Goal: Task Accomplishment & Management: Manage account settings

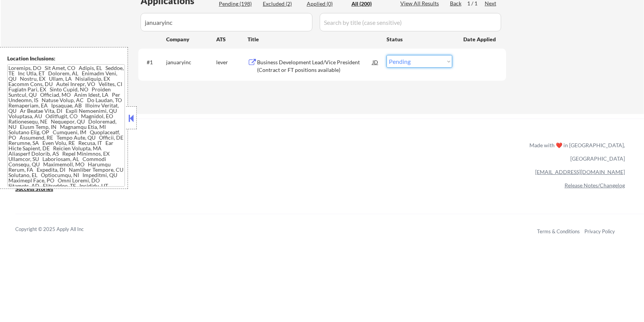
scroll to position [211, 0]
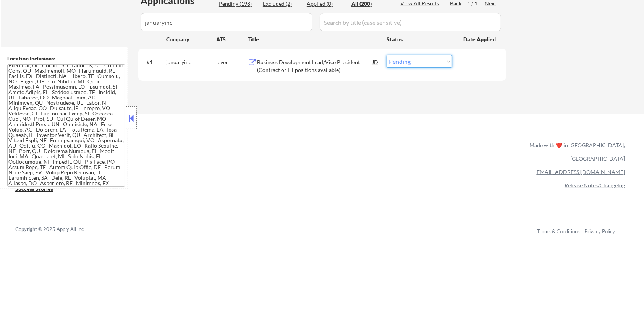
select select ""applied""
click at [387, 55] on select "Choose an option... Pending Applied Excluded (Questions) Excluded (Expired) Exc…" at bounding box center [420, 61] width 66 height 13
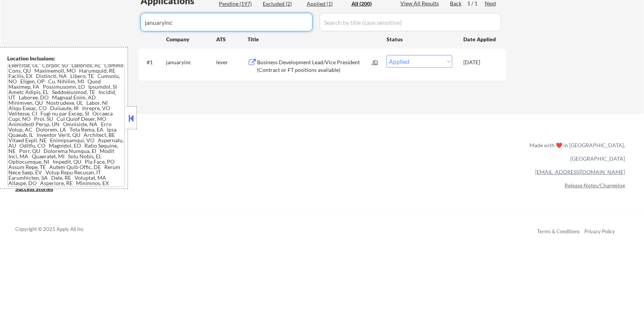
drag, startPoint x: 228, startPoint y: 26, endPoint x: 90, endPoint y: 32, distance: 138.1
select select ""excluded__expired_""
select select ""excluded__salary_""
select select ""pending""
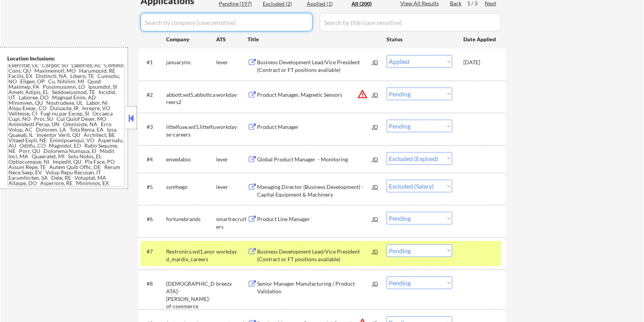
click at [231, 0] on div "Pending (197)" at bounding box center [238, 4] width 38 height 8
select select ""pending""
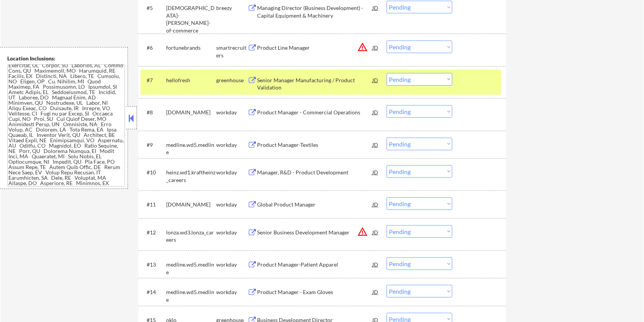
scroll to position [509, 0]
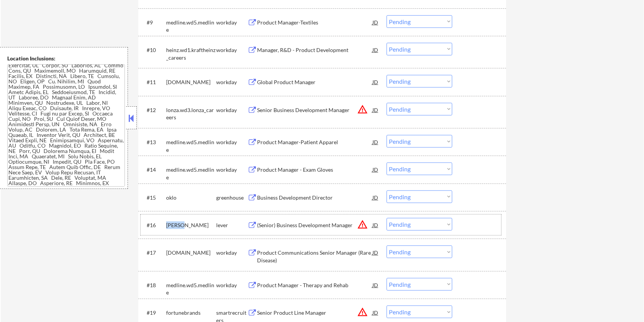
drag, startPoint x: 189, startPoint y: 222, endPoint x: 165, endPoint y: 222, distance: 24.1
click at [165, 222] on div "#16 [PERSON_NAME] lever (Senior) Business Development Manager JD warning_amber …" at bounding box center [321, 224] width 361 height 21
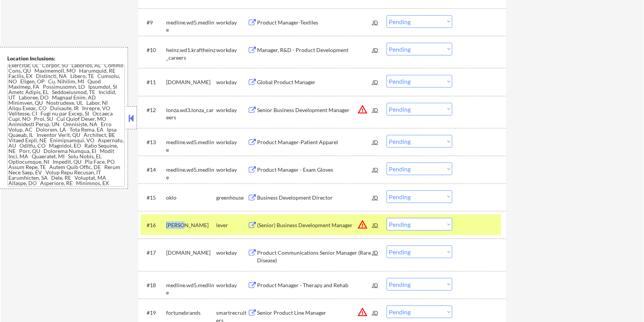
copy div "[PERSON_NAME]"
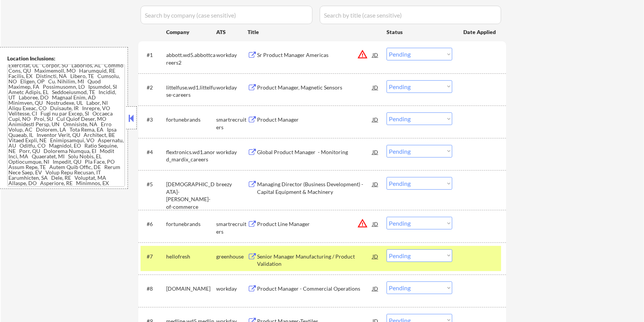
scroll to position [153, 0]
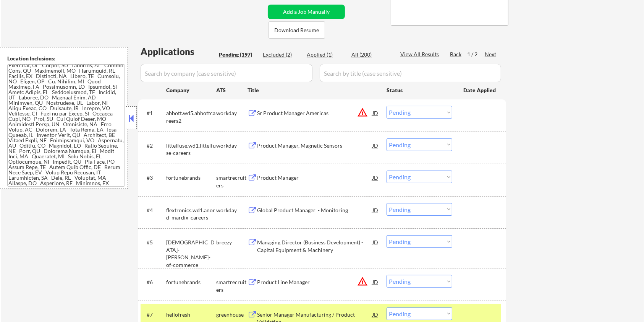
click at [182, 69] on input "input" at bounding box center [227, 73] width 172 height 18
paste input "[PERSON_NAME]"
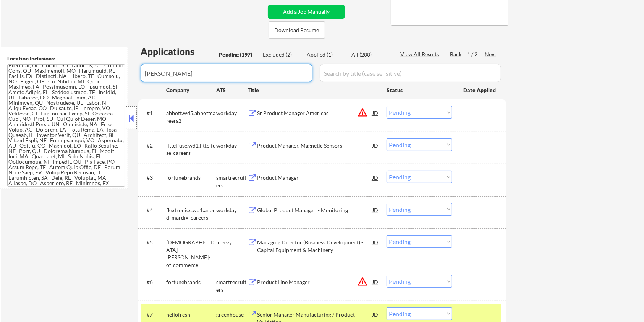
type input "[PERSON_NAME]"
drag, startPoint x: 327, startPoint y: 69, endPoint x: 358, endPoint y: 64, distance: 31.0
click at [327, 69] on input "input" at bounding box center [411, 73] width 182 height 18
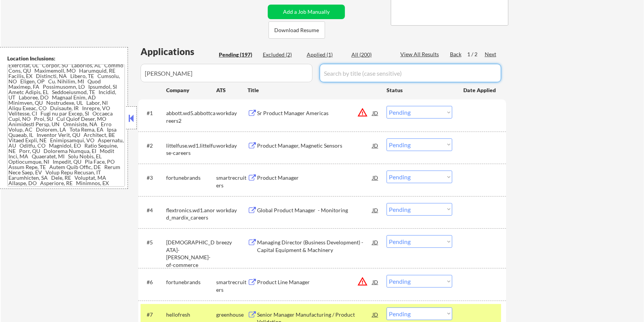
click at [365, 53] on div "All (200)" at bounding box center [371, 55] width 38 height 8
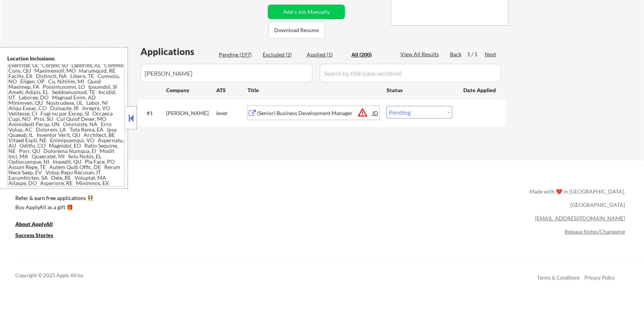
click at [299, 112] on div "(Senior) Business Development Manager" at bounding box center [314, 113] width 115 height 8
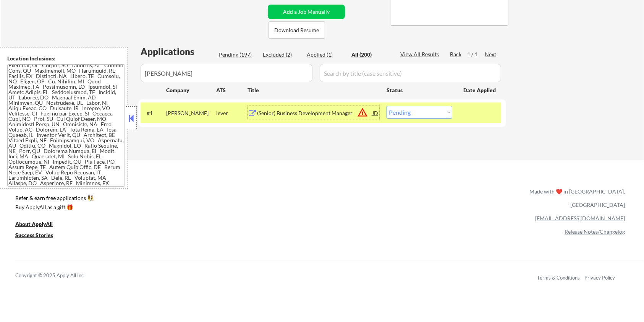
click at [426, 115] on select "Choose an option... Pending Applied Excluded (Questions) Excluded (Expired) Exc…" at bounding box center [420, 112] width 66 height 13
select select ""excluded__expired_""
click at [387, 106] on select "Choose an option... Pending Applied Excluded (Questions) Excluded (Expired) Exc…" at bounding box center [420, 112] width 66 height 13
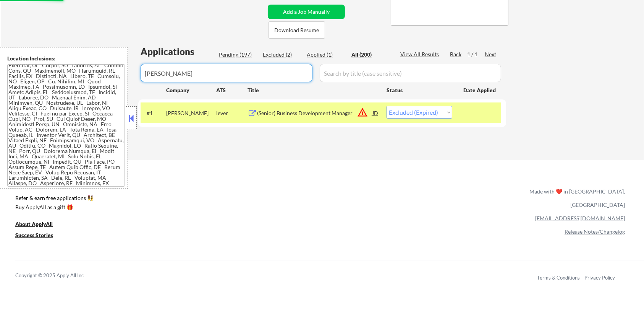
drag, startPoint x: 214, startPoint y: 76, endPoint x: 40, endPoint y: 75, distance: 174.3
click at [40, 75] on body "← Return to /applysquad Mailslurp Inbox Job Search Builder [PERSON_NAME] User E…" at bounding box center [322, 8] width 644 height 322
select select ""excluded__expired_""
select select ""applied""
select select ""excluded__expired_""
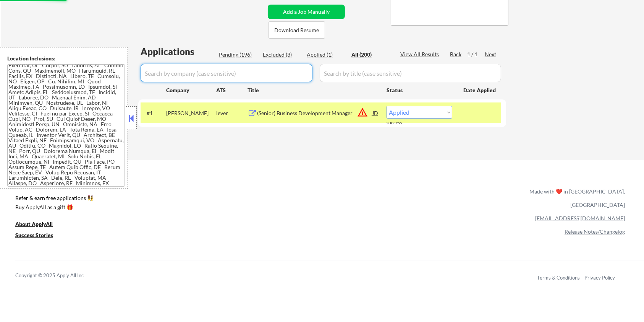
select select ""excluded__salary_""
select select ""pending""
select select ""excluded__expired_""
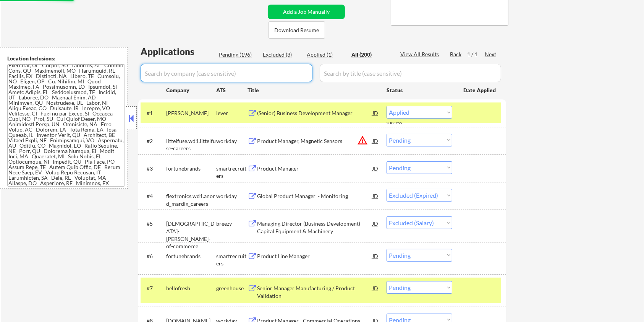
click at [232, 54] on div "Pending (196)" at bounding box center [238, 55] width 38 height 8
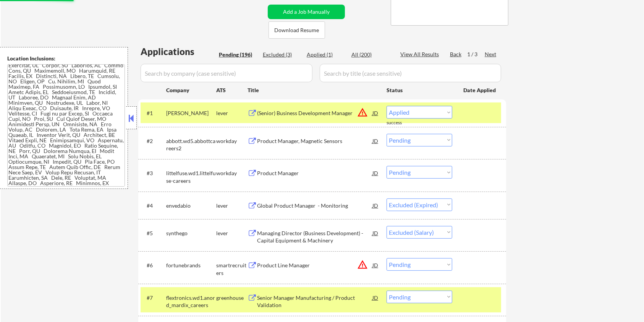
select select ""pending""
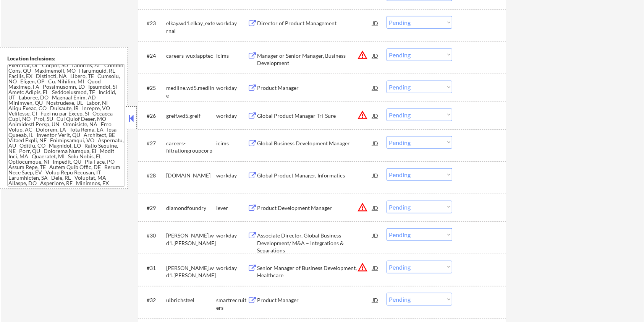
scroll to position [917, 0]
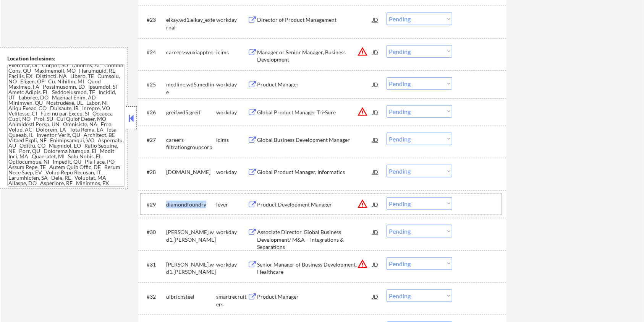
drag, startPoint x: 207, startPoint y: 201, endPoint x: 165, endPoint y: 206, distance: 42.0
click at [165, 206] on div "#29 diamondfoundry lever Product Development Manager JD warning_amber Choose an…" at bounding box center [321, 204] width 361 height 21
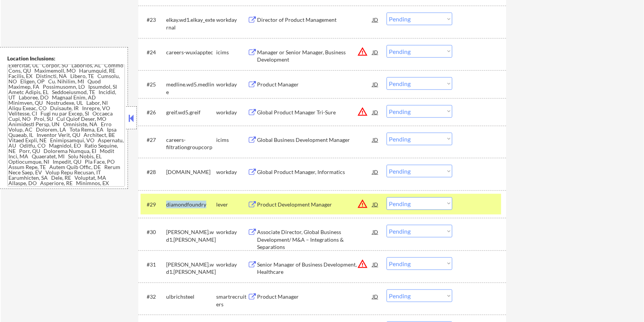
copy div "diamondfoundry"
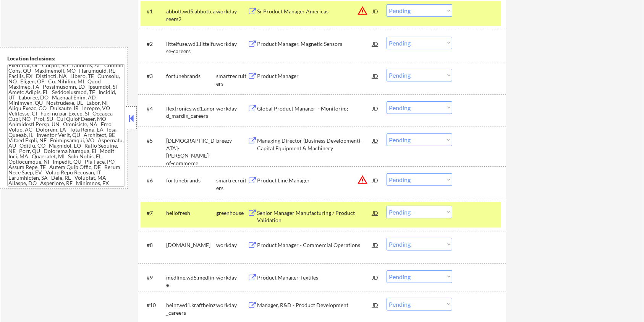
scroll to position [102, 0]
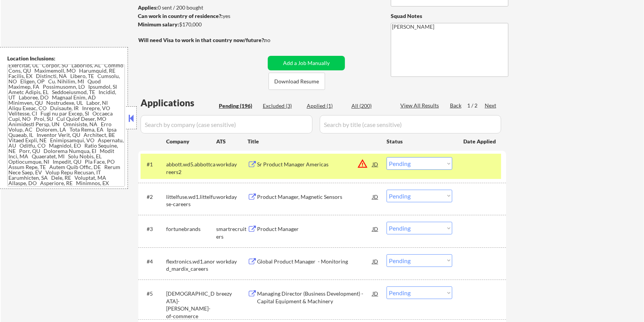
click at [206, 118] on input "input" at bounding box center [227, 124] width 172 height 18
paste input "diamondfoundry"
type input "diamondfoundry"
click at [333, 129] on input "input" at bounding box center [411, 124] width 182 height 18
click at [361, 104] on div "All (200)" at bounding box center [371, 106] width 38 height 8
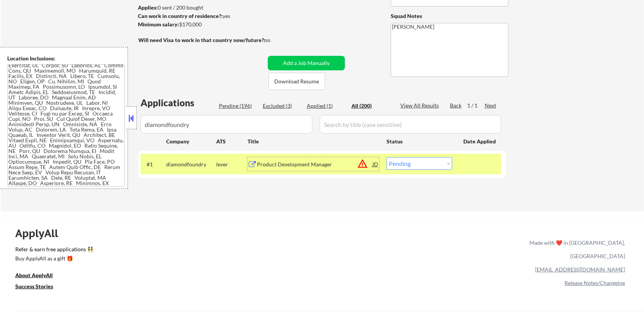
click at [294, 165] on div "Product Development Manager" at bounding box center [314, 165] width 115 height 8
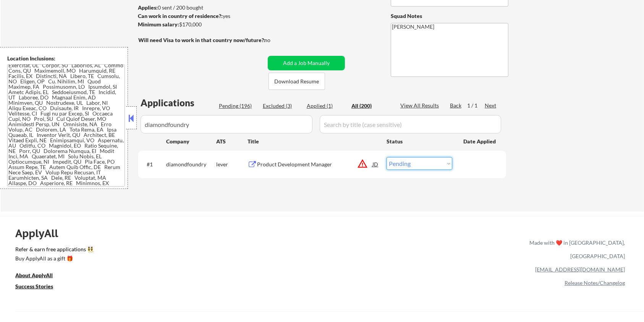
click at [418, 164] on select "Choose an option... Pending Applied Excluded (Questions) Excluded (Expired) Exc…" at bounding box center [420, 163] width 66 height 13
select select ""excluded__bad_match_""
click at [387, 157] on select "Choose an option... Pending Applied Excluded (Questions) Excluded (Expired) Exc…" at bounding box center [420, 163] width 66 height 13
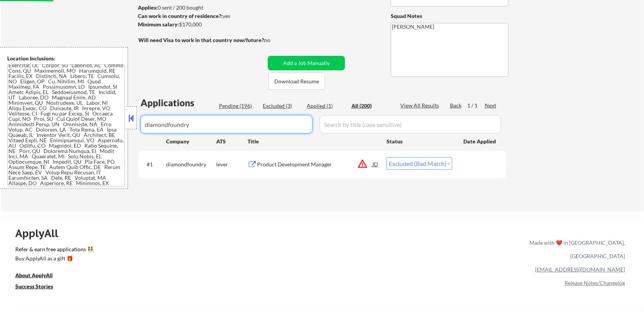
drag, startPoint x: 217, startPoint y: 126, endPoint x: 67, endPoint y: 142, distance: 150.3
click at [67, 142] on body "← Return to /applysquad Mailslurp Inbox Job Search Builder [PERSON_NAME] User E…" at bounding box center [322, 59] width 644 height 322
select select ""applied""
select select ""excluded__expired_""
select select ""excluded__salary_""
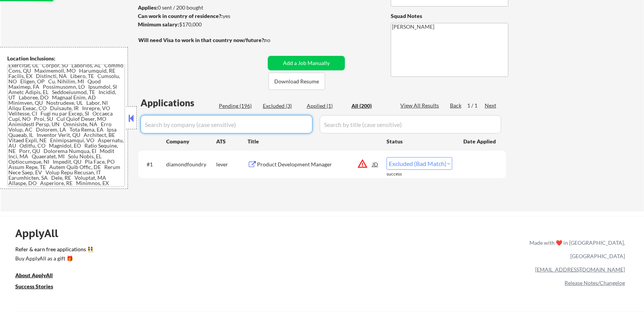
select select ""excluded__expired_""
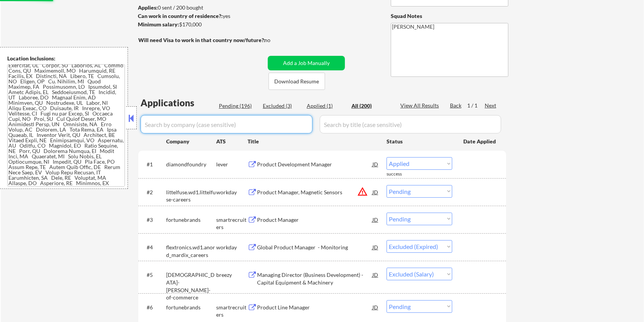
select select ""excluded__bad_match_""
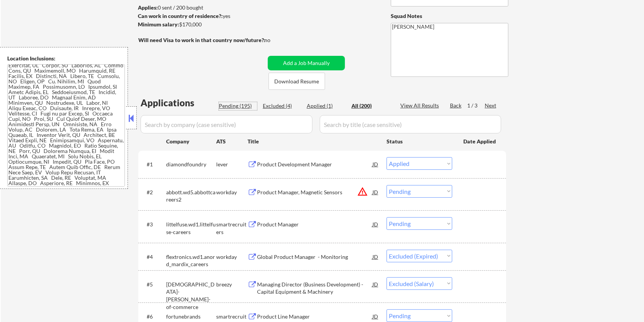
click at [227, 103] on div "Pending (195)" at bounding box center [238, 106] width 38 height 8
select select ""pending""
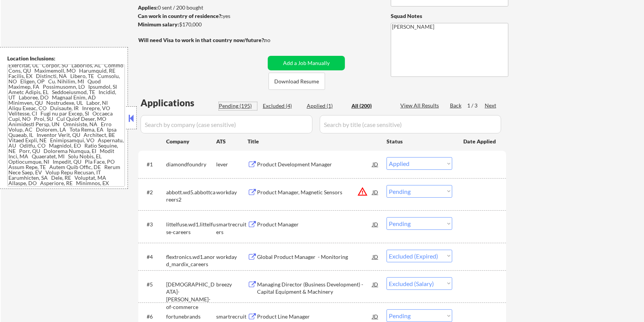
select select ""pending""
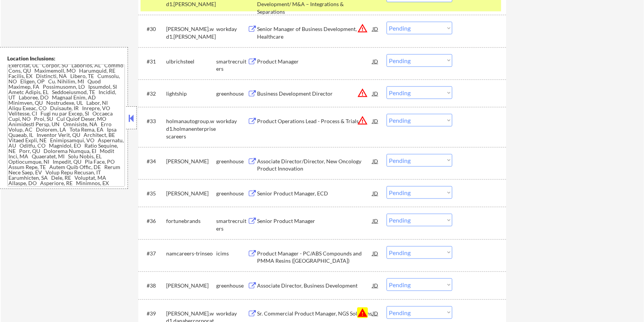
scroll to position [1172, 0]
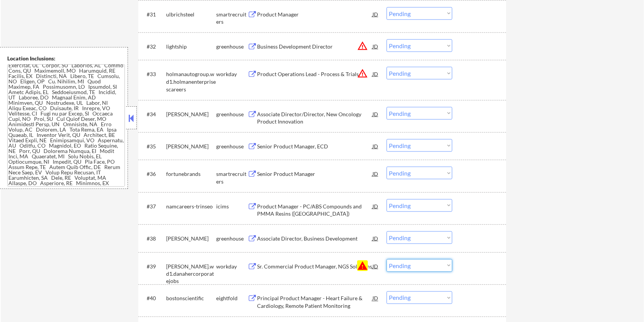
click at [399, 264] on select "Choose an option... Pending Applied Excluded (Questions) Excluded (Expired) Exc…" at bounding box center [420, 265] width 66 height 13
click at [387, 259] on select "Choose an option... Pending Applied Excluded (Questions) Excluded (Expired) Exc…" at bounding box center [420, 265] width 66 height 13
select select ""pending""
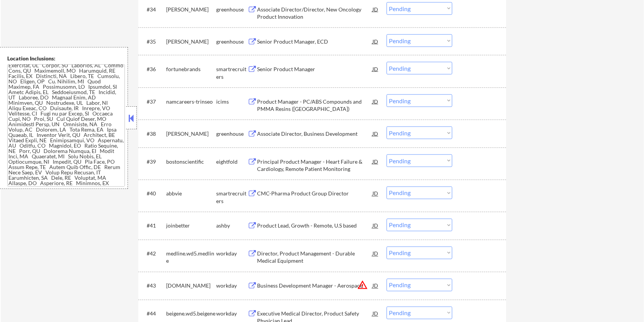
scroll to position [1325, 0]
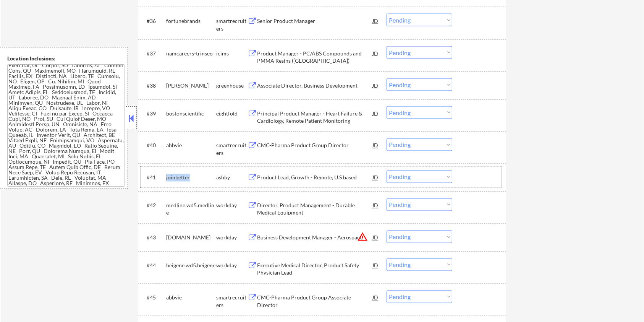
drag, startPoint x: 190, startPoint y: 178, endPoint x: 167, endPoint y: 175, distance: 23.1
click at [167, 175] on div "joinbetter" at bounding box center [191, 178] width 50 height 8
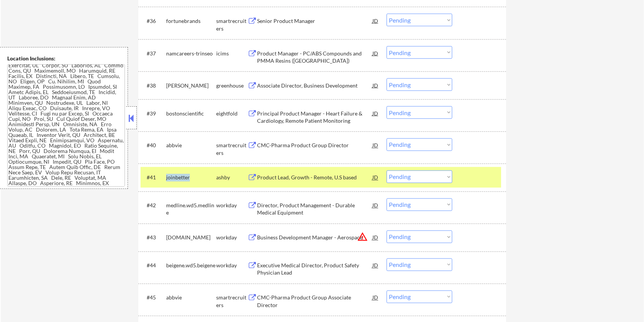
copy div "joinbetter"
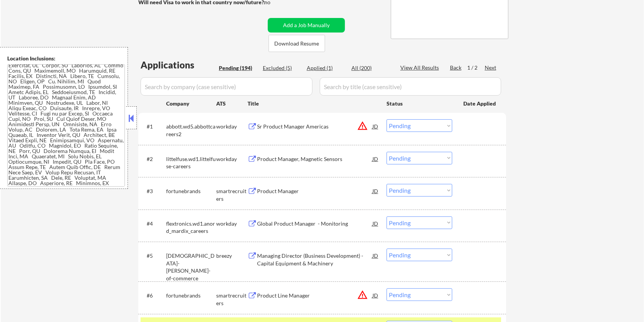
scroll to position [102, 0]
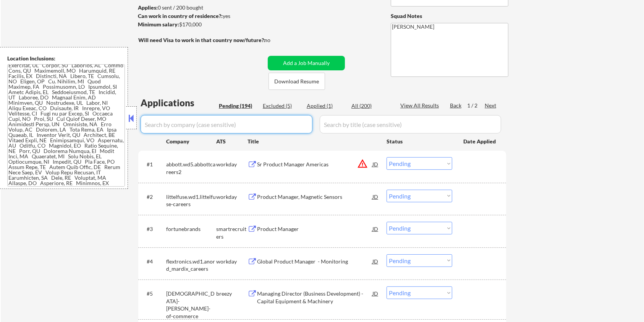
click at [197, 129] on input "input" at bounding box center [227, 124] width 172 height 18
paste input "joinbetter"
type input "joinbetter"
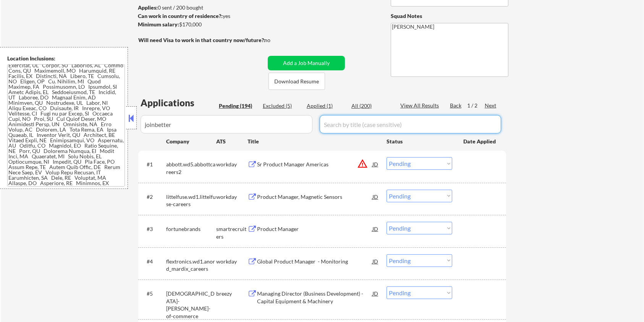
click at [346, 124] on input "input" at bounding box center [411, 124] width 182 height 18
click at [361, 105] on div "All (200)" at bounding box center [371, 106] width 38 height 8
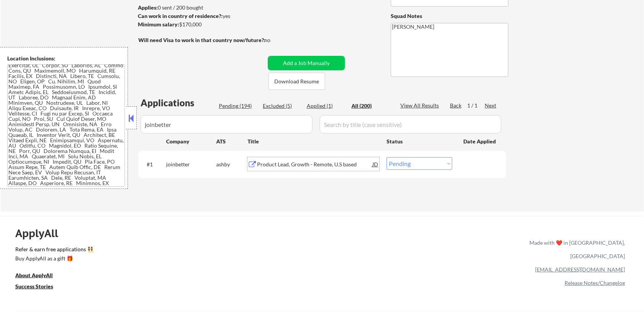
click at [290, 161] on div "Product Lead, Growth - Remote, U.S based" at bounding box center [314, 165] width 115 height 8
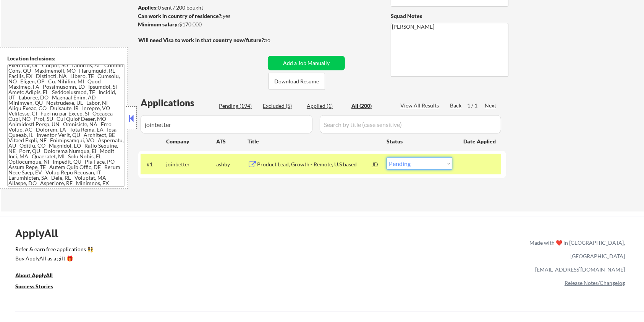
click at [421, 163] on select "Choose an option... Pending Applied Excluded (Questions) Excluded (Expired) Exc…" at bounding box center [420, 163] width 66 height 13
select select ""excluded__expired_""
click at [387, 157] on select "Choose an option... Pending Applied Excluded (Questions) Excluded (Expired) Exc…" at bounding box center [420, 163] width 66 height 13
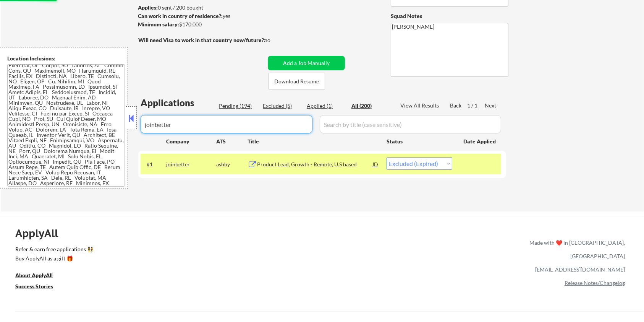
drag, startPoint x: 190, startPoint y: 124, endPoint x: 92, endPoint y: 127, distance: 97.1
click at [92, 127] on body "← Return to /applysquad Mailslurp Inbox Job Search Builder [PERSON_NAME] User E…" at bounding box center [322, 59] width 644 height 322
select select ""excluded__expired_""
select select ""applied""
select select ""excluded__expired_""
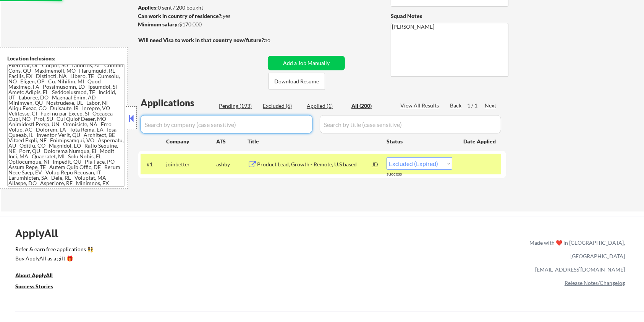
select select ""excluded__salary_""
select select ""excluded__expired_""
select select ""excluded__bad_match_""
select select ""pending""
select select ""excluded__blocklist_""
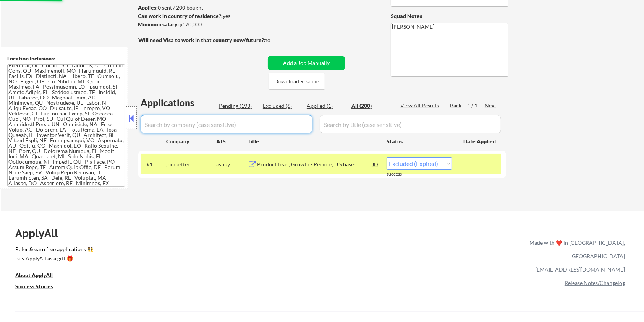
select select ""excluded__expired_""
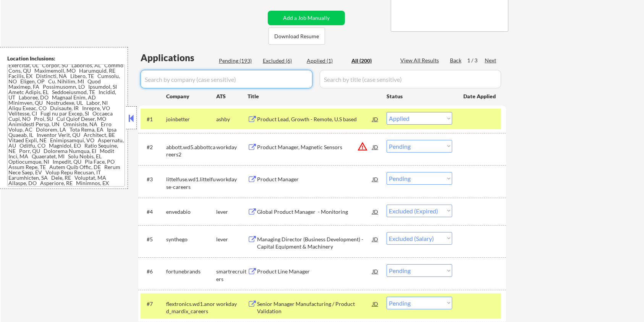
scroll to position [153, 0]
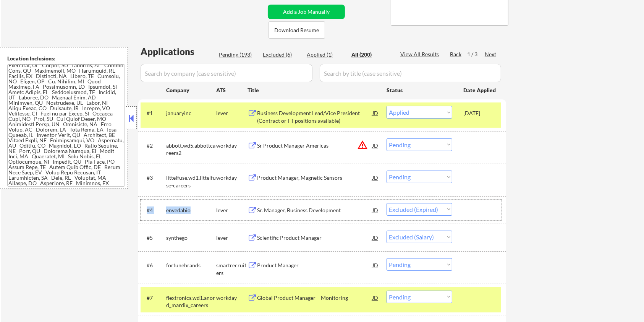
drag, startPoint x: 193, startPoint y: 208, endPoint x: 162, endPoint y: 210, distance: 31.0
click at [162, 210] on div "#4 envedabio lever Sr. Manager, Business Development JD Choose an option... Pen…" at bounding box center [321, 210] width 361 height 21
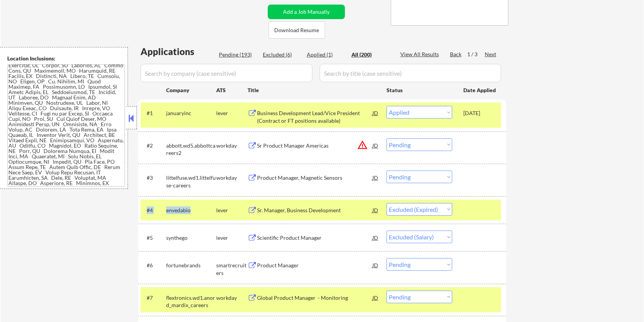
copy div "#4 envedabio"
click at [162, 75] on input "input" at bounding box center [227, 73] width 172 height 18
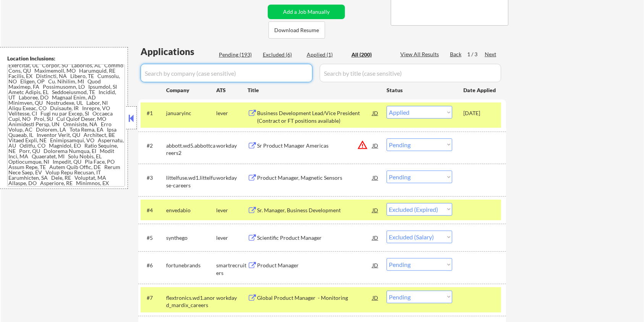
paste input "#4 envedabio"
click at [154, 72] on input "input" at bounding box center [227, 73] width 172 height 18
click at [153, 70] on input "input" at bounding box center [227, 73] width 172 height 18
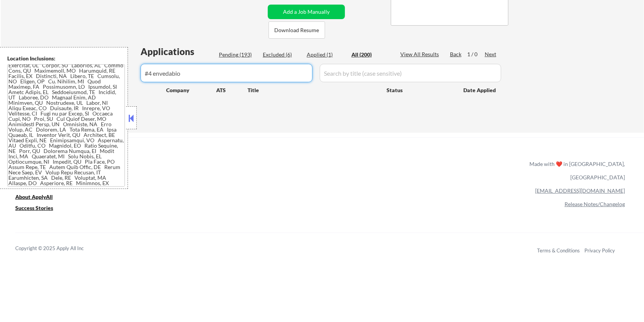
click at [152, 71] on input "input" at bounding box center [227, 73] width 172 height 18
type input "envedabio"
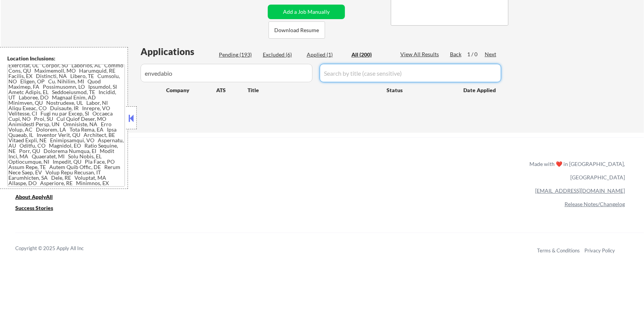
drag, startPoint x: 343, startPoint y: 80, endPoint x: 348, endPoint y: 76, distance: 6.8
click at [343, 80] on input "input" at bounding box center [411, 73] width 182 height 18
click at [363, 55] on div "All (200)" at bounding box center [371, 55] width 38 height 8
select select ""excluded__expired_""
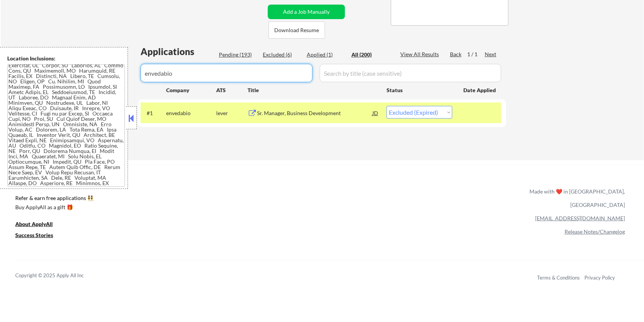
drag, startPoint x: 193, startPoint y: 76, endPoint x: 95, endPoint y: 97, distance: 100.5
click at [95, 97] on body "← Return to /applysquad Mailslurp Inbox Job Search Builder [PERSON_NAME] User E…" at bounding box center [322, 8] width 644 height 322
select select ""applied""
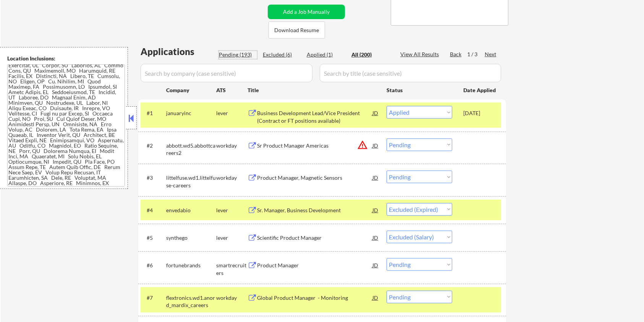
click at [225, 54] on div "Pending (193)" at bounding box center [238, 55] width 38 height 8
select select ""pending""
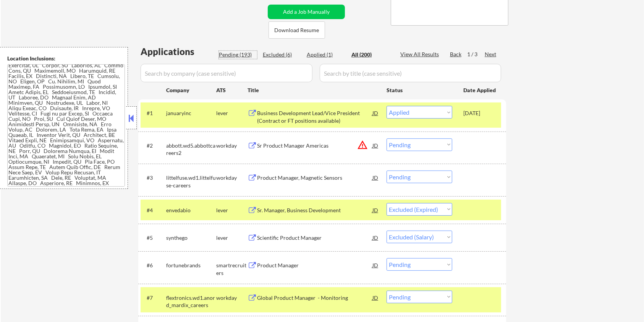
select select ""pending""
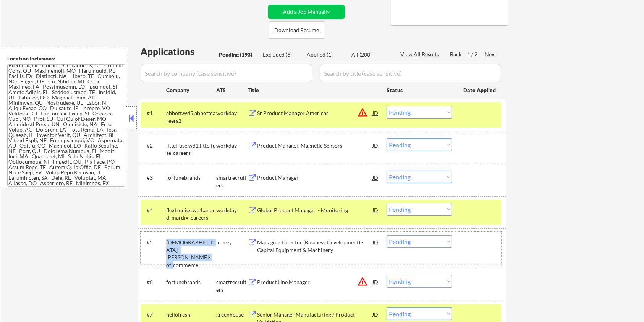
drag, startPoint x: 192, startPoint y: 254, endPoint x: 165, endPoint y: 242, distance: 29.8
click at [165, 242] on div "#5 [DEMOGRAPHIC_DATA]-[PERSON_NAME]-of-commerce breezy Managing Director (Busin…" at bounding box center [321, 248] width 361 height 33
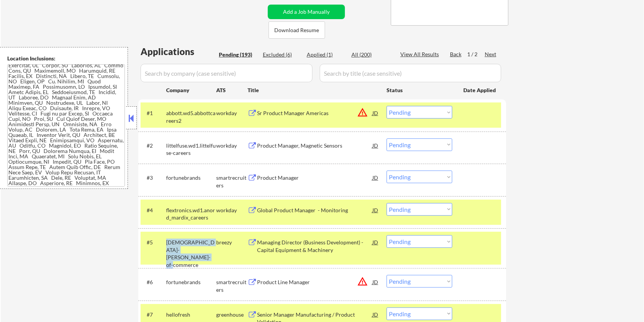
copy div "[DEMOGRAPHIC_DATA]-[PERSON_NAME]-of-commerce"
click at [162, 71] on input "input" at bounding box center [227, 73] width 172 height 18
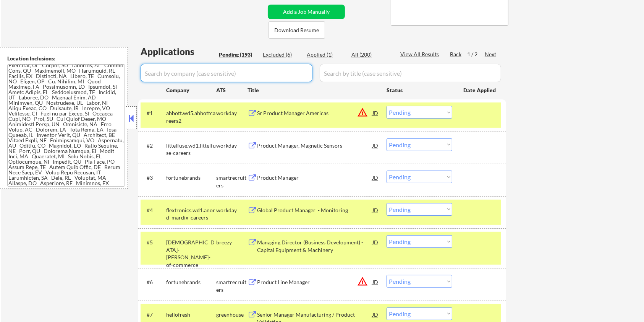
paste input "[DEMOGRAPHIC_DATA]-[PERSON_NAME]-of-commerce"
type input "[DEMOGRAPHIC_DATA]-[PERSON_NAME]-of-commerce"
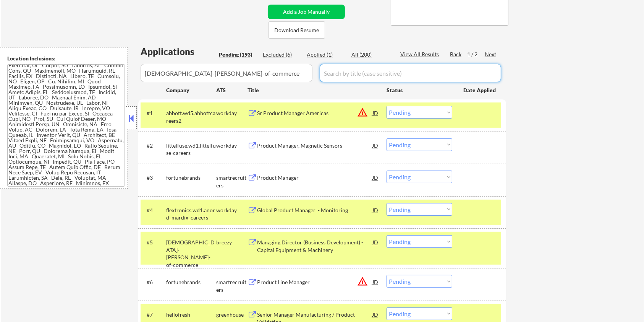
click at [339, 75] on input "input" at bounding box center [411, 73] width 182 height 18
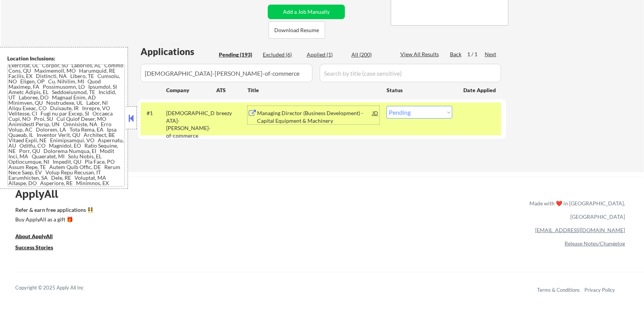
click at [297, 115] on div "Managing Director (Business Development) - Capital Equipment & Machinery" at bounding box center [314, 116] width 115 height 15
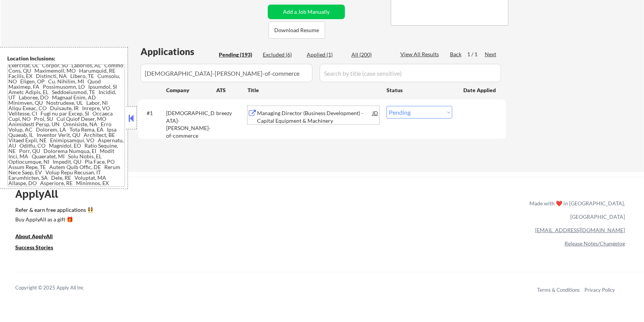
click at [419, 109] on select "Choose an option... Pending Applied Excluded (Questions) Excluded (Expired) Exc…" at bounding box center [420, 112] width 66 height 13
select select ""excluded__bad_match_""
click at [387, 106] on select "Choose an option... Pending Applied Excluded (Questions) Excluded (Expired) Exc…" at bounding box center [420, 112] width 66 height 13
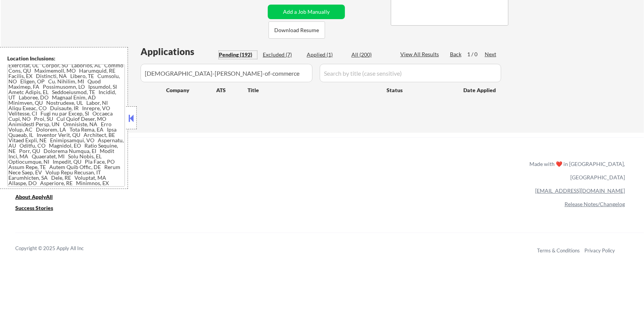
click at [240, 51] on div "Pending (192)" at bounding box center [238, 55] width 38 height 8
drag, startPoint x: 283, startPoint y: 81, endPoint x: 24, endPoint y: 90, distance: 258.9
click at [24, 90] on body "← Return to /applysquad Mailslurp Inbox Job Search Builder [PERSON_NAME] User E…" at bounding box center [322, 8] width 644 height 322
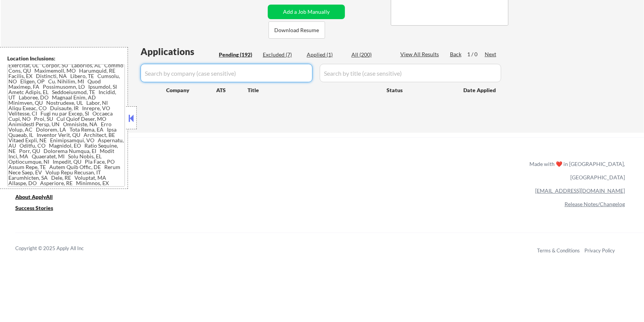
select select ""pending""
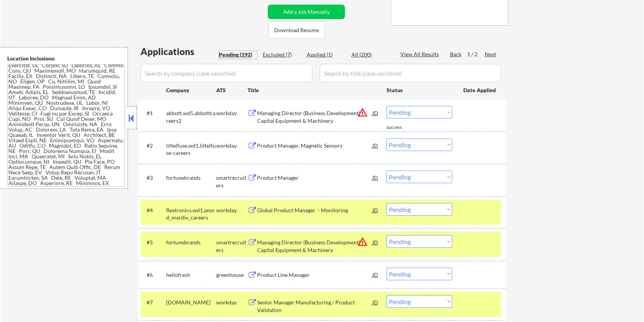
click at [237, 55] on div "Pending (192)" at bounding box center [238, 55] width 38 height 8
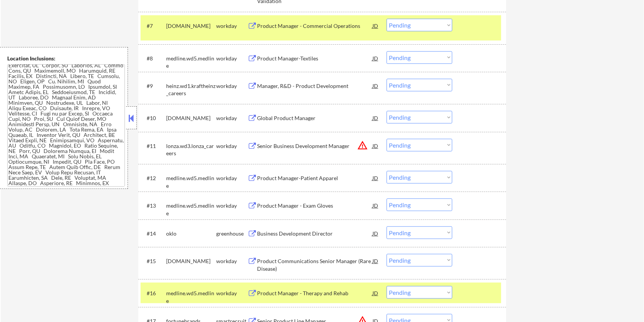
scroll to position [509, 0]
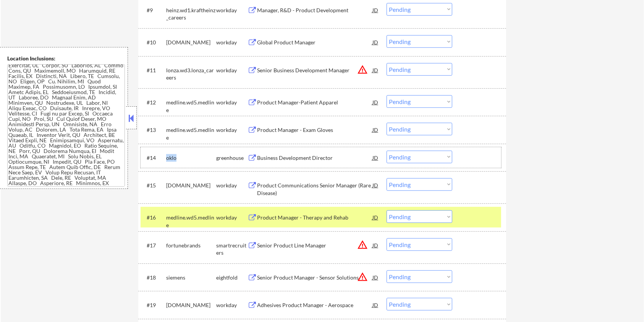
drag, startPoint x: 183, startPoint y: 156, endPoint x: 166, endPoint y: 155, distance: 17.2
click at [166, 155] on div "oklo" at bounding box center [191, 158] width 50 height 8
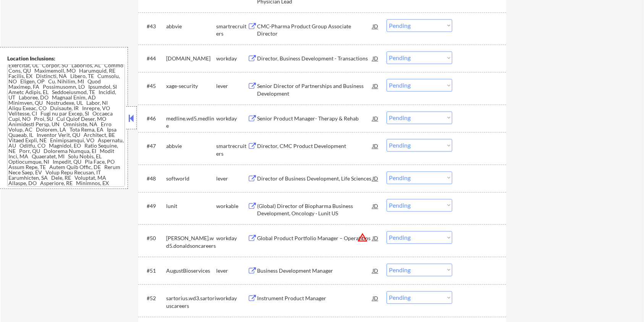
scroll to position [1580, 0]
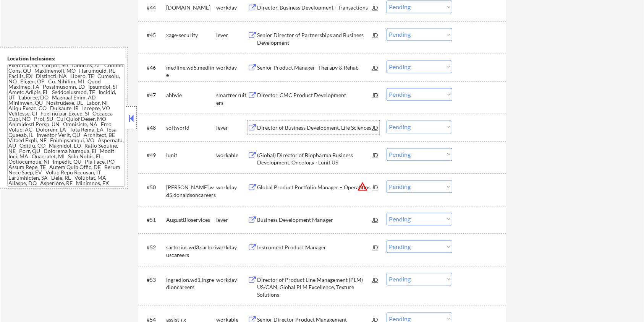
click at [280, 127] on div "Director of Business Development, Life Sciences" at bounding box center [314, 128] width 115 height 8
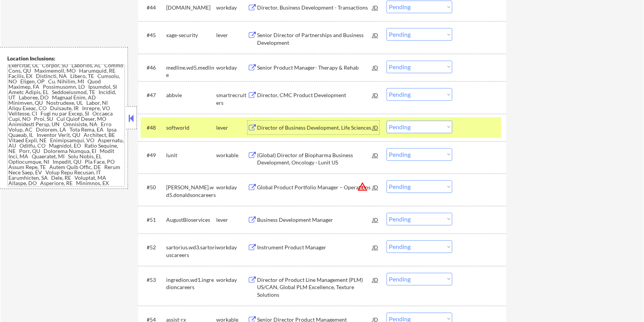
click at [435, 129] on select "Choose an option... Pending Applied Excluded (Questions) Excluded (Expired) Exc…" at bounding box center [420, 126] width 66 height 13
click at [387, 120] on select "Choose an option... Pending Applied Excluded (Questions) Excluded (Expired) Exc…" at bounding box center [420, 126] width 66 height 13
select select ""pending""
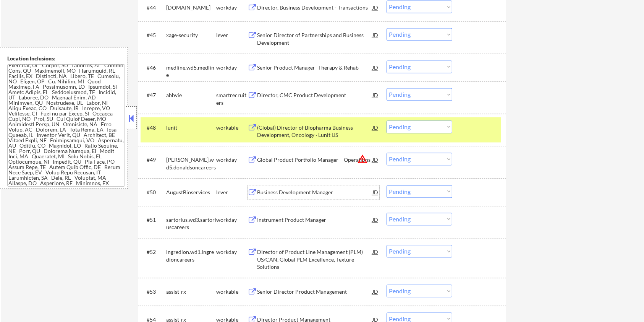
click at [269, 188] on div "Business Development Manager" at bounding box center [314, 192] width 115 height 8
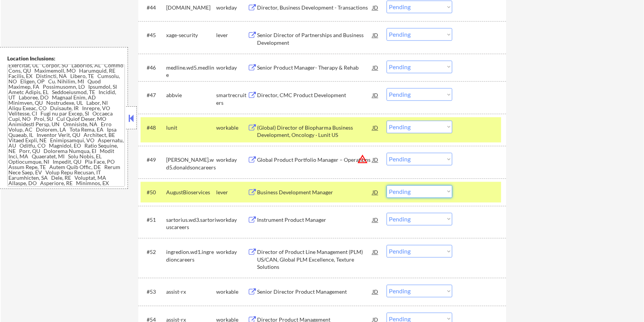
click at [423, 191] on select "Choose an option... Pending Applied Excluded (Questions) Excluded (Expired) Exc…" at bounding box center [420, 191] width 66 height 13
click at [387, 185] on select "Choose an option... Pending Applied Excluded (Questions) Excluded (Expired) Exc…" at bounding box center [420, 191] width 66 height 13
select select ""pending""
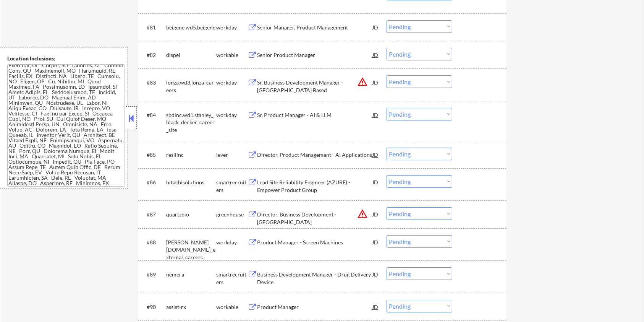
scroll to position [2752, 0]
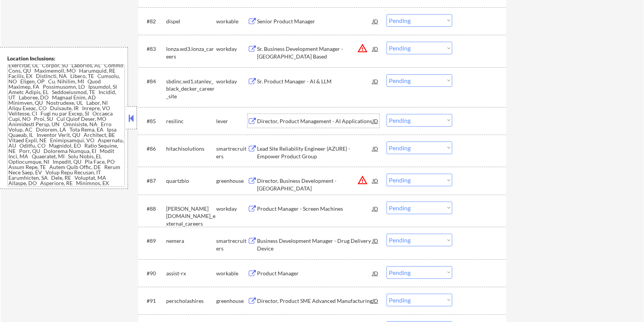
click at [281, 118] on div "Director, Product Management - AI Applications" at bounding box center [314, 121] width 115 height 8
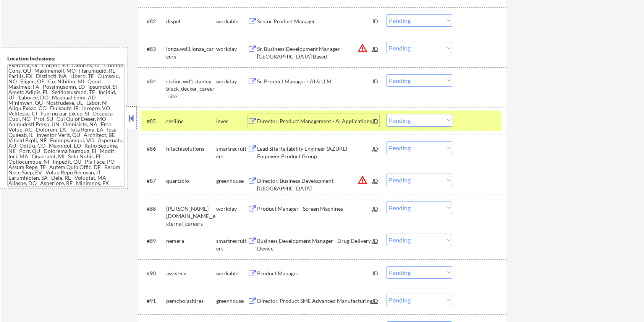
click at [419, 118] on select "Choose an option... Pending Applied Excluded (Questions) Excluded (Expired) Exc…" at bounding box center [420, 120] width 66 height 13
click at [387, 114] on select "Choose an option... Pending Applied Excluded (Questions) Excluded (Expired) Exc…" at bounding box center [420, 120] width 66 height 13
select select ""pending""
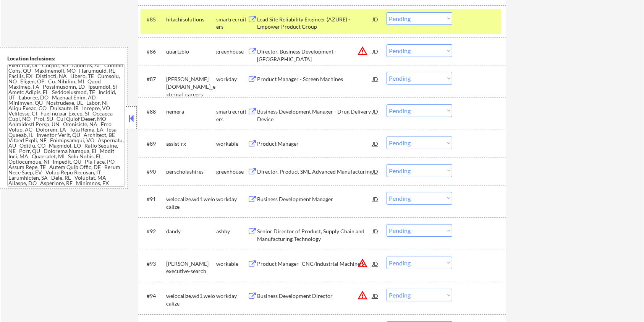
scroll to position [2956, 0]
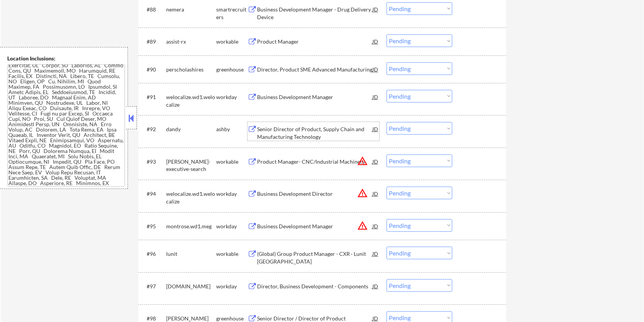
click at [286, 130] on div "Senior Director of Product, Supply Chain and Manufacturing Technology" at bounding box center [314, 132] width 115 height 15
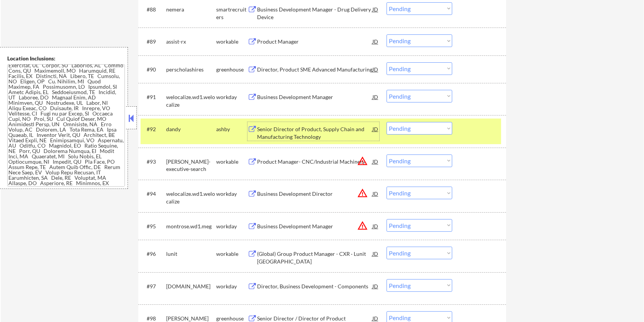
click at [411, 127] on select "Choose an option... Pending Applied Excluded (Questions) Excluded (Expired) Exc…" at bounding box center [420, 128] width 66 height 13
click at [387, 122] on select "Choose an option... Pending Applied Excluded (Questions) Excluded (Expired) Exc…" at bounding box center [420, 128] width 66 height 13
select select ""pending""
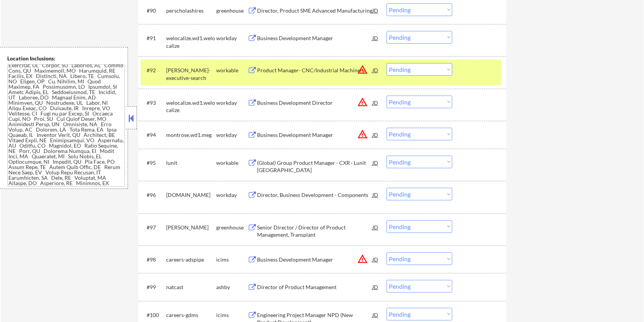
scroll to position [3058, 0]
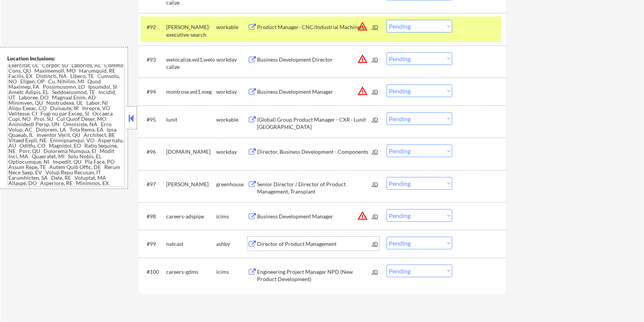
click at [281, 243] on div "Director of Product Management" at bounding box center [314, 244] width 115 height 8
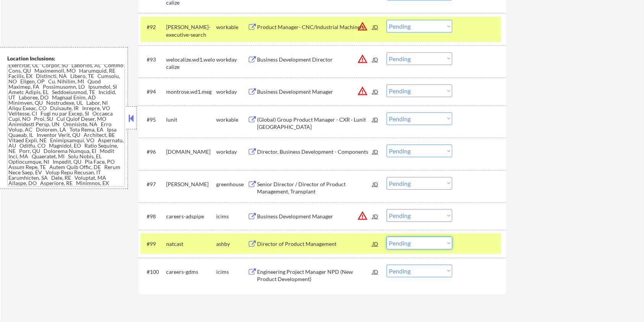
click at [422, 244] on select "Choose an option... Pending Applied Excluded (Questions) Excluded (Expired) Exc…" at bounding box center [420, 243] width 66 height 13
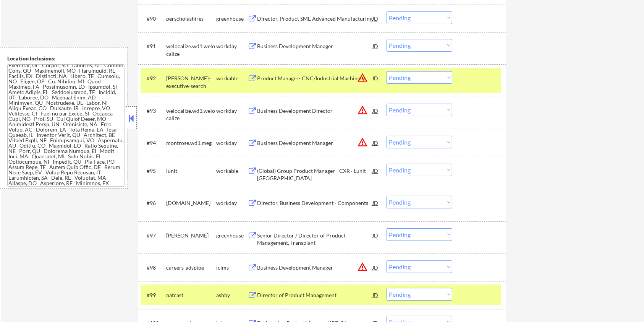
scroll to position [3108, 0]
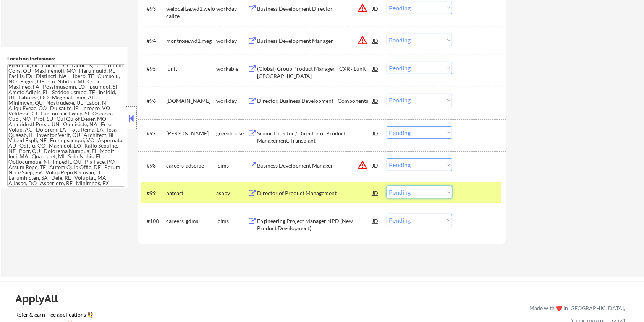
click at [398, 192] on select "Choose an option... Pending Applied Excluded (Questions) Excluded (Expired) Exc…" at bounding box center [420, 192] width 66 height 13
click at [387, 186] on select "Choose an option... Pending Applied Excluded (Questions) Excluded (Expired) Exc…" at bounding box center [420, 192] width 66 height 13
select select ""pending""
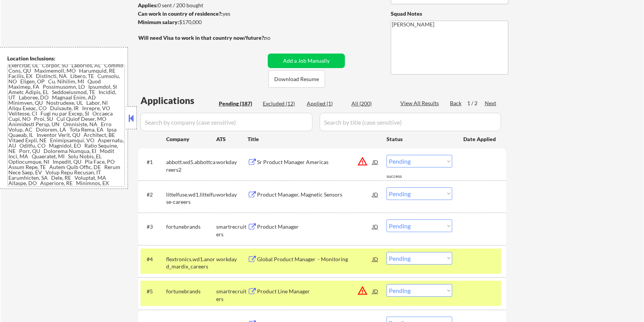
scroll to position [102, 0]
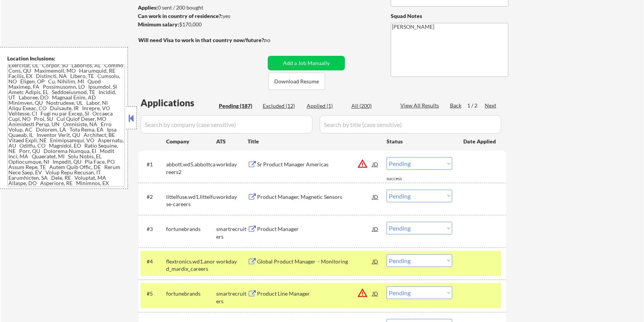
click at [488, 105] on div "Next" at bounding box center [491, 106] width 12 height 8
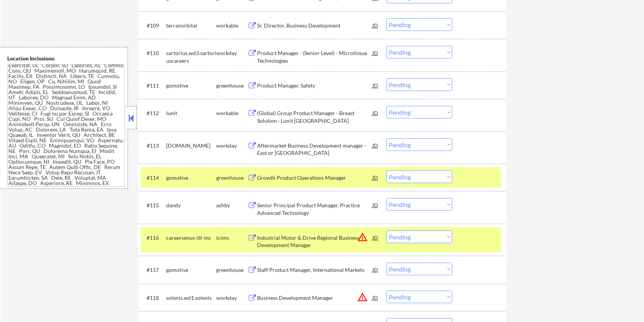
scroll to position [509, 0]
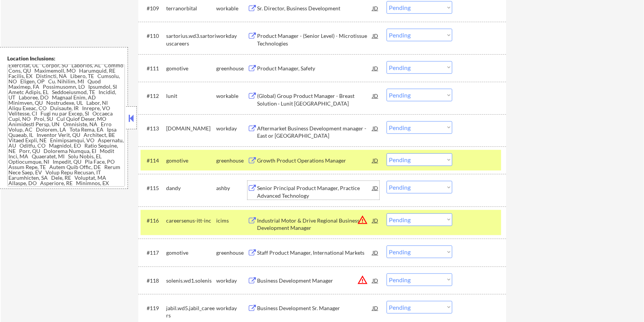
click at [289, 190] on div "Senior Principal Product Manager, Practice Advanced Technology" at bounding box center [314, 191] width 115 height 15
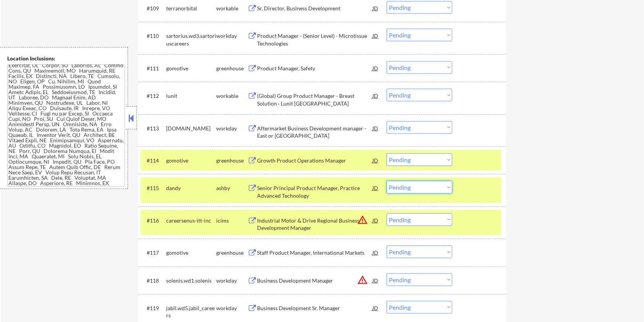
click at [434, 188] on select "Choose an option... Pending Applied Excluded (Questions) Excluded (Expired) Exc…" at bounding box center [420, 187] width 66 height 13
click at [387, 181] on select "Choose an option... Pending Applied Excluded (Questions) Excluded (Expired) Exc…" at bounding box center [420, 187] width 66 height 13
select select ""pending""
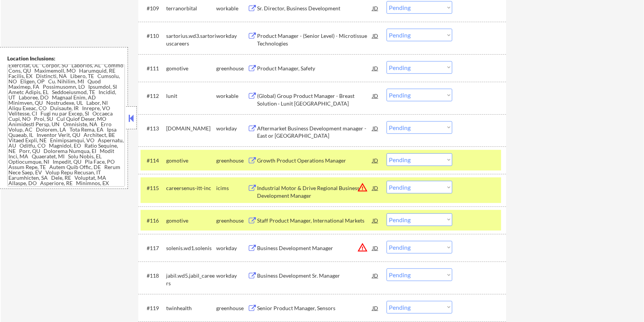
drag, startPoint x: 402, startPoint y: 211, endPoint x: 555, endPoint y: 247, distance: 157.2
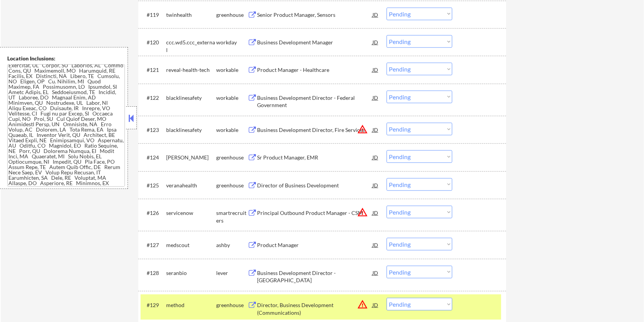
scroll to position [815, 0]
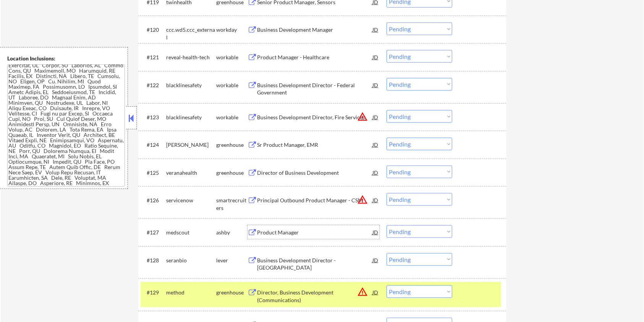
drag, startPoint x: 273, startPoint y: 230, endPoint x: 273, endPoint y: 235, distance: 4.2
click at [273, 235] on div "Product Manager" at bounding box center [314, 233] width 115 height 8
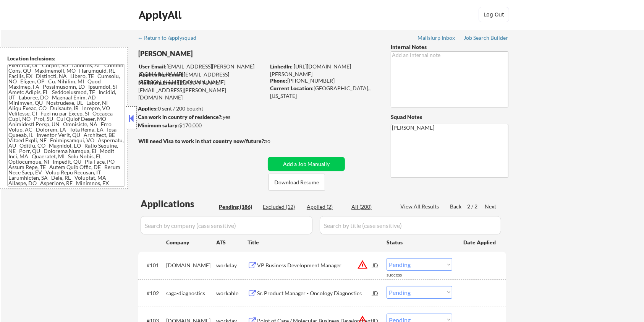
scroll to position [0, 0]
click at [193, 228] on input "input" at bounding box center [227, 226] width 172 height 18
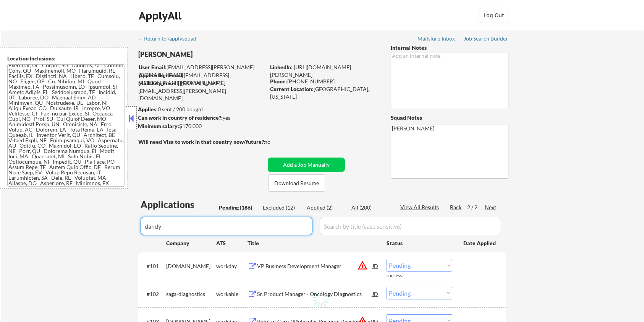
type input "dandy"
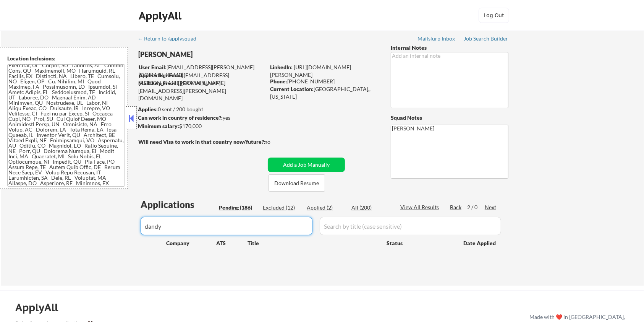
drag, startPoint x: 243, startPoint y: 224, endPoint x: 95, endPoint y: 206, distance: 149.0
click at [86, 220] on div "← Return to /applysquad Mailslurp Inbox Job Search Builder [PERSON_NAME] User E…" at bounding box center [323, 158] width 644 height 255
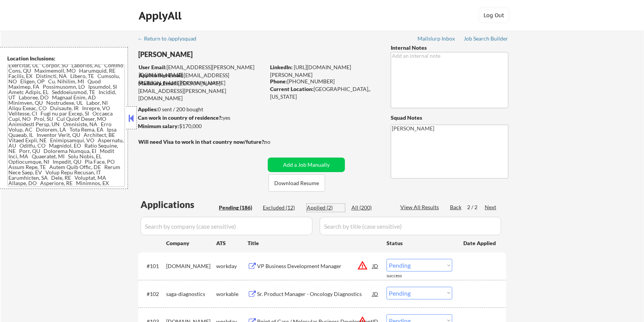
click at [312, 205] on div "Applied (2)" at bounding box center [326, 208] width 38 height 8
select select ""applied""
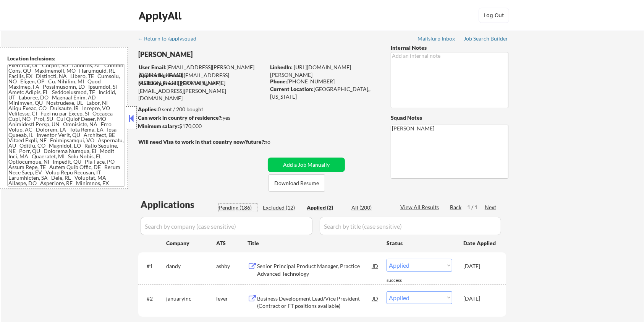
click at [235, 209] on div "Pending (186)" at bounding box center [238, 208] width 38 height 8
select select ""pending""
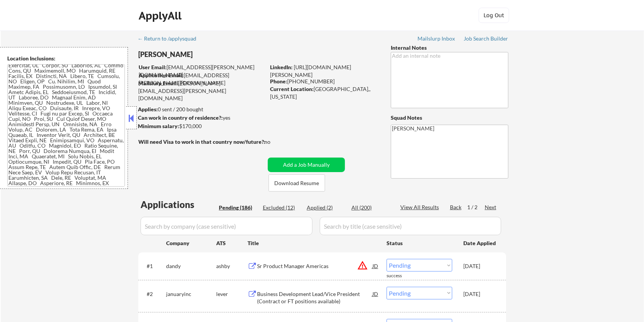
click at [240, 206] on div "Pending (186)" at bounding box center [238, 208] width 38 height 8
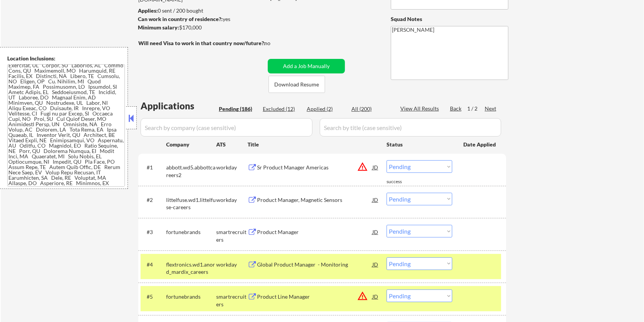
scroll to position [102, 0]
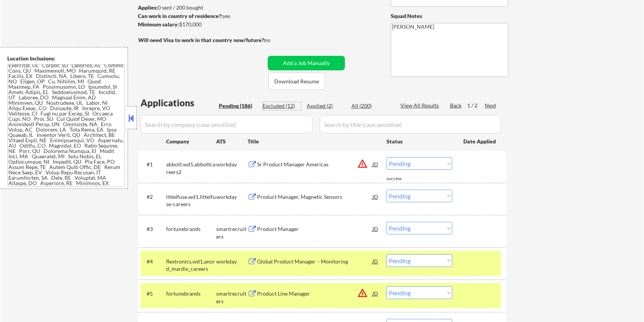
click at [278, 106] on div "Excluded (12)" at bounding box center [282, 106] width 38 height 8
select select ""excluded__expired_""
select select ""excluded__salary_""
select select ""excluded__bad_match_""
select select ""excluded__expired_""
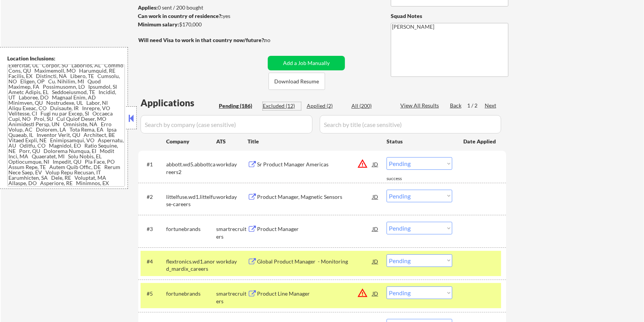
select select ""excluded__bad_match_""
select select ""excluded__blocklist_""
select select ""excluded__expired_""
select select ""excluded__blocklist_""
select select ""excluded__bad_match_""
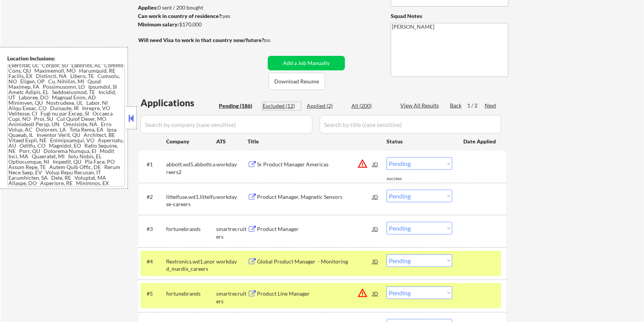
select select ""excluded__blocklist_""
select select ""excluded__bad_match_""
select select ""excluded__location_""
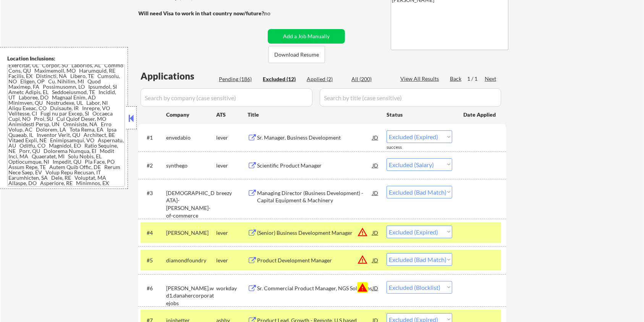
scroll to position [204, 0]
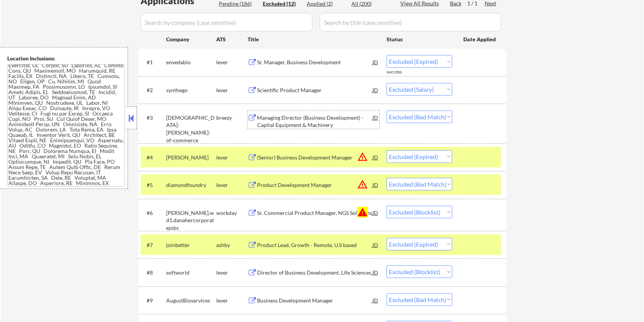
click at [287, 122] on div "Managing Director (Business Development) - Capital Equipment & Machinery" at bounding box center [314, 121] width 115 height 15
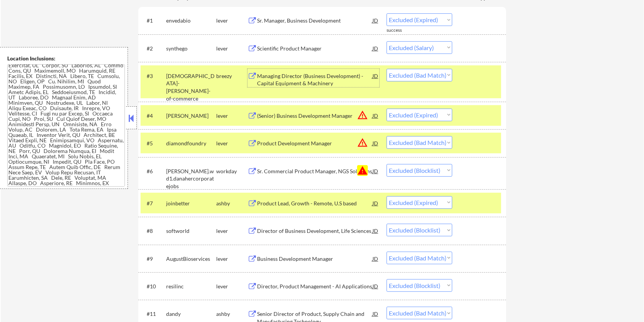
scroll to position [255, 0]
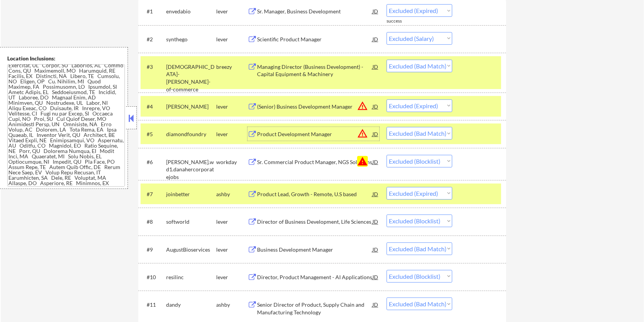
click at [300, 130] on div "Product Development Manager" at bounding box center [314, 134] width 115 height 8
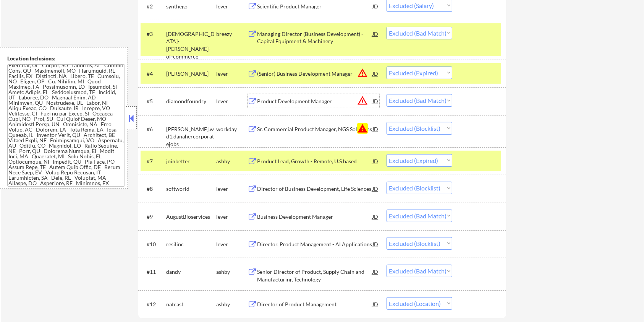
scroll to position [306, 0]
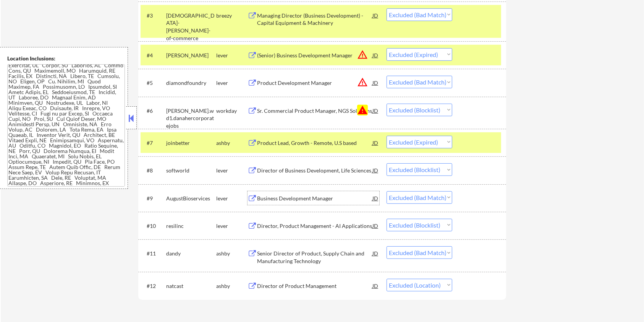
click at [287, 196] on div "Business Development Manager" at bounding box center [314, 199] width 115 height 8
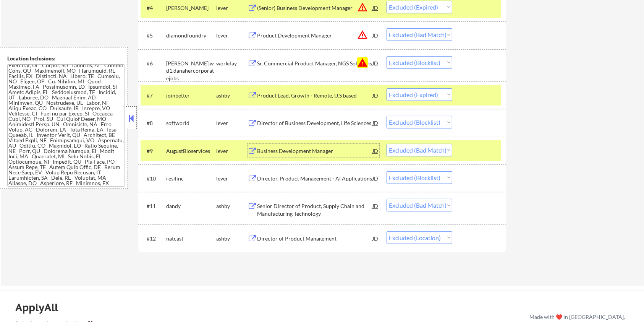
scroll to position [357, 0]
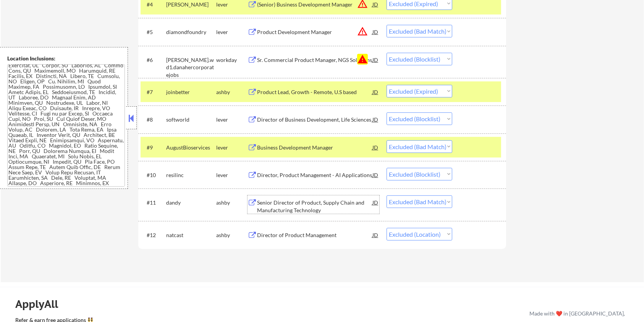
click at [329, 201] on div "Senior Director of Product, Supply Chain and Manufacturing Technology" at bounding box center [314, 206] width 115 height 15
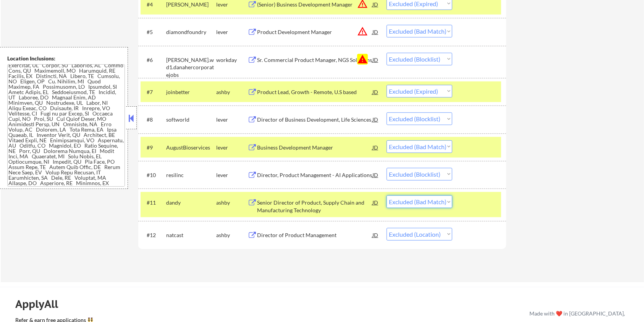
click at [428, 204] on select "Choose an option... Pending Applied Excluded (Questions) Excluded (Expired) Exc…" at bounding box center [420, 201] width 66 height 13
click at [387, 195] on select "Choose an option... Pending Applied Excluded (Questions) Excluded (Expired) Exc…" at bounding box center [420, 201] width 66 height 13
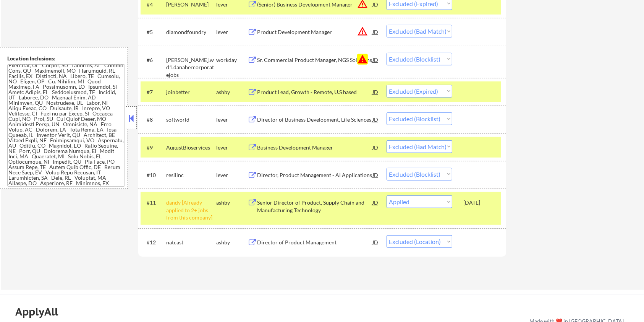
select select ""excluded__location_""
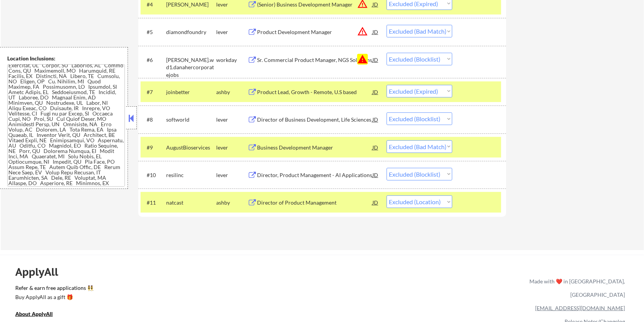
click at [297, 203] on div "Director of Product Management" at bounding box center [314, 203] width 115 height 8
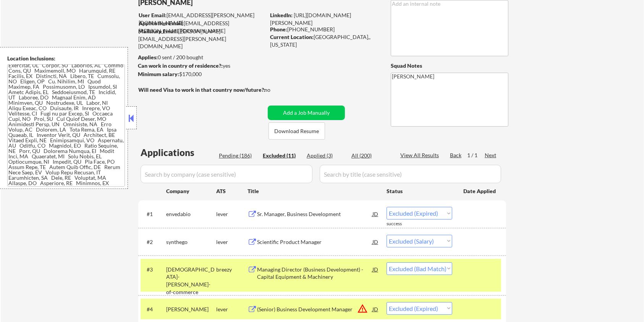
scroll to position [51, 0]
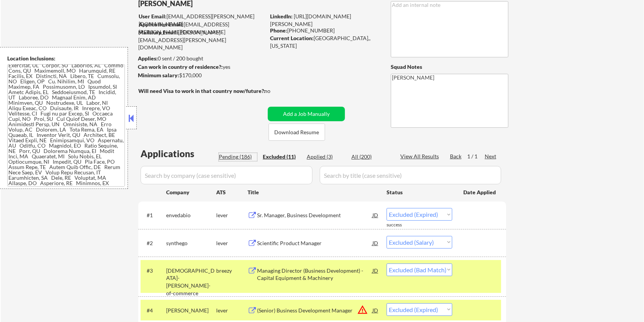
click at [241, 157] on div "Pending (186)" at bounding box center [238, 157] width 38 height 8
select select ""pending""
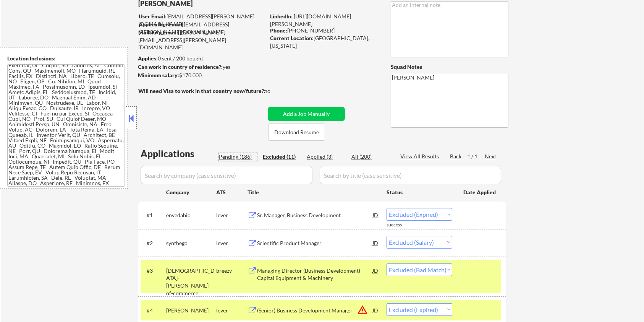
select select ""pending""
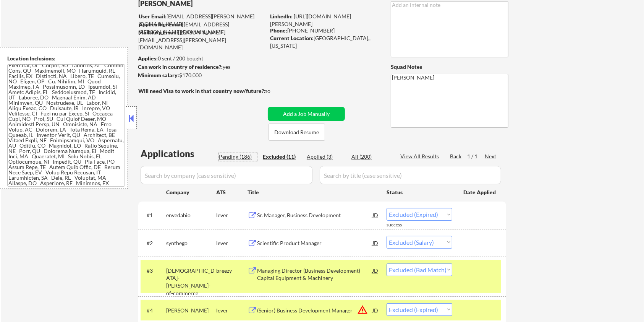
select select ""pending""
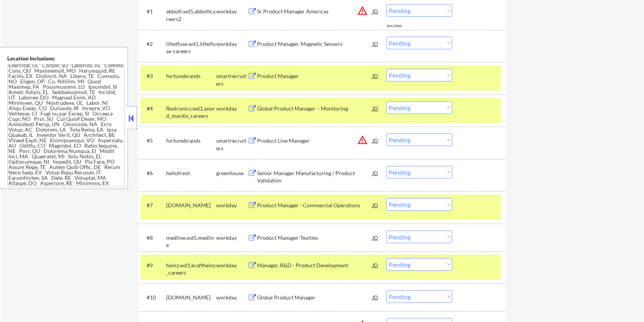
scroll to position [102, 0]
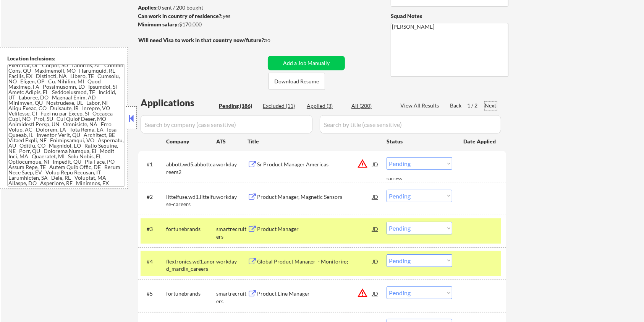
click at [490, 105] on div "Next" at bounding box center [491, 106] width 12 height 8
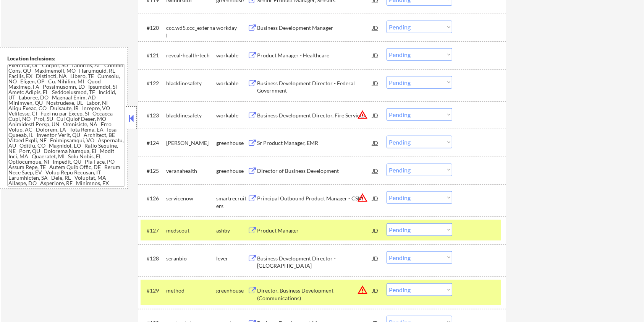
scroll to position [866, 0]
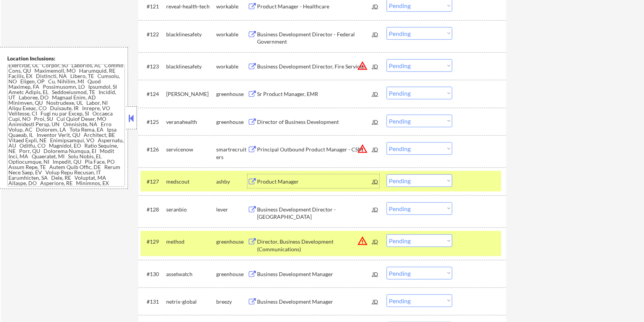
click at [255, 177] on div "Product Manager JD warning_amber" at bounding box center [314, 181] width 132 height 14
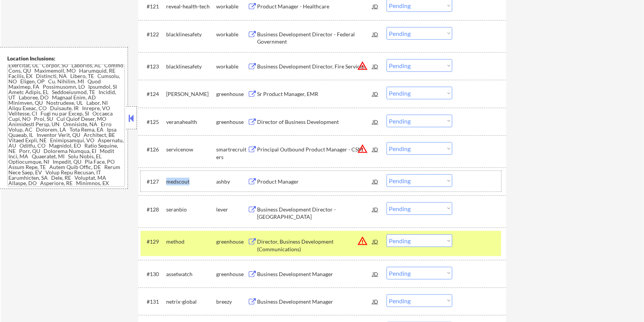
drag, startPoint x: 202, startPoint y: 177, endPoint x: 166, endPoint y: 178, distance: 35.9
click at [166, 178] on div "medscout" at bounding box center [191, 182] width 50 height 8
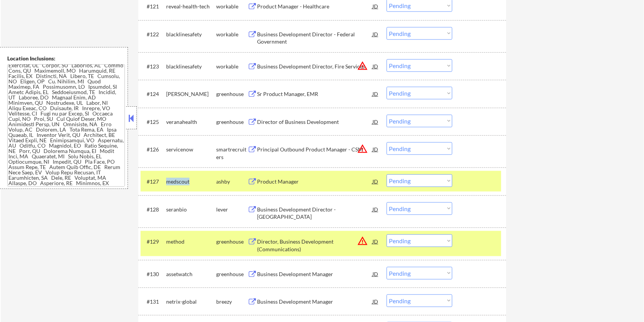
copy div "medscout"
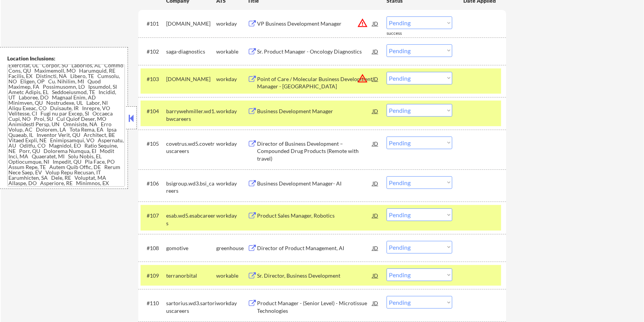
scroll to position [153, 0]
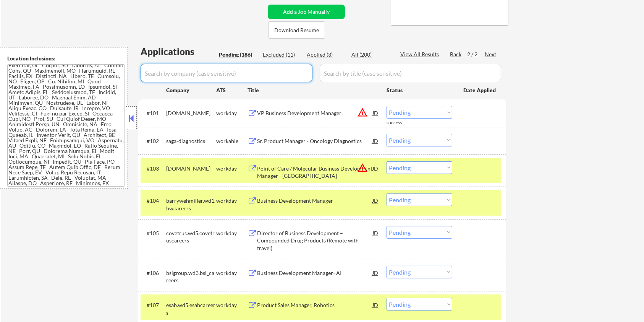
click at [184, 70] on input "input" at bounding box center [227, 73] width 172 height 18
paste input "medscout"
type input "medscout"
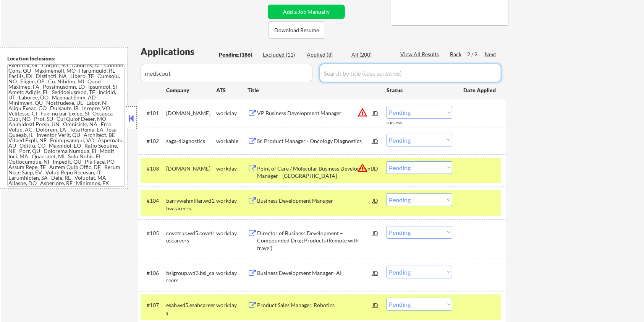
drag, startPoint x: 361, startPoint y: 74, endPoint x: 361, endPoint y: 64, distance: 10.3
click at [361, 74] on input "input" at bounding box center [411, 73] width 182 height 18
click at [361, 53] on div "All (200)" at bounding box center [371, 55] width 38 height 8
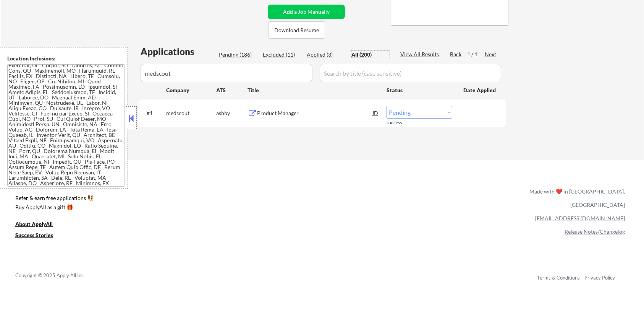
click at [420, 115] on select "Choose an option... Pending Applied Excluded (Questions) Excluded (Expired) Exc…" at bounding box center [420, 112] width 66 height 13
select select ""excluded""
click at [387, 106] on select "Choose an option... Pending Applied Excluded (Questions) Excluded (Expired) Exc…" at bounding box center [420, 112] width 66 height 13
drag, startPoint x: 204, startPoint y: 73, endPoint x: 98, endPoint y: 75, distance: 105.9
click at [98, 75] on body "← Return to /applysquad Mailslurp Inbox Job Search Builder [PERSON_NAME] User E…" at bounding box center [322, 8] width 644 height 322
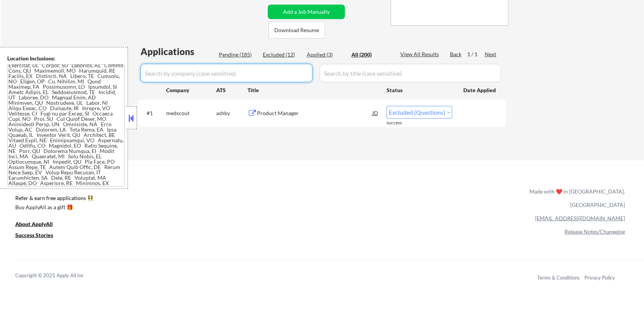
select select ""applied""
select select ""excluded__expired_""
select select ""excluded__salary_""
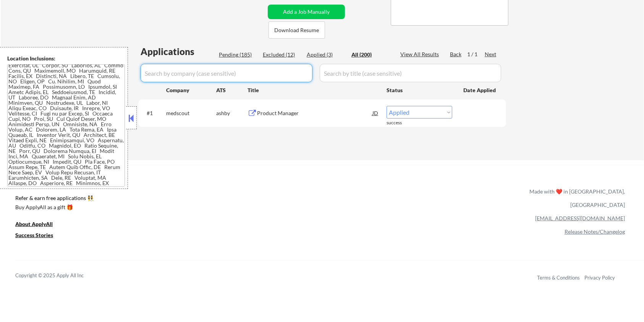
select select ""excluded__bad_match_""
select select ""excluded__expired_""
select select ""pending""
select select ""excluded__bad_match_""
select select ""excluded__blocklist_""
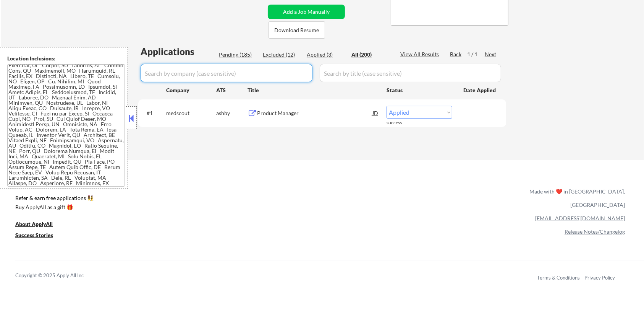
select select ""excluded__expired_""
select select ""excluded__blocklist_""
select select ""excluded__bad_match_""
select select ""excluded__blocklist_""
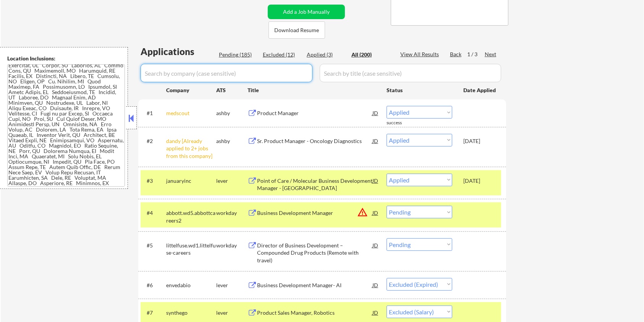
click at [238, 52] on div "Pending (185)" at bounding box center [238, 55] width 38 height 8
select select ""pending""
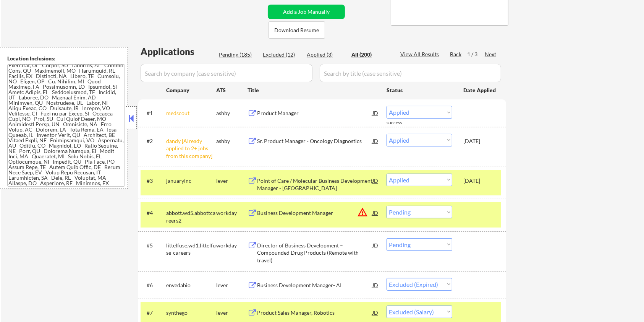
select select ""pending""
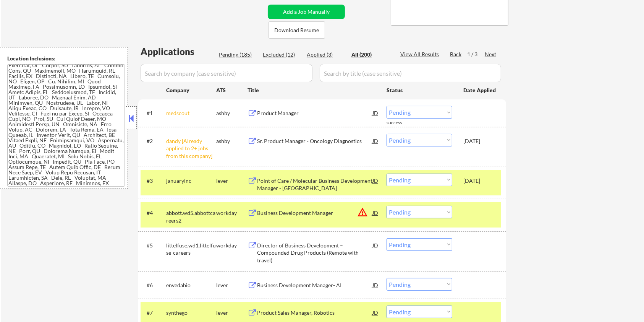
select select ""pending""
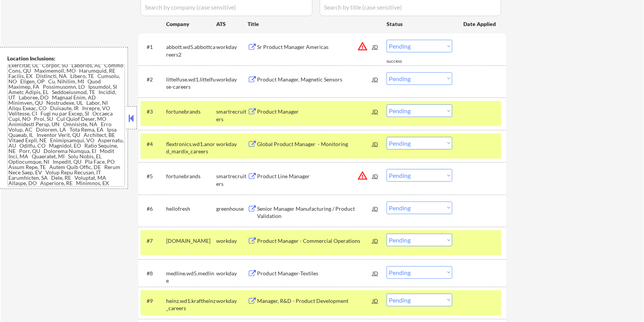
scroll to position [255, 0]
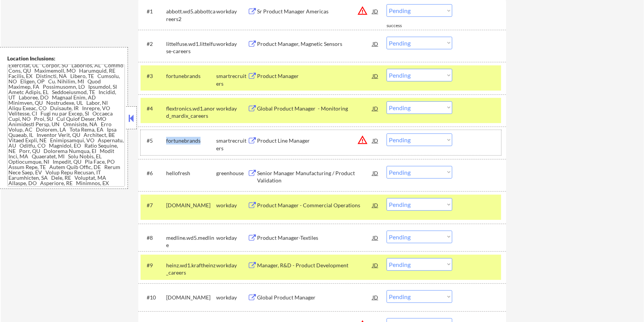
drag, startPoint x: 202, startPoint y: 137, endPoint x: 165, endPoint y: 141, distance: 36.5
click at [165, 141] on div "#5 fortunebrands smartrecruiters Product Line Manager JD warning_amber Choose a…" at bounding box center [321, 142] width 361 height 25
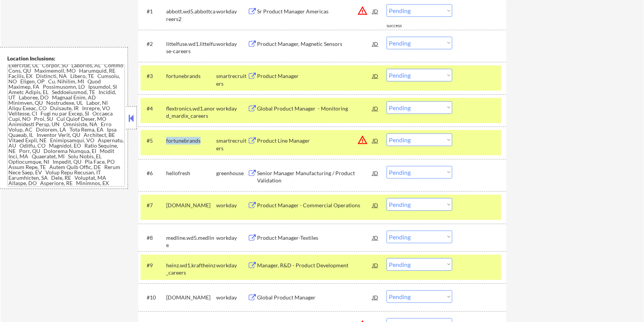
copy div "fortunebrands"
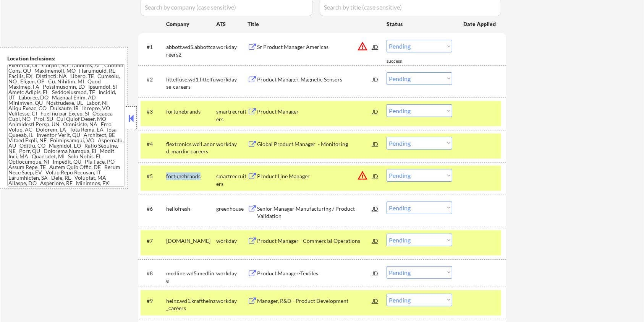
scroll to position [153, 0]
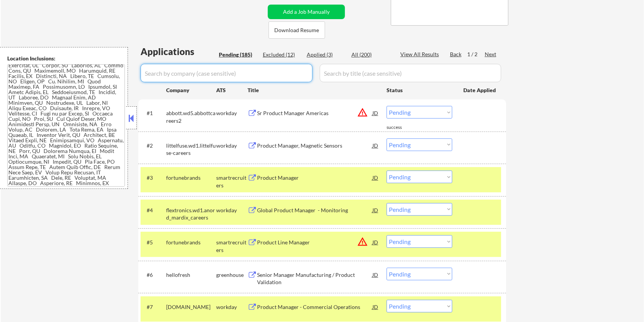
click at [190, 72] on input "input" at bounding box center [227, 73] width 172 height 18
paste input "fortunebrands"
type input "fortunebrands"
drag, startPoint x: 338, startPoint y: 77, endPoint x: 349, endPoint y: 69, distance: 13.3
click at [338, 77] on input "input" at bounding box center [411, 73] width 182 height 18
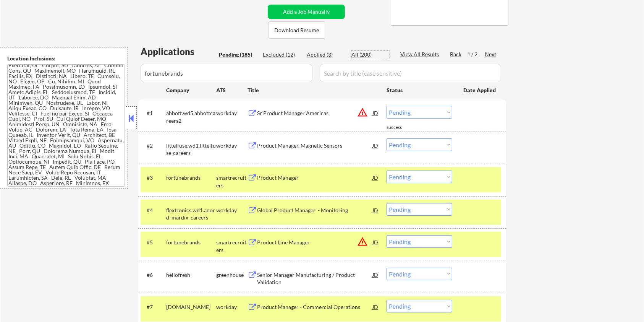
click at [358, 54] on div "All (200)" at bounding box center [371, 55] width 38 height 8
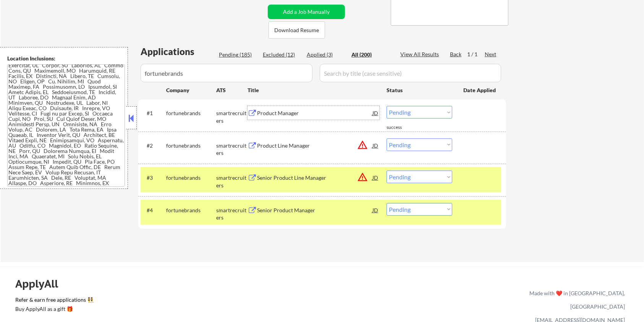
click at [281, 109] on div "Product Manager" at bounding box center [314, 113] width 115 height 14
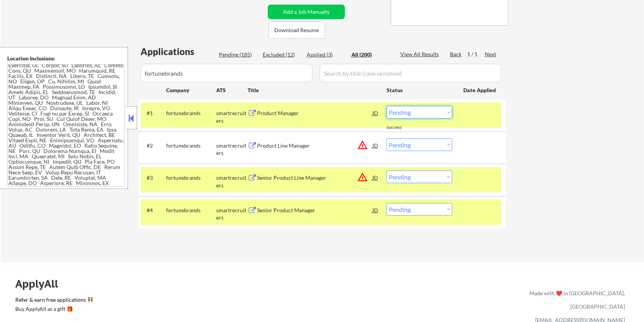
click at [436, 111] on select "Choose an option... Pending Applied Excluded (Questions) Excluded (Expired) Exc…" at bounding box center [420, 112] width 66 height 13
select select ""excluded__salary_""
click at [387, 106] on select "Choose an option... Pending Applied Excluded (Questions) Excluded (Expired) Exc…" at bounding box center [420, 112] width 66 height 13
click at [239, 212] on div "smartrecruiters" at bounding box center [231, 213] width 31 height 15
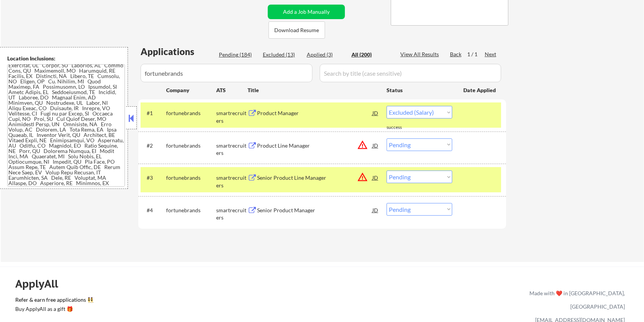
click at [249, 210] on button at bounding box center [253, 210] width 10 height 7
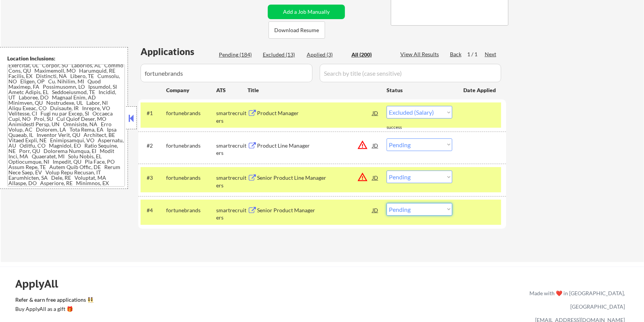
click at [404, 211] on select "Choose an option... Pending Applied Excluded (Questions) Excluded (Expired) Exc…" at bounding box center [420, 209] width 66 height 13
select select ""excluded__salary_""
click at [387, 203] on select "Choose an option... Pending Applied Excluded (Questions) Excluded (Expired) Exc…" at bounding box center [420, 209] width 66 height 13
click at [317, 144] on div "Product Line Manager" at bounding box center [314, 146] width 115 height 8
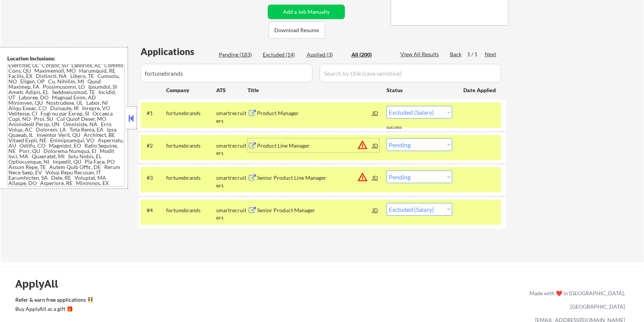
click at [425, 141] on select "Choose an option... Pending Applied Excluded (Questions) Excluded (Expired) Exc…" at bounding box center [420, 144] width 66 height 13
select select ""excluded__salary_""
click at [387, 138] on select "Choose an option... Pending Applied Excluded (Questions) Excluded (Expired) Exc…" at bounding box center [420, 144] width 66 height 13
click at [308, 179] on div "Senior Product Line Manager" at bounding box center [314, 178] width 115 height 8
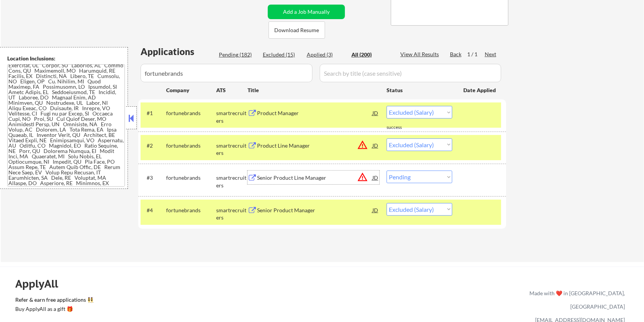
click at [426, 179] on select "Choose an option... Pending Applied Excluded (Questions) Excluded (Expired) Exc…" at bounding box center [420, 176] width 66 height 13
select select ""excluded__salary_""
click at [387, 170] on select "Choose an option... Pending Applied Excluded (Questions) Excluded (Expired) Exc…" at bounding box center [420, 176] width 66 height 13
drag, startPoint x: 201, startPoint y: 72, endPoint x: 90, endPoint y: 72, distance: 111.2
click at [90, 72] on body "← Return to /applysquad Mailslurp Inbox Job Search Builder [PERSON_NAME] User E…" at bounding box center [322, 8] width 644 height 322
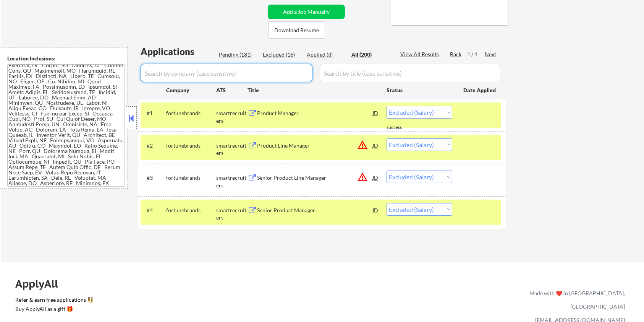
select select ""applied""
select select ""pending""
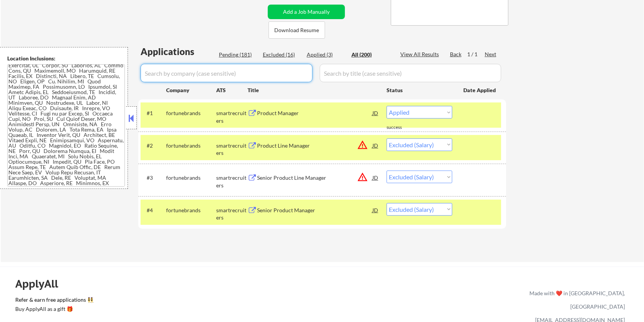
select select ""excluded__expired_""
select select ""excluded__salary_""
select select ""excluded__bad_match_""
select select ""excluded__salary_""
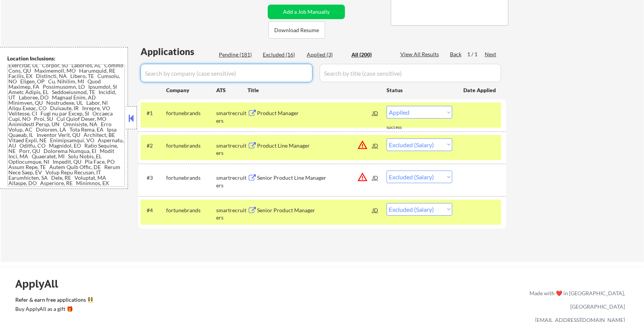
select select ""pending""
select select ""excluded__expired_""
select select ""excluded__salary_""
select select ""excluded__bad_match_""
select select ""excluded__salary_""
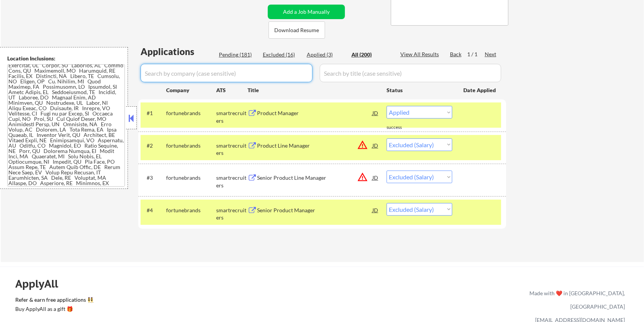
select select ""excluded__blocklist_""
select select ""excluded__expired_""
select select ""excluded__blocklist_""
select select ""excluded__bad_match_""
select select ""excluded__blocklist_""
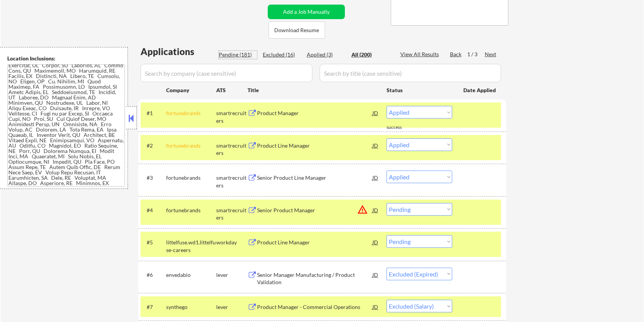
click at [227, 54] on div "Pending (181)" at bounding box center [238, 55] width 38 height 8
select select ""pending""
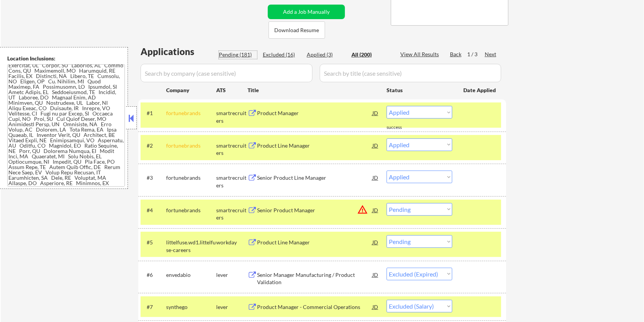
select select ""pending""
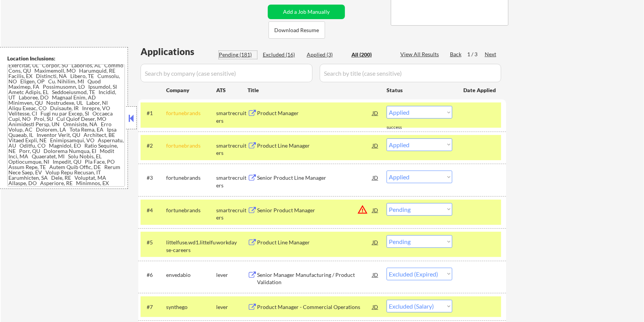
select select ""pending""
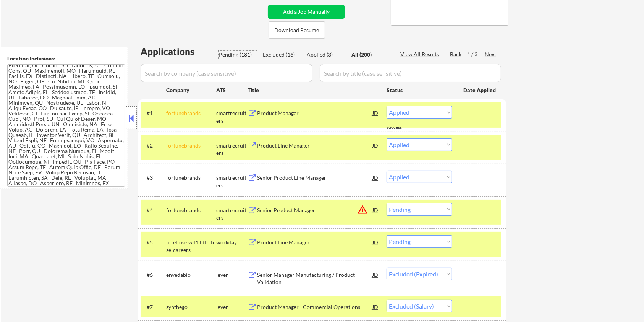
select select ""pending""
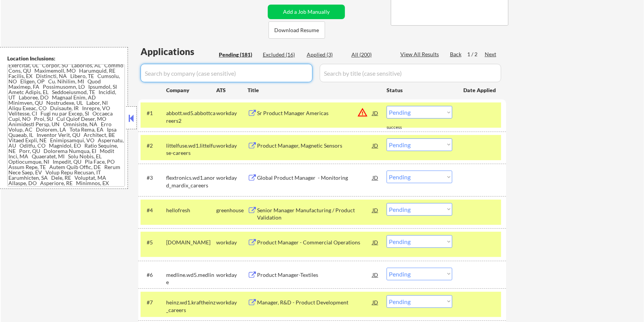
click at [219, 71] on input "input" at bounding box center [227, 73] width 172 height 18
click at [498, 111] on div "#1 [PERSON_NAME].wd5.abbottcareers2 workday Sr Product Manager Americas JD warn…" at bounding box center [321, 114] width 361 height 25
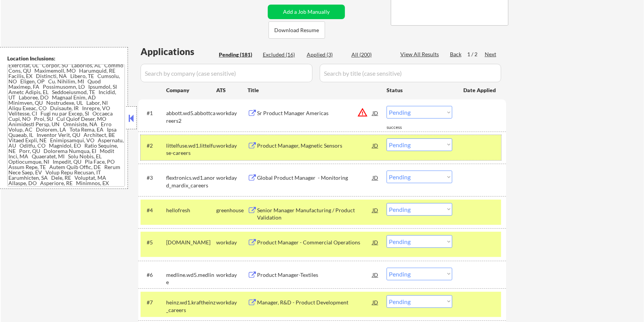
click at [477, 140] on div at bounding box center [481, 145] width 34 height 14
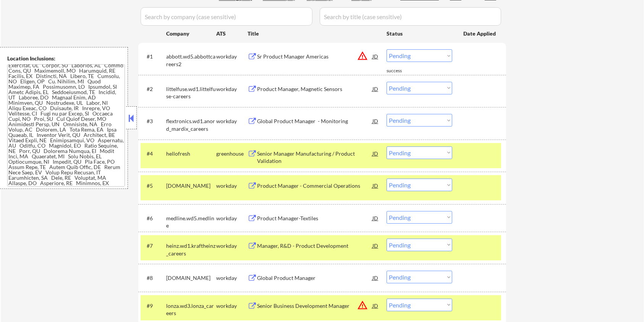
scroll to position [255, 0]
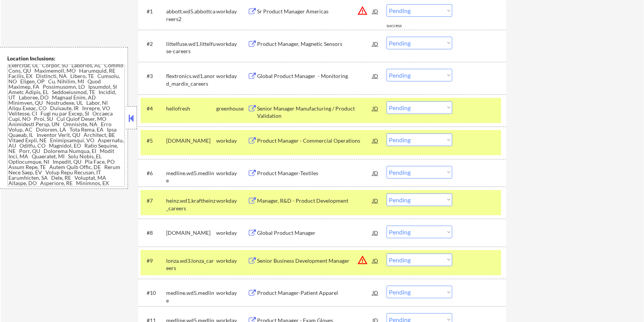
click at [477, 112] on div at bounding box center [481, 108] width 34 height 14
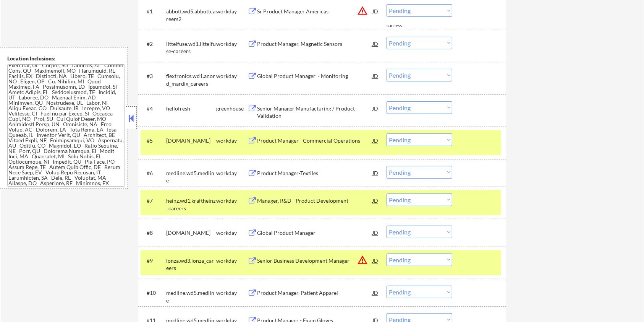
click at [469, 132] on div "#5 [DOMAIN_NAME] workday Product Manager - Commercial Operations JD warning_amb…" at bounding box center [321, 142] width 361 height 25
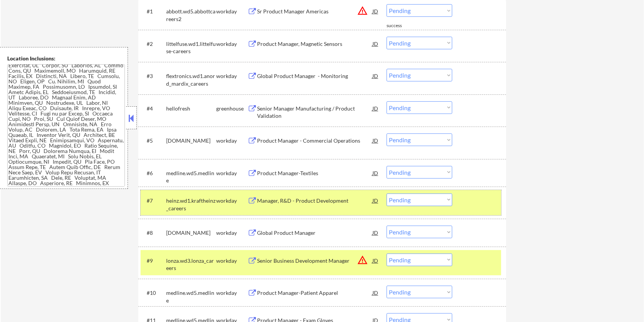
click at [480, 204] on div at bounding box center [481, 200] width 34 height 14
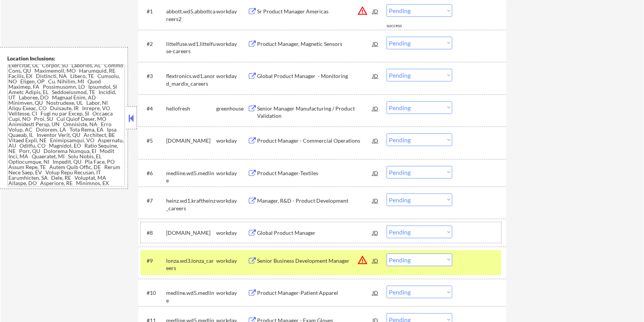
click at [479, 241] on div "#8 [DOMAIN_NAME] workday Global Product Manager JD warning_amber Choose an opti…" at bounding box center [321, 232] width 361 height 21
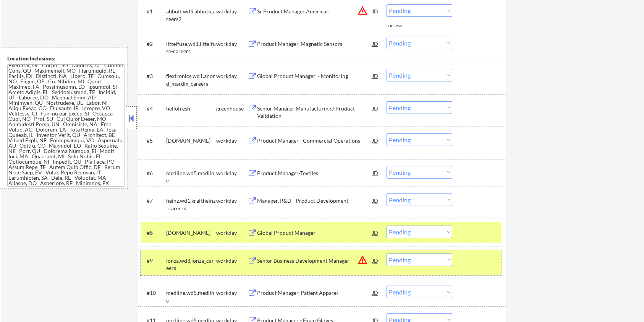
click at [475, 260] on div at bounding box center [481, 260] width 34 height 14
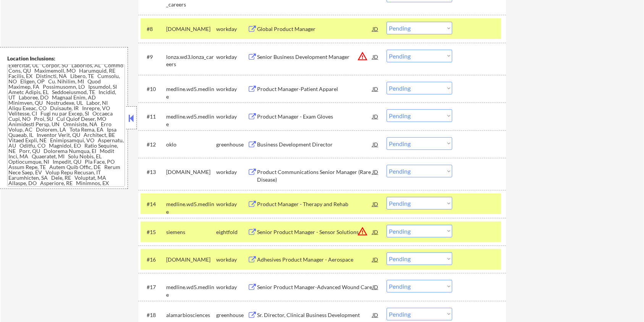
scroll to position [459, 0]
click at [462, 26] on div "#8 [DOMAIN_NAME] workday Global Product Manager JD warning_amber Choose an opti…" at bounding box center [321, 28] width 361 height 21
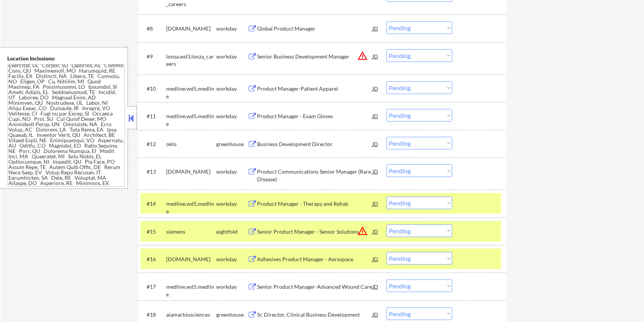
click at [471, 202] on div at bounding box center [481, 203] width 34 height 14
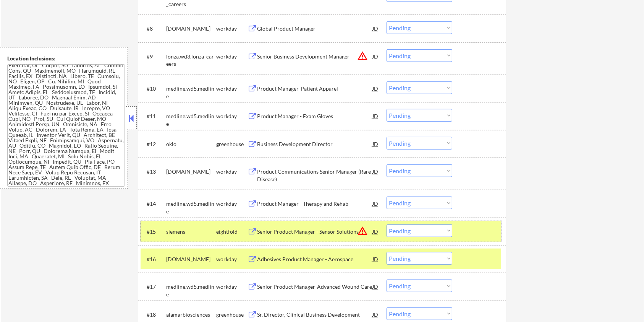
click at [477, 228] on div at bounding box center [481, 231] width 34 height 14
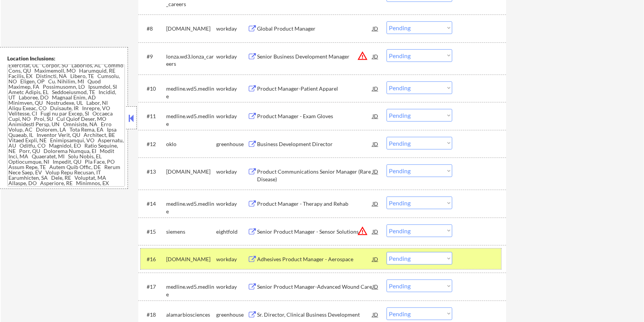
click at [472, 264] on div at bounding box center [481, 259] width 34 height 14
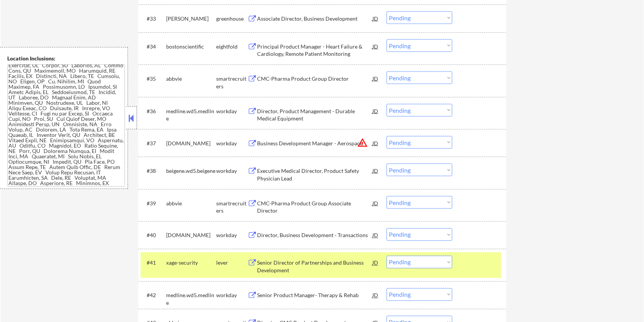
scroll to position [1223, 0]
drag, startPoint x: 199, startPoint y: 260, endPoint x: 165, endPoint y: 265, distance: 34.4
click at [165, 265] on div "#41 xage-security lever Senior Director of Partnerships and Business Developmen…" at bounding box center [321, 264] width 361 height 25
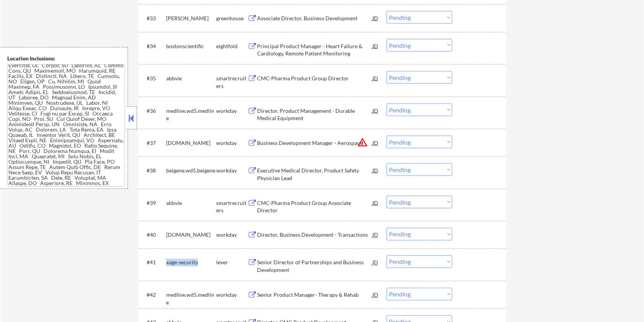
copy div "xage-security"
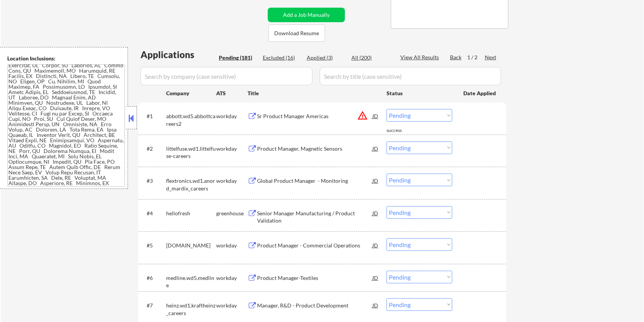
scroll to position [51, 0]
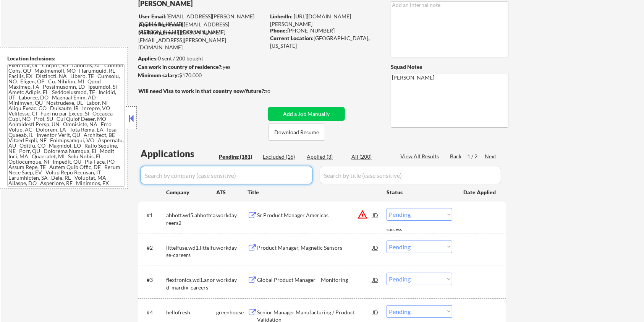
click at [195, 169] on input "input" at bounding box center [227, 175] width 172 height 18
paste input "xage-security"
type input "xage-security"
drag, startPoint x: 363, startPoint y: 176, endPoint x: 364, endPoint y: 171, distance: 4.7
click at [363, 176] on input "input" at bounding box center [411, 175] width 182 height 18
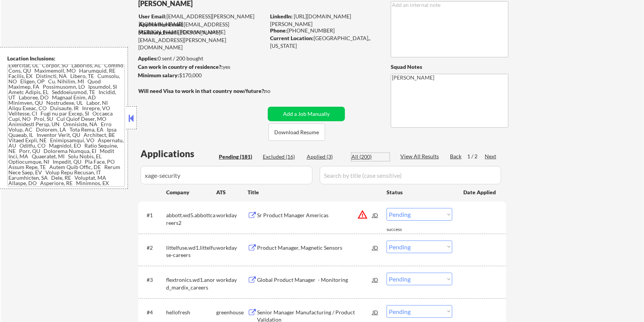
click at [365, 154] on div "All (200)" at bounding box center [371, 157] width 38 height 8
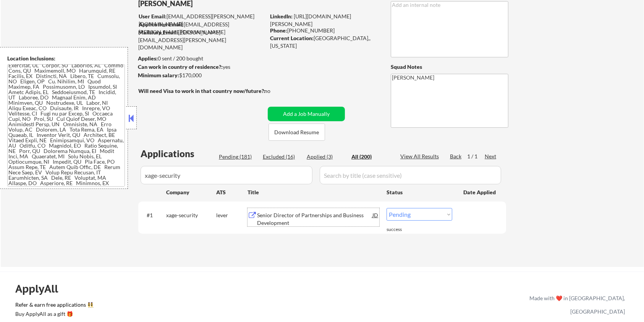
click at [307, 220] on div "Senior Director of Partnerships and Business Development" at bounding box center [314, 218] width 115 height 15
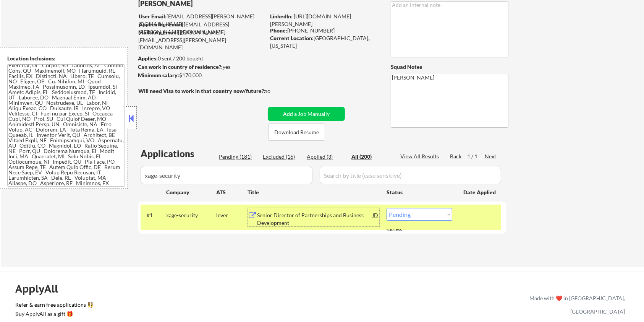
click at [428, 209] on select "Choose an option... Pending Applied Excluded (Questions) Excluded (Expired) Exc…" at bounding box center [420, 214] width 66 height 13
select select ""excluded__bad_match_""
click at [387, 208] on select "Choose an option... Pending Applied Excluded (Questions) Excluded (Expired) Exc…" at bounding box center [420, 214] width 66 height 13
select select ""excluded__bad_match_""
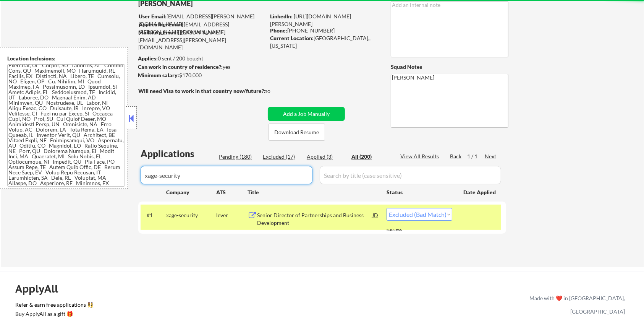
drag, startPoint x: 209, startPoint y: 177, endPoint x: 107, endPoint y: 177, distance: 102.4
click at [107, 177] on body "← Return to /applysquad Mailslurp Inbox Job Search Builder [PERSON_NAME] User E…" at bounding box center [322, 110] width 644 height 322
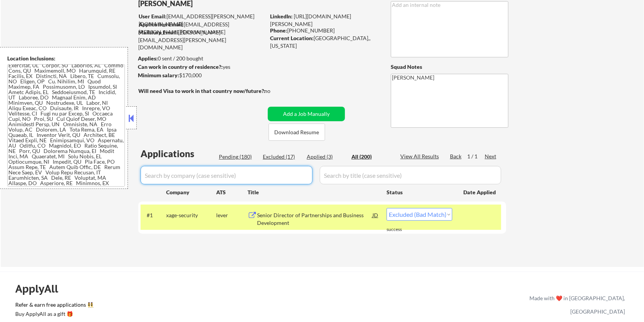
select select ""applied""
select select ""excluded__expired_""
select select ""excluded__salary_""
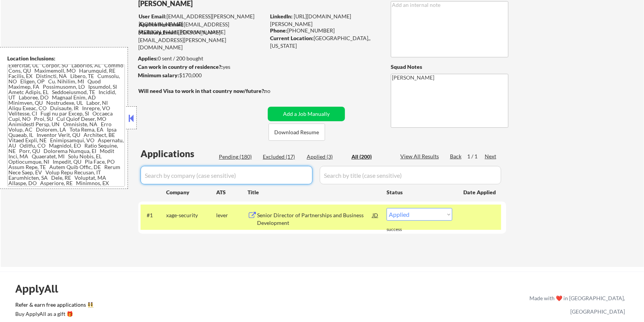
select select ""excluded__salary_""
select select ""excluded__bad_match_""
select select ""excluded__salary_""
select select ""excluded__expired_""
select select ""excluded__salary_""
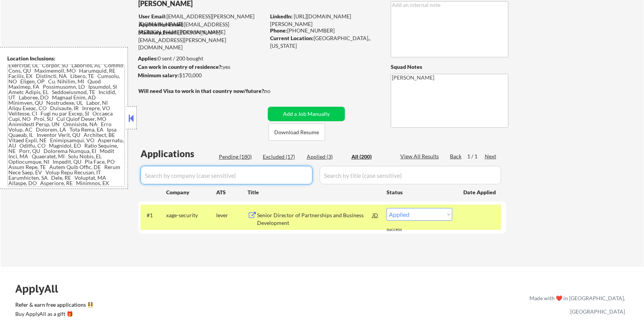
select select ""excluded__bad_match_""
select select ""pending""
select select ""excluded__salary_""
select select ""excluded__blocklist_""
select select ""excluded__expired_""
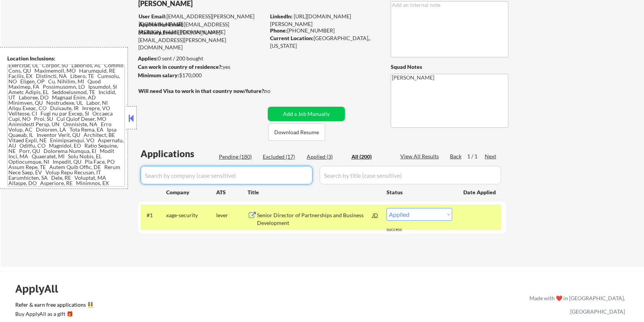
select select ""excluded__bad_match_""
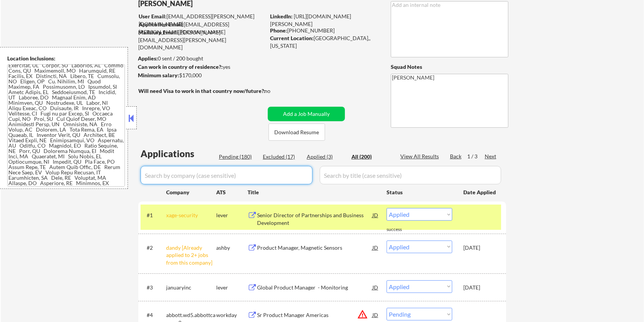
click at [222, 157] on div "Pending (180)" at bounding box center [238, 157] width 38 height 8
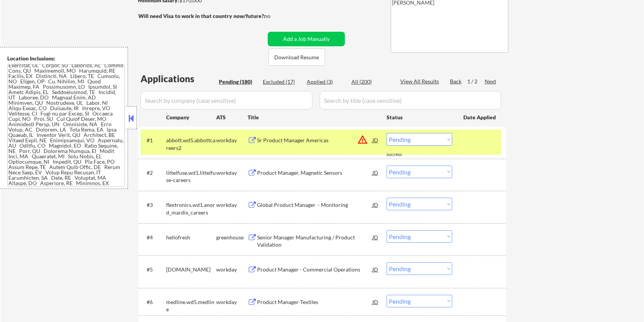
scroll to position [153, 0]
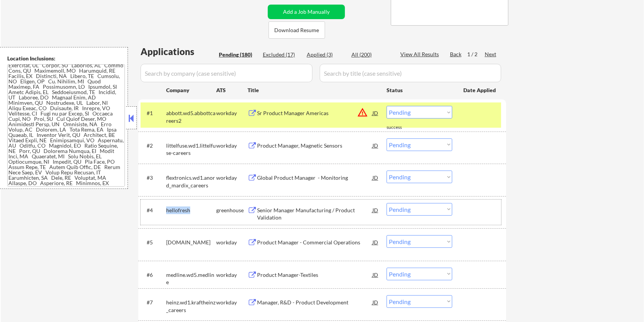
drag, startPoint x: 193, startPoint y: 206, endPoint x: 164, endPoint y: 208, distance: 29.1
click at [164, 208] on div "#4 hellofresh greenhouse Senior Manager Manufacturing / Product Validation JD w…" at bounding box center [321, 212] width 361 height 25
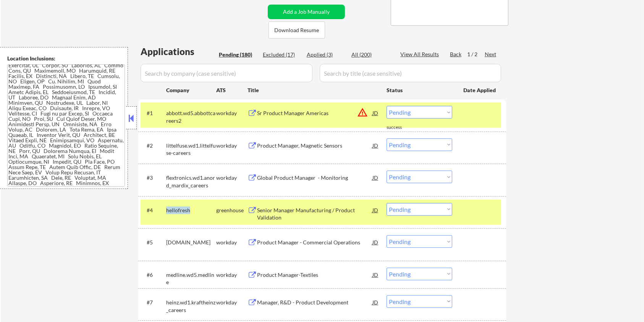
copy div "hellofresh"
click at [186, 72] on input "input" at bounding box center [227, 73] width 172 height 18
paste input "hellofresh"
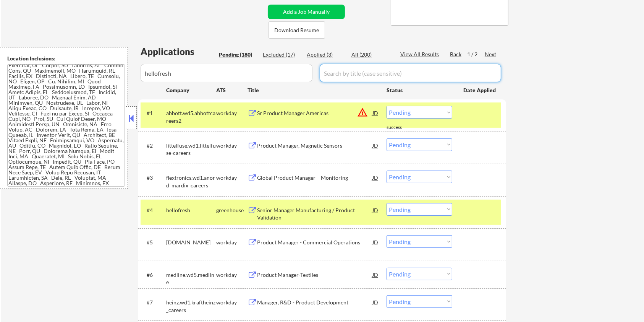
click at [353, 75] on input "input" at bounding box center [411, 73] width 182 height 18
click at [359, 55] on div "All (200)" at bounding box center [371, 55] width 38 height 8
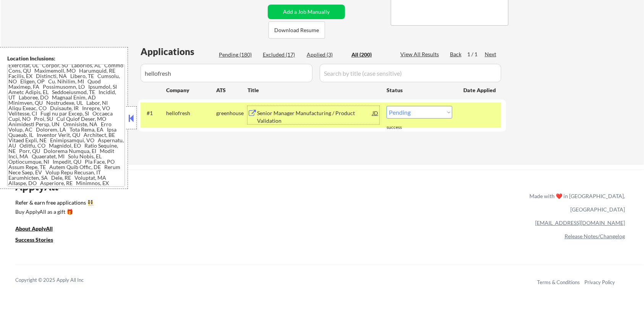
click at [286, 114] on div "Senior Manager Manufacturing / Product Validation" at bounding box center [314, 116] width 115 height 15
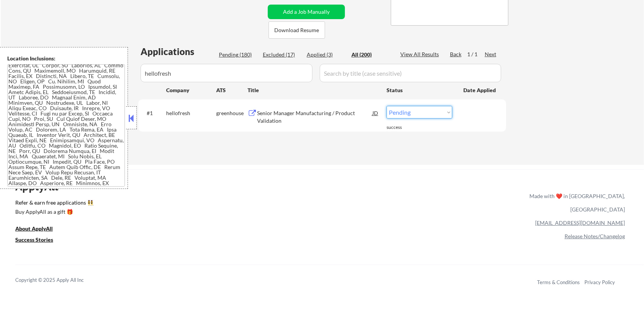
click at [409, 115] on select "Choose an option... Pending Applied Excluded (Questions) Excluded (Expired) Exc…" at bounding box center [420, 112] width 66 height 13
click at [387, 106] on select "Choose an option... Pending Applied Excluded (Questions) Excluded (Expired) Exc…" at bounding box center [420, 112] width 66 height 13
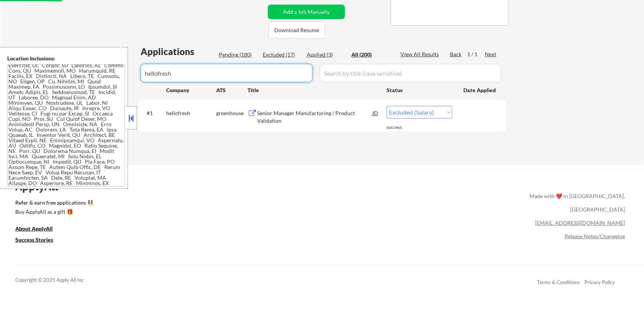
drag, startPoint x: 203, startPoint y: 73, endPoint x: 91, endPoint y: 72, distance: 112.4
click at [91, 72] on body "← Return to /applysquad Mailslurp Inbox Job Search Builder [PERSON_NAME] User E…" at bounding box center [322, 8] width 644 height 322
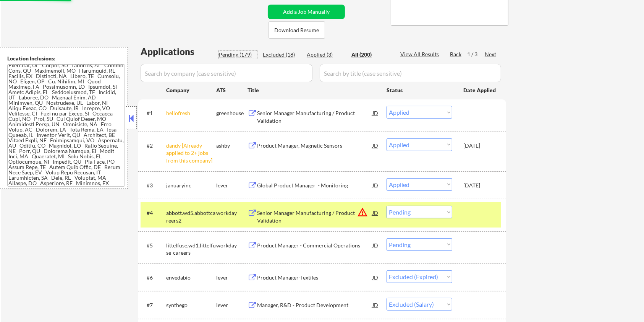
click at [229, 55] on div "Pending (179)" at bounding box center [238, 55] width 38 height 8
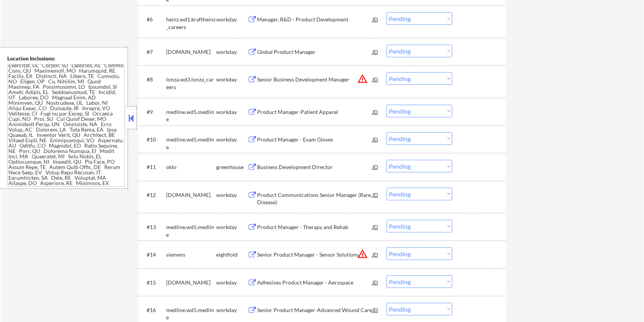
scroll to position [407, 0]
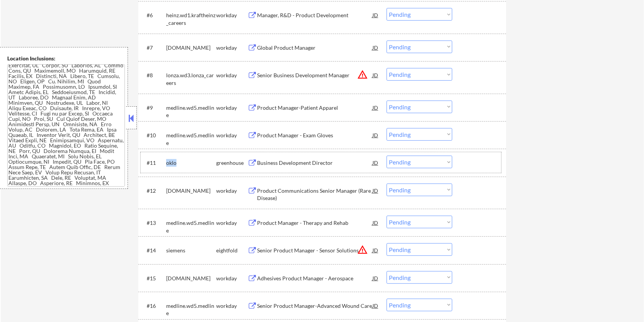
drag, startPoint x: 183, startPoint y: 161, endPoint x: 169, endPoint y: 164, distance: 14.5
click at [168, 163] on div "oklo" at bounding box center [191, 163] width 50 height 8
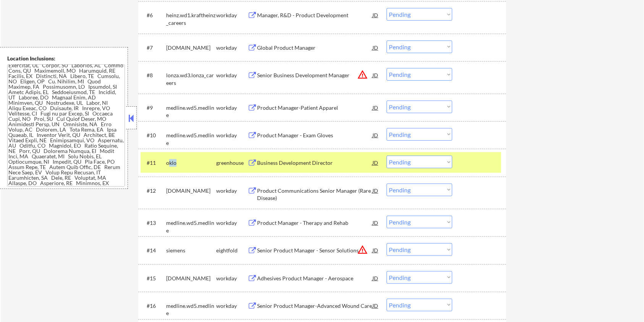
click at [180, 163] on div "oklo" at bounding box center [191, 163] width 50 height 8
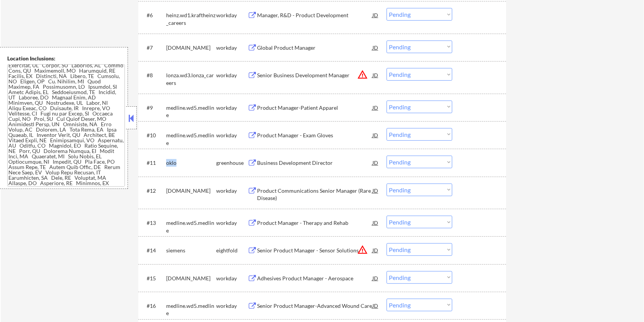
drag, startPoint x: 180, startPoint y: 163, endPoint x: 163, endPoint y: 161, distance: 17.3
click at [163, 161] on div "#11 oklo greenhouse Business Development Director JD warning_amber Choose an op…" at bounding box center [321, 162] width 361 height 21
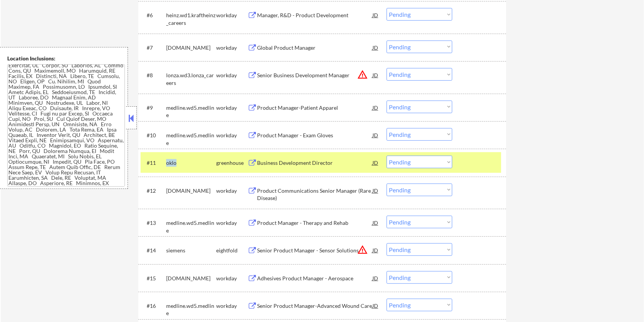
copy div "oklo"
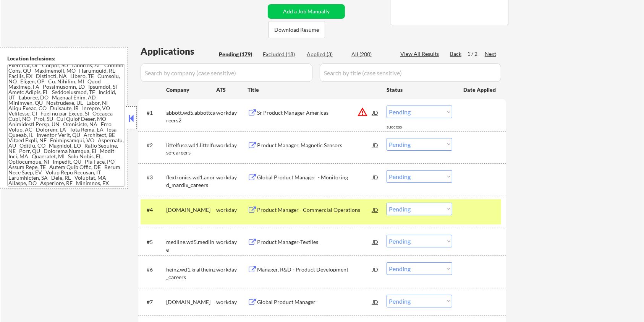
scroll to position [51, 0]
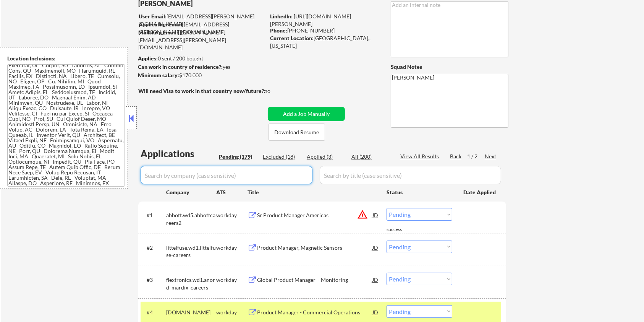
click at [183, 180] on input "input" at bounding box center [227, 175] width 172 height 18
paste input "oklo"
drag, startPoint x: 332, startPoint y: 174, endPoint x: 338, endPoint y: 172, distance: 6.7
click at [332, 174] on input "input" at bounding box center [411, 175] width 182 height 18
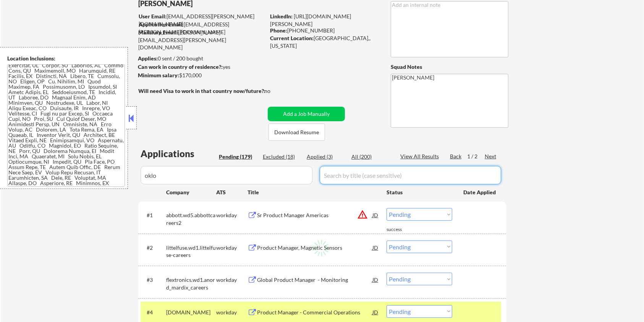
click at [361, 156] on div "All (200)" at bounding box center [371, 157] width 38 height 8
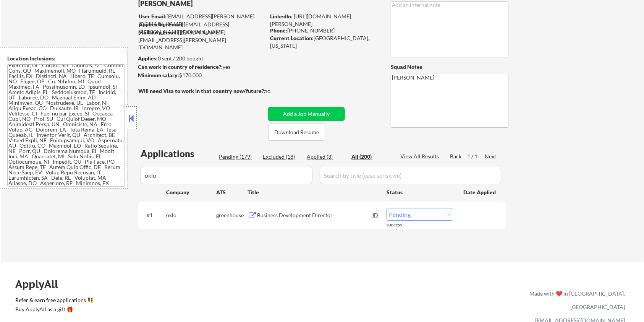
click at [254, 214] on button at bounding box center [253, 215] width 10 height 7
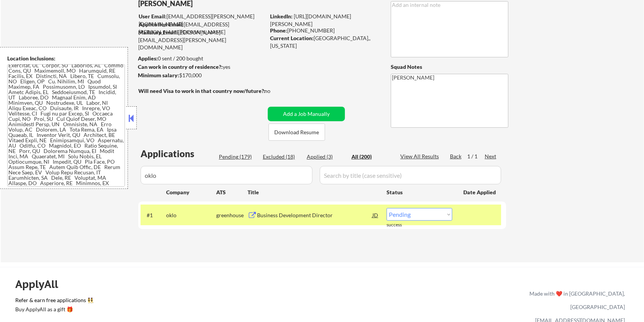
click at [429, 216] on select "Choose an option... Pending Applied Excluded (Questions) Excluded (Expired) Exc…" at bounding box center [420, 214] width 66 height 13
click at [387, 208] on select "Choose an option... Pending Applied Excluded (Questions) Excluded (Expired) Exc…" at bounding box center [420, 214] width 66 height 13
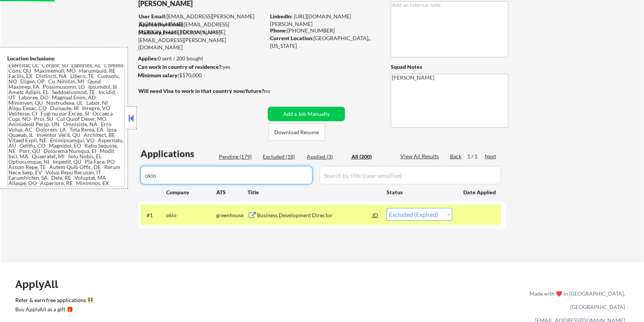
drag, startPoint x: 176, startPoint y: 172, endPoint x: 128, endPoint y: 181, distance: 49.0
click at [128, 180] on body "← Return to /applysquad Mailslurp Inbox Job Search Builder [PERSON_NAME] User E…" at bounding box center [322, 110] width 644 height 322
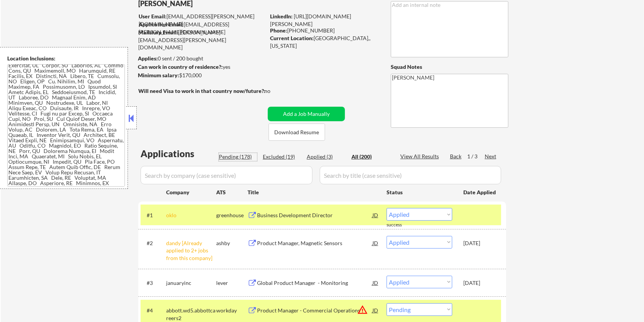
click at [235, 155] on div "Pending (178)" at bounding box center [238, 157] width 38 height 8
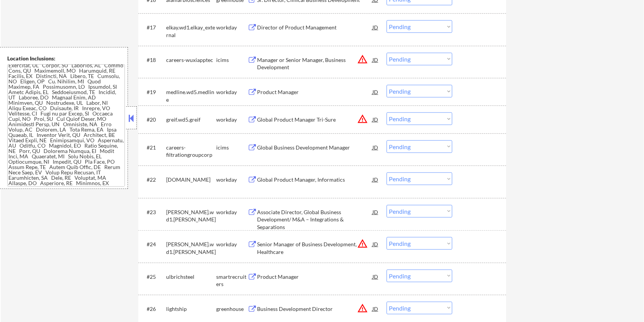
scroll to position [815, 0]
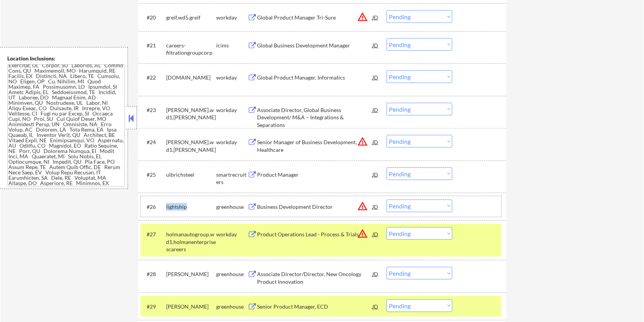
drag, startPoint x: 190, startPoint y: 204, endPoint x: 166, endPoint y: 203, distance: 24.5
click at [166, 203] on div "lightship" at bounding box center [191, 207] width 50 height 8
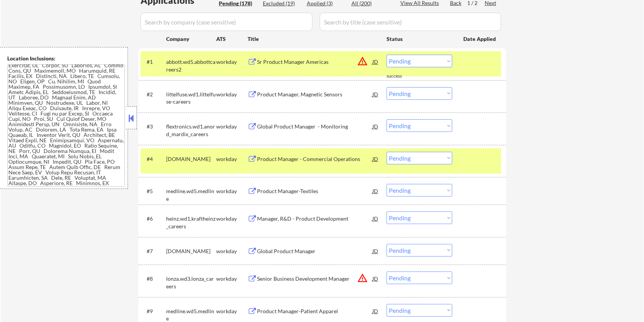
scroll to position [204, 0]
click at [170, 18] on input "input" at bounding box center [227, 22] width 172 height 18
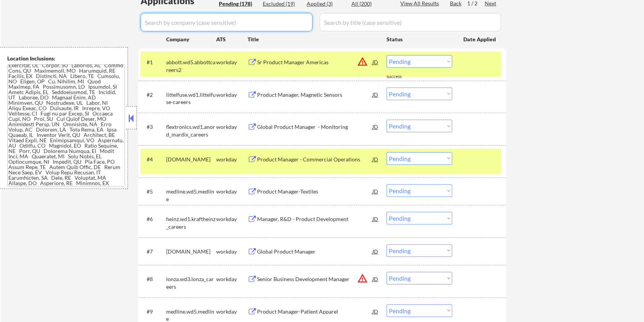
paste input "lightship"
click at [327, 18] on input "input" at bounding box center [411, 22] width 182 height 18
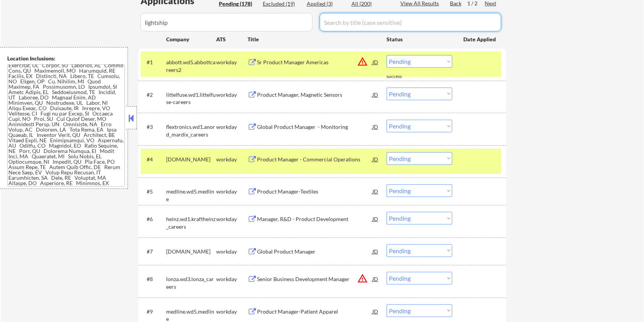
click at [361, 3] on div "All (200)" at bounding box center [371, 4] width 38 height 8
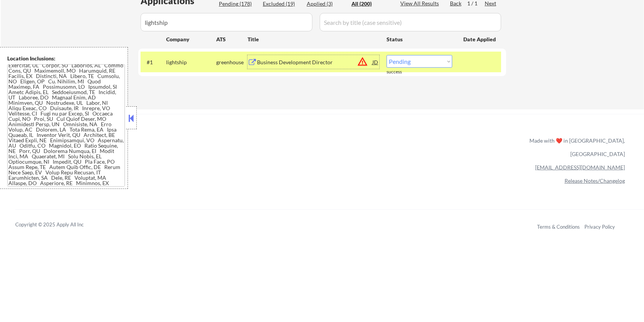
click at [290, 62] on div "Business Development Director" at bounding box center [314, 62] width 115 height 8
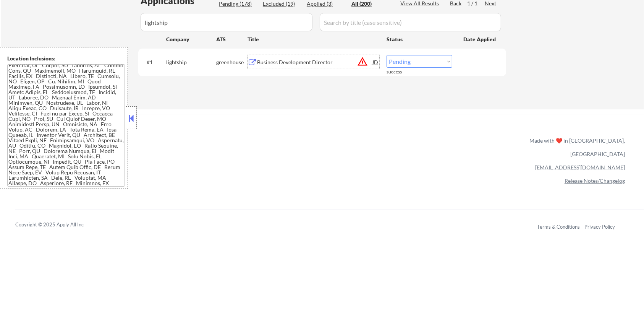
click at [418, 61] on select "Choose an option... Pending Applied Excluded (Questions) Excluded (Expired) Exc…" at bounding box center [420, 61] width 66 height 13
click at [387, 55] on select "Choose an option... Pending Applied Excluded (Questions) Excluded (Expired) Exc…" at bounding box center [420, 61] width 66 height 13
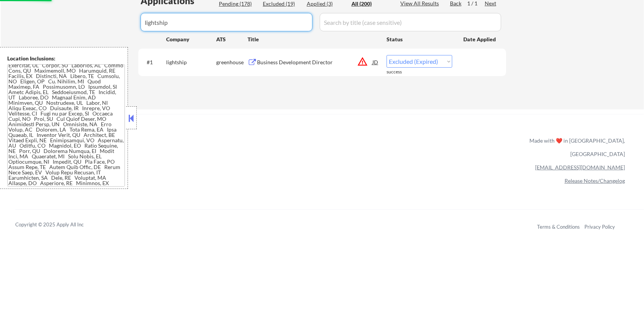
drag, startPoint x: 212, startPoint y: 27, endPoint x: 109, endPoint y: 27, distance: 103.2
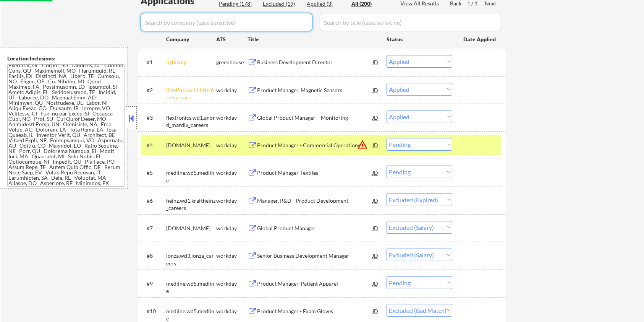
scroll to position [153, 0]
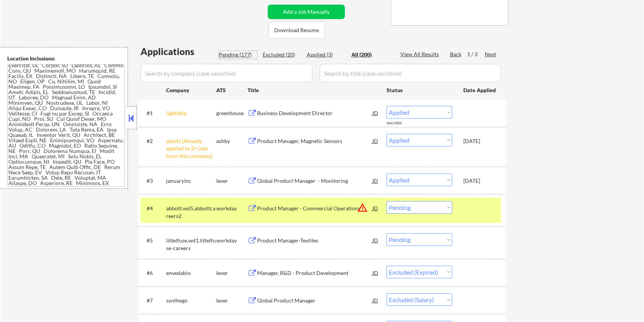
click at [226, 55] on div "Pending (177)" at bounding box center [238, 55] width 38 height 8
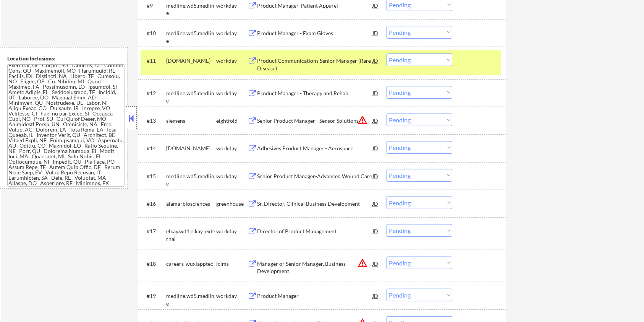
scroll to position [612, 0]
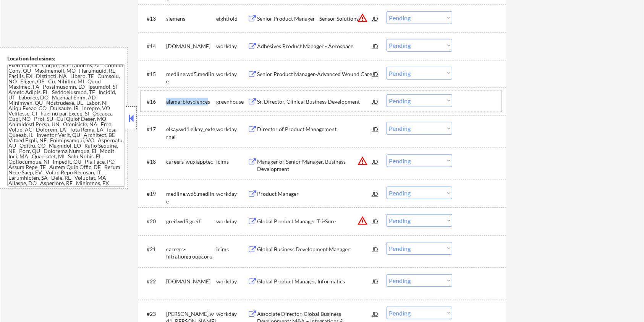
drag, startPoint x: 208, startPoint y: 99, endPoint x: 166, endPoint y: 99, distance: 42.0
click at [166, 99] on div "alamarbiosciences" at bounding box center [191, 102] width 50 height 8
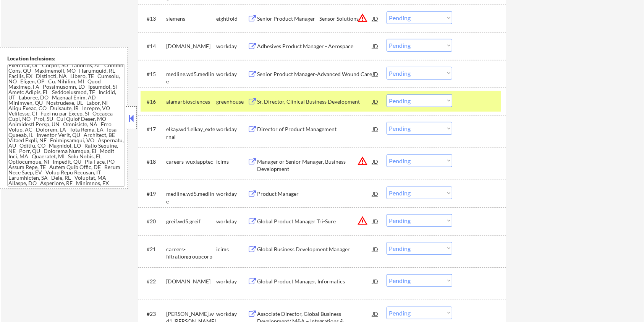
click at [208, 105] on div "alamarbiosciences" at bounding box center [191, 101] width 50 height 14
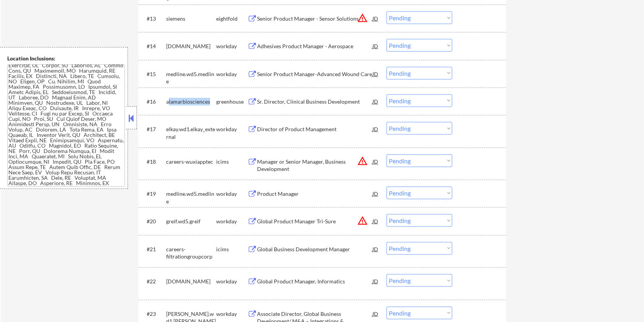
drag, startPoint x: 211, startPoint y: 99, endPoint x: 168, endPoint y: 99, distance: 42.4
click at [168, 99] on div "alamarbiosciences" at bounding box center [191, 102] width 50 height 8
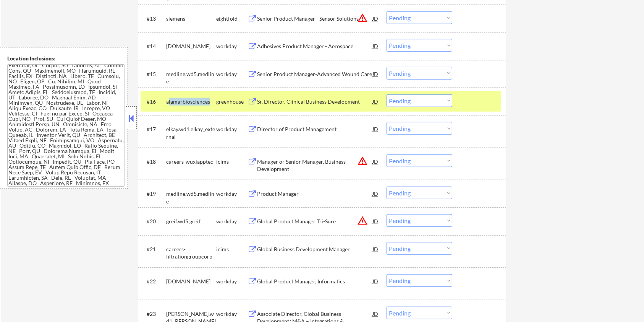
click at [198, 106] on div "alamarbiosciences" at bounding box center [191, 101] width 50 height 14
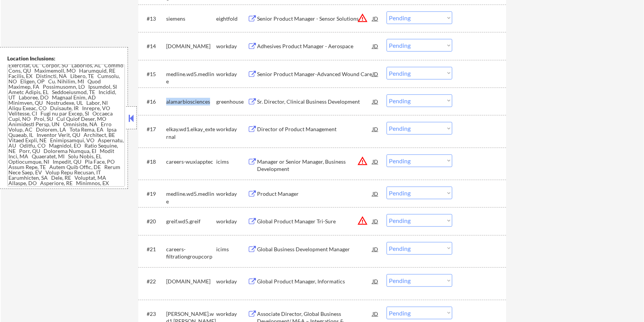
drag, startPoint x: 210, startPoint y: 99, endPoint x: 166, endPoint y: 102, distance: 43.7
click at [166, 102] on div "alamarbiosciences" at bounding box center [191, 102] width 50 height 8
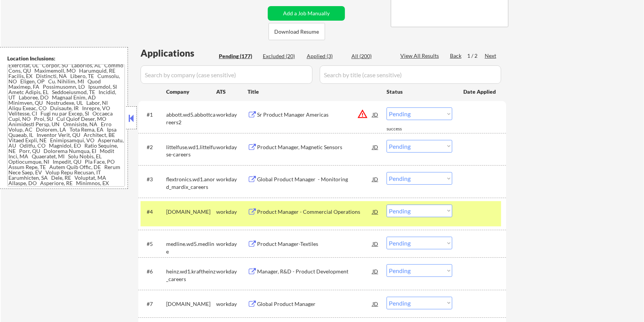
scroll to position [102, 0]
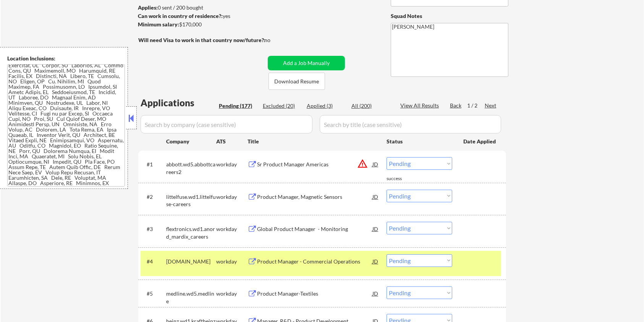
click at [196, 128] on input "input" at bounding box center [227, 124] width 172 height 18
paste input "alamarbiosciences"
click at [342, 122] on input "input" at bounding box center [411, 124] width 182 height 18
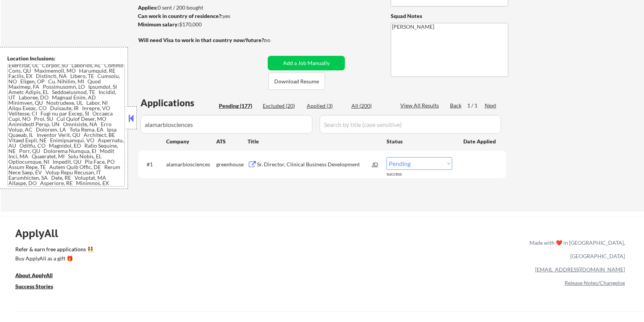
click at [256, 159] on div "Sr. Director, Clinical Business Development JD warning_amber" at bounding box center [314, 164] width 132 height 14
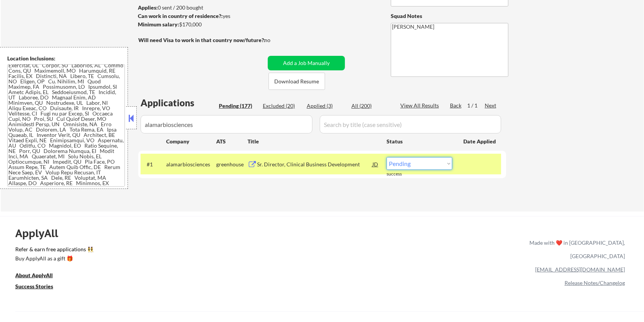
click at [417, 158] on select "Choose an option... Pending Applied Excluded (Questions) Excluded (Expired) Exc…" at bounding box center [420, 163] width 66 height 13
click at [387, 157] on select "Choose an option... Pending Applied Excluded (Questions) Excluded (Expired) Exc…" at bounding box center [420, 163] width 66 height 13
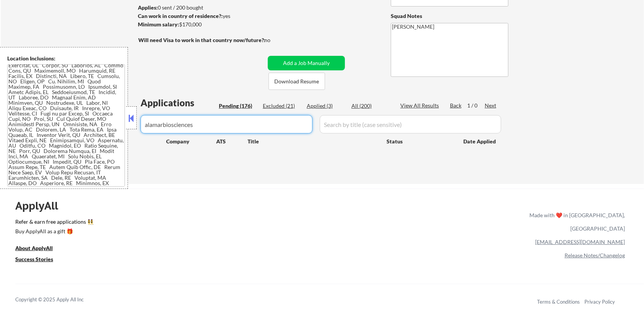
drag, startPoint x: 154, startPoint y: 132, endPoint x: 58, endPoint y: 132, distance: 96.3
click at [58, 132] on body "← Return to /applysquad Mailslurp Inbox Job Search Builder [PERSON_NAME] User E…" at bounding box center [322, 59] width 644 height 322
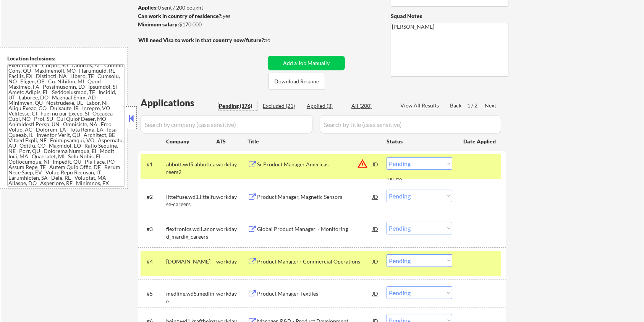
click at [229, 107] on div "Pending (176)" at bounding box center [238, 106] width 38 height 8
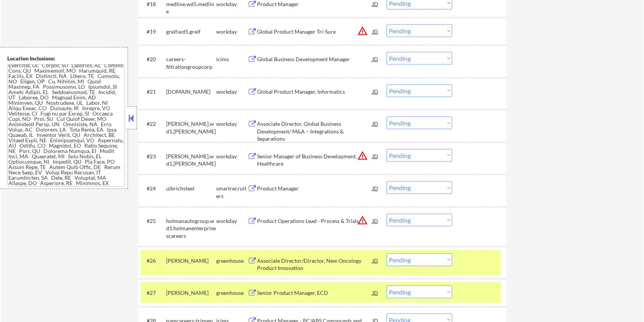
scroll to position [815, 0]
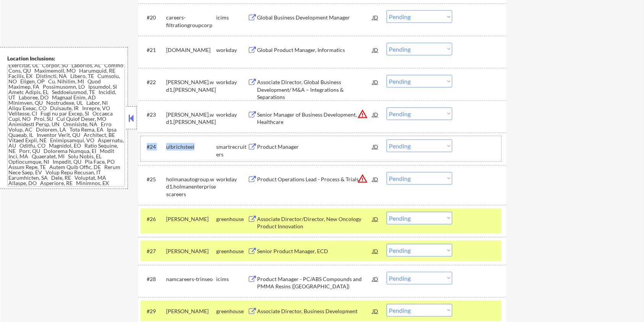
drag, startPoint x: 201, startPoint y: 146, endPoint x: 165, endPoint y: 151, distance: 36.9
click at [164, 150] on div "#24 ulbrichsteel smartrecruiters Product Manager JD warning_amber Choose an opt…" at bounding box center [321, 148] width 361 height 25
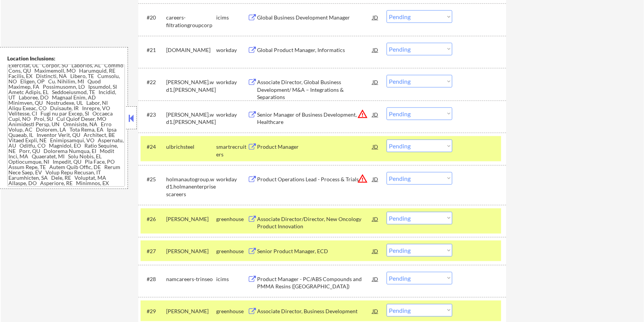
click at [165, 151] on div "#24 ulbrichsteel smartrecruiters Product Manager JD warning_amber Choose an opt…" at bounding box center [321, 148] width 361 height 25
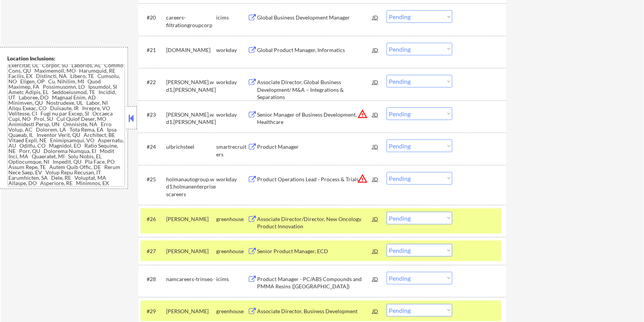
click at [190, 146] on div "ulbrichsteel" at bounding box center [191, 147] width 50 height 8
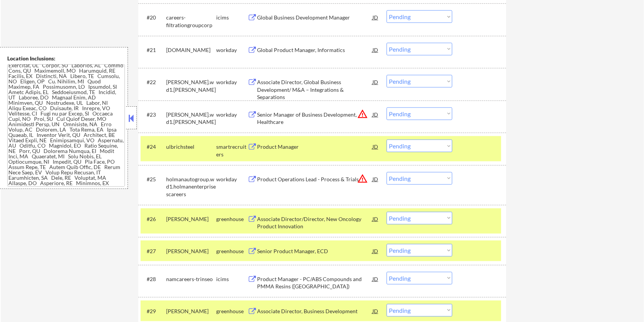
click at [196, 144] on div "ulbrichsteel" at bounding box center [191, 147] width 50 height 8
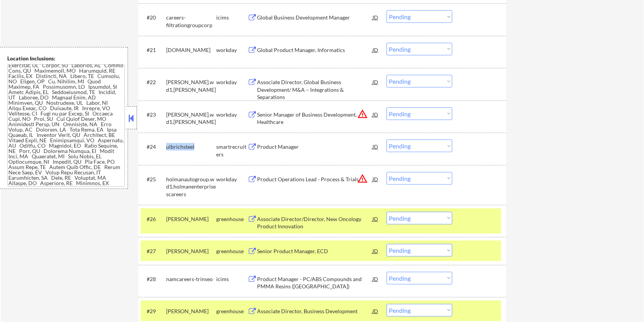
drag, startPoint x: 197, startPoint y: 146, endPoint x: 165, endPoint y: 144, distance: 31.8
click at [165, 144] on div "#24 ulbrichsteel smartrecruiters Product Manager JD warning_amber Choose an opt…" at bounding box center [321, 148] width 361 height 25
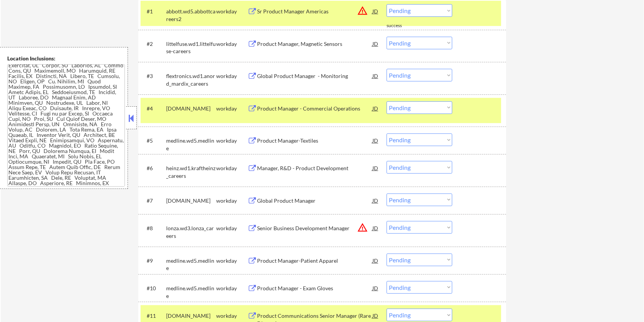
scroll to position [102, 0]
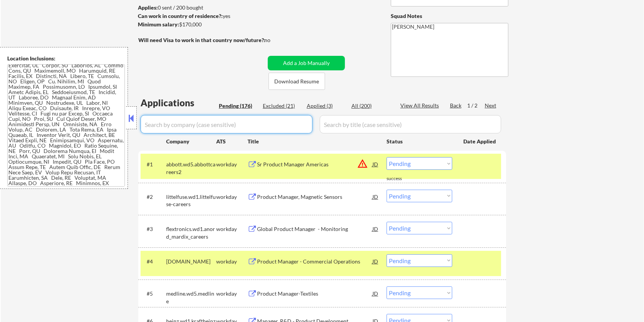
click at [190, 120] on input "input" at bounding box center [227, 124] width 172 height 18
paste input "ulbrichsteel"
click at [355, 126] on input "input" at bounding box center [411, 124] width 182 height 18
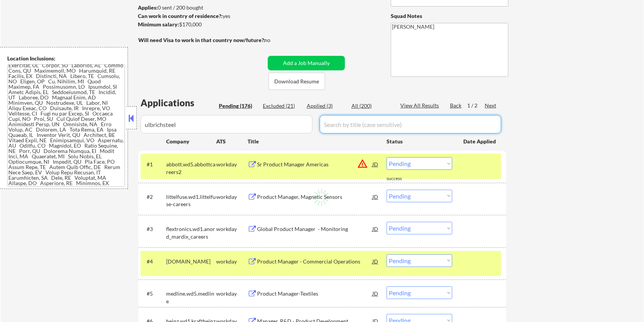
click at [362, 105] on div "All (200)" at bounding box center [371, 106] width 38 height 8
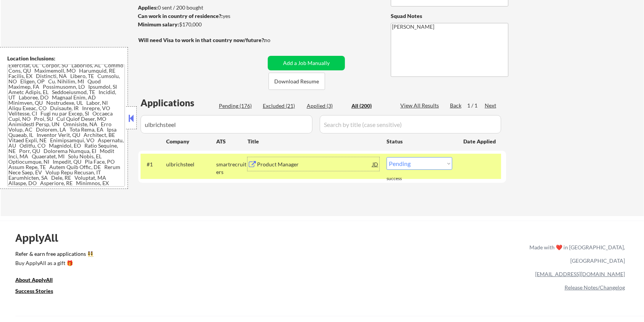
click at [260, 161] on div "Product Manager" at bounding box center [314, 165] width 115 height 8
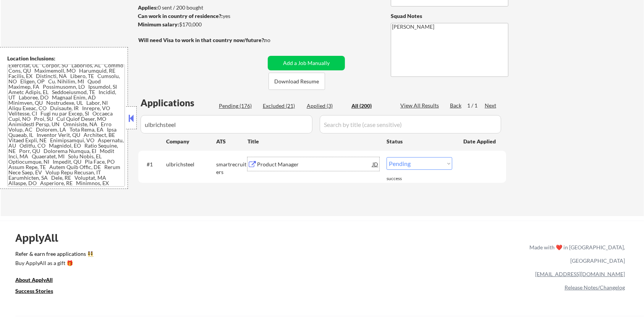
click at [416, 164] on select "Choose an option... Pending Applied Excluded (Questions) Excluded (Expired) Exc…" at bounding box center [420, 163] width 66 height 13
click at [387, 157] on select "Choose an option... Pending Applied Excluded (Questions) Excluded (Expired) Exc…" at bounding box center [420, 163] width 66 height 13
drag, startPoint x: 214, startPoint y: 123, endPoint x: 45, endPoint y: 123, distance: 168.9
click at [45, 123] on body "← Return to /applysquad Mailslurp Inbox Job Search Builder [PERSON_NAME] User E…" at bounding box center [322, 59] width 644 height 322
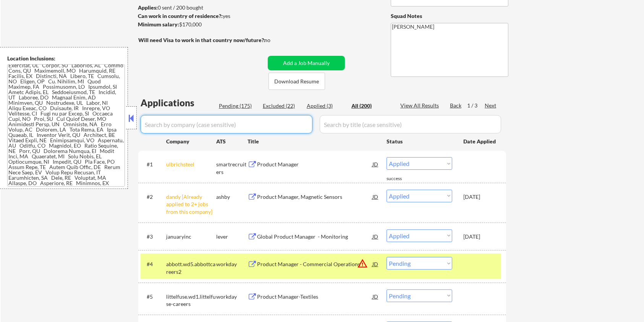
click at [232, 105] on div "Pending (175)" at bounding box center [238, 106] width 38 height 8
click at [216, 127] on input "input" at bounding box center [227, 124] width 172 height 18
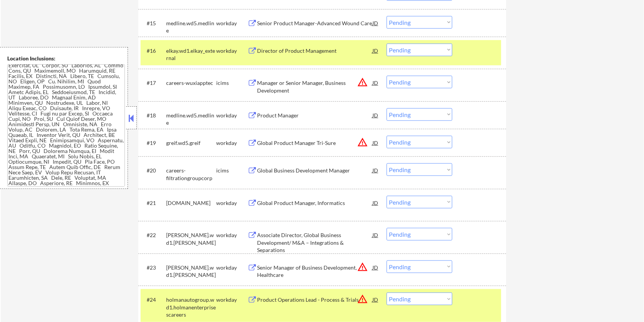
scroll to position [764, 0]
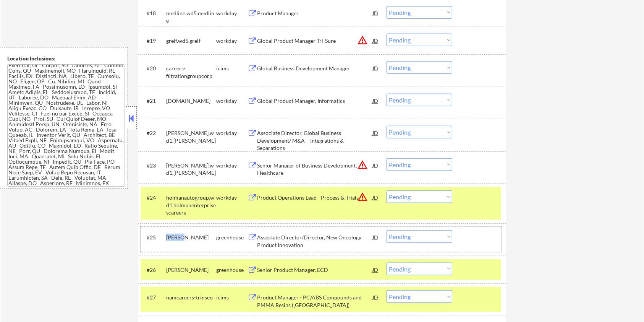
drag, startPoint x: 187, startPoint y: 237, endPoint x: 165, endPoint y: 234, distance: 21.2
click at [165, 234] on div "#25 [PERSON_NAME] Associate Director/Director, New Oncology Product Innovation …" at bounding box center [321, 239] width 361 height 25
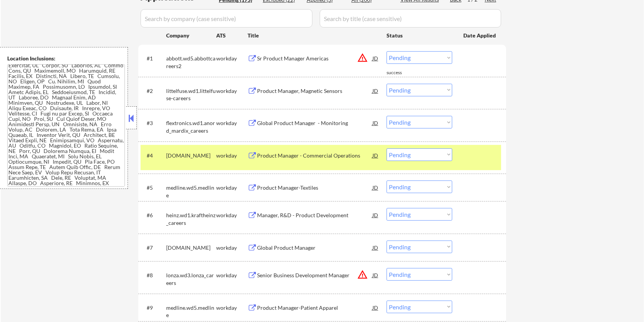
scroll to position [204, 0]
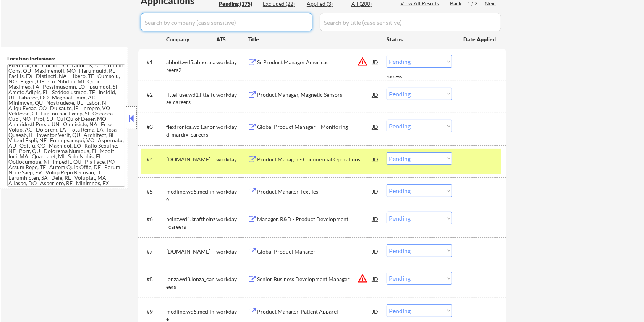
click at [180, 23] on input "input" at bounding box center [227, 22] width 172 height 18
paste input "[PERSON_NAME]"
click at [340, 18] on input "input" at bounding box center [411, 22] width 182 height 18
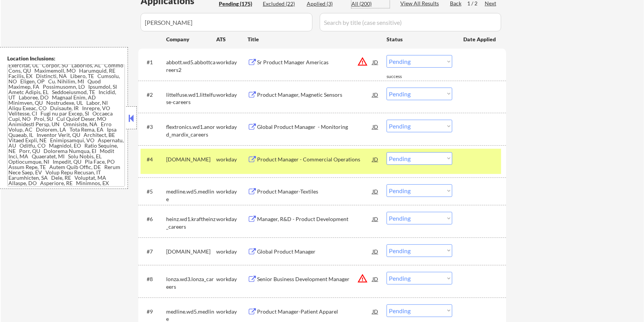
click at [363, 0] on div "All (200)" at bounding box center [371, 4] width 38 height 8
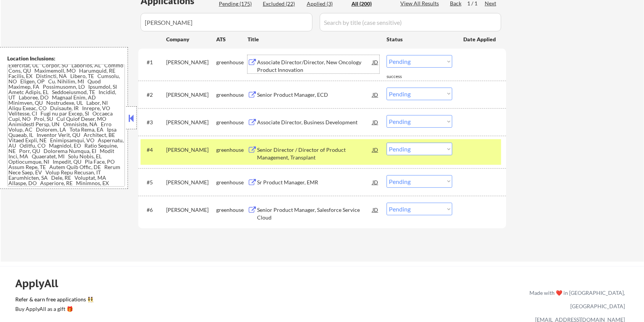
click at [309, 65] on div "Associate Director/Director, New Oncology Product Innovation" at bounding box center [314, 65] width 115 height 15
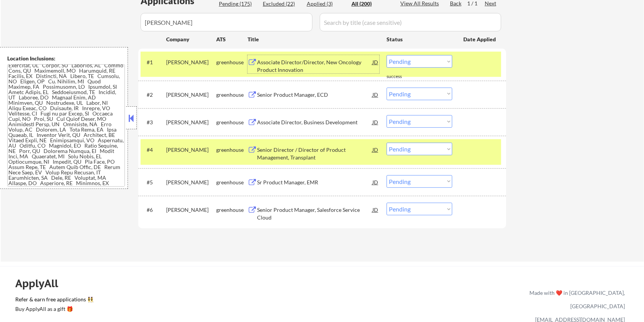
click at [428, 59] on select "Choose an option... Pending Applied Excluded (Questions) Excluded (Expired) Exc…" at bounding box center [420, 61] width 66 height 13
click at [387, 55] on select "Choose an option... Pending Applied Excluded (Questions) Excluded (Expired) Exc…" at bounding box center [420, 61] width 66 height 13
click at [290, 96] on div "Senior Product Manager, ECD" at bounding box center [314, 95] width 115 height 8
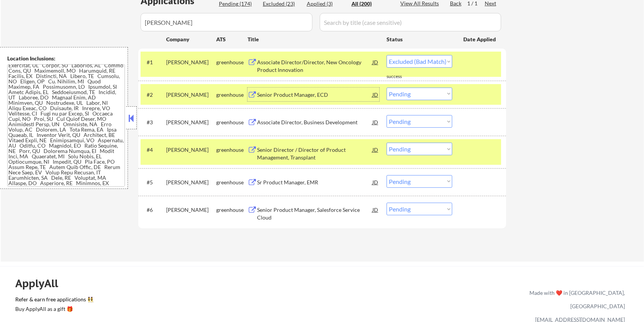
click at [425, 97] on select "Choose an option... Pending Applied Excluded (Questions) Excluded (Expired) Exc…" at bounding box center [420, 94] width 66 height 13
click at [387, 88] on select "Choose an option... Pending Applied Excluded (Questions) Excluded (Expired) Exc…" at bounding box center [420, 94] width 66 height 13
click at [412, 94] on select "Choose an option... Pending Applied Excluded (Questions) Excluded (Expired) Exc…" at bounding box center [420, 94] width 66 height 13
click at [530, 112] on div "← Return to /applysquad Mailslurp Inbox Job Search Builder [PERSON_NAME] User E…" at bounding box center [323, 44] width 644 height 435
click at [321, 121] on div "Associate Director, Business Development" at bounding box center [314, 122] width 115 height 8
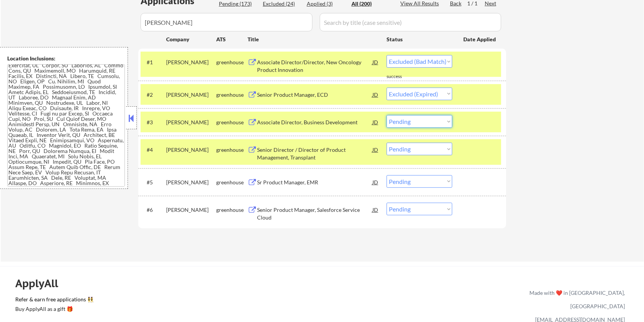
click at [431, 123] on select "Choose an option... Pending Applied Excluded (Questions) Excluded (Expired) Exc…" at bounding box center [420, 121] width 66 height 13
click at [387, 115] on select "Choose an option... Pending Applied Excluded (Questions) Excluded (Expired) Exc…" at bounding box center [420, 121] width 66 height 13
click at [316, 155] on div "Senior Director / Director of Product Management, Transplant" at bounding box center [314, 153] width 115 height 15
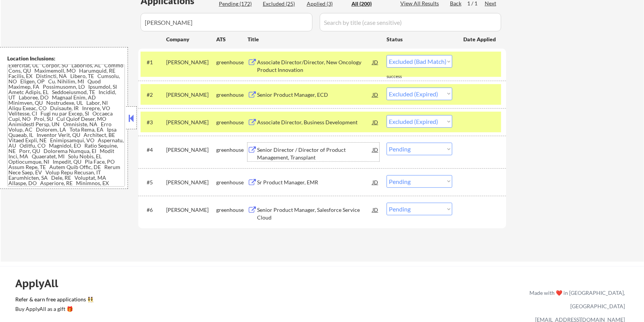
click at [404, 150] on select "Choose an option... Pending Applied Excluded (Questions) Excluded (Expired) Exc…" at bounding box center [420, 149] width 66 height 13
click at [387, 143] on select "Choose an option... Pending Applied Excluded (Questions) Excluded (Expired) Exc…" at bounding box center [420, 149] width 66 height 13
click at [417, 146] on select "Choose an option... Pending Applied Excluded (Questions) Excluded (Expired) Exc…" at bounding box center [420, 149] width 66 height 13
click at [387, 143] on select "Choose an option... Pending Applied Excluded (Questions) Excluded (Expired) Exc…" at bounding box center [420, 149] width 66 height 13
click at [294, 182] on div "Sr Product Manager, EMR" at bounding box center [314, 182] width 115 height 8
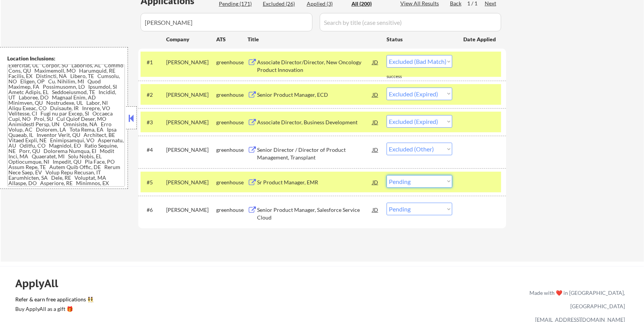
click at [421, 183] on select "Choose an option... Pending Applied Excluded (Questions) Excluded (Expired) Exc…" at bounding box center [420, 181] width 66 height 13
click at [387, 175] on select "Choose an option... Pending Applied Excluded (Questions) Excluded (Expired) Exc…" at bounding box center [420, 181] width 66 height 13
click at [260, 209] on div "Senior Product Manager, Salesforce Service Cloud" at bounding box center [314, 213] width 115 height 15
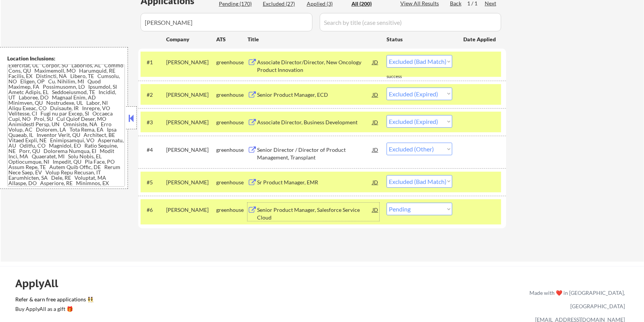
click at [430, 211] on select "Choose an option... Pending Applied Excluded (Questions) Excluded (Expired) Exc…" at bounding box center [420, 209] width 66 height 13
click at [387, 203] on select "Choose an option... Pending Applied Excluded (Questions) Excluded (Expired) Exc…" at bounding box center [420, 209] width 66 height 13
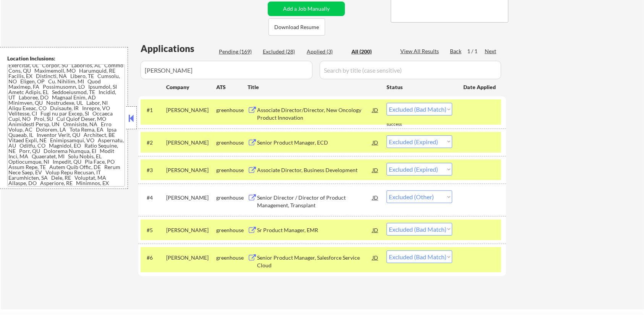
scroll to position [153, 0]
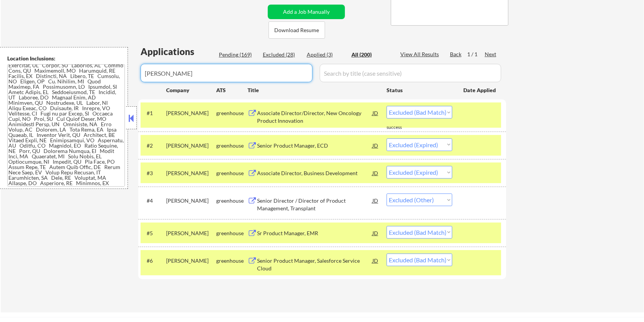
drag, startPoint x: 193, startPoint y: 70, endPoint x: 96, endPoint y: 82, distance: 98.5
click at [96, 82] on body "← Return to /applysquad Mailslurp Inbox Job Search Builder [PERSON_NAME] User E…" at bounding box center [322, 8] width 644 height 322
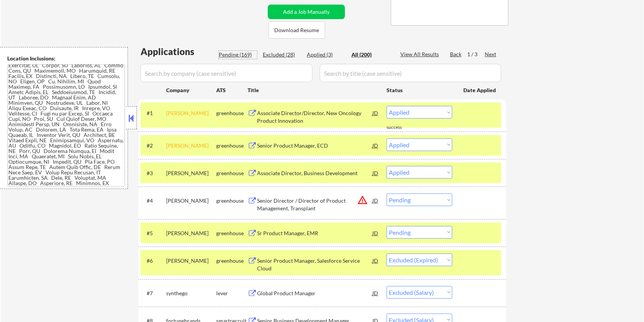
click at [240, 53] on div "Pending (169)" at bounding box center [238, 55] width 38 height 8
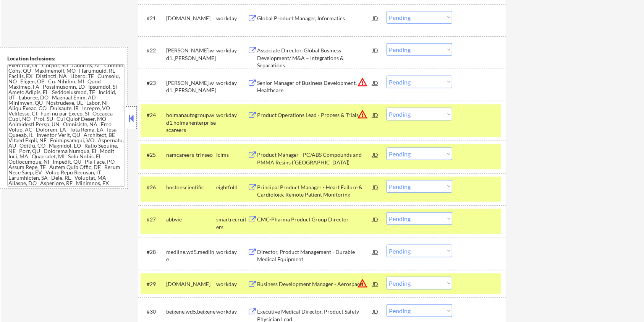
scroll to position [866, 0]
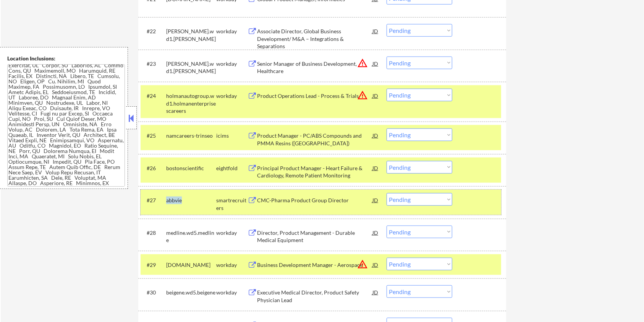
drag, startPoint x: 183, startPoint y: 200, endPoint x: 167, endPoint y: 197, distance: 15.8
click at [167, 197] on div "abbvie" at bounding box center [191, 200] width 50 height 8
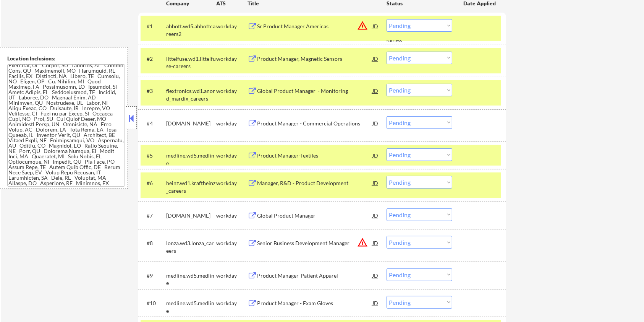
scroll to position [204, 0]
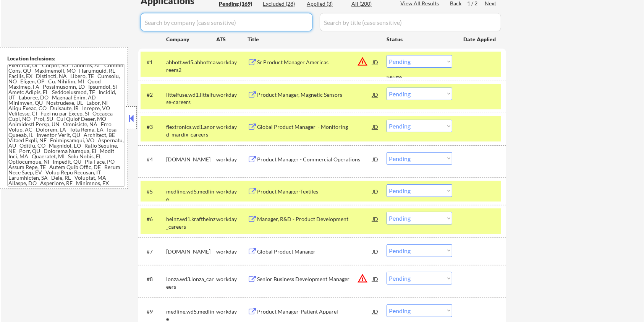
click at [186, 22] on input "input" at bounding box center [227, 22] width 172 height 18
paste input "abbvie"
click at [358, 20] on input "input" at bounding box center [411, 22] width 182 height 18
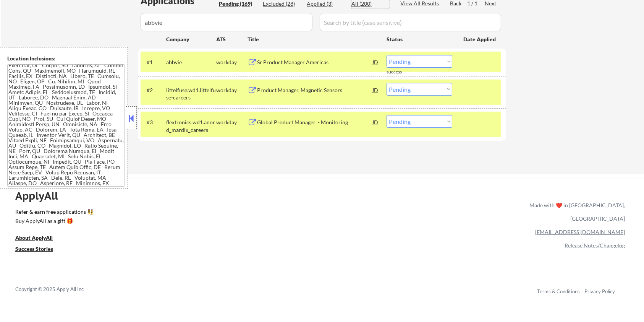
click at [362, 5] on div "All (200)" at bounding box center [371, 4] width 38 height 8
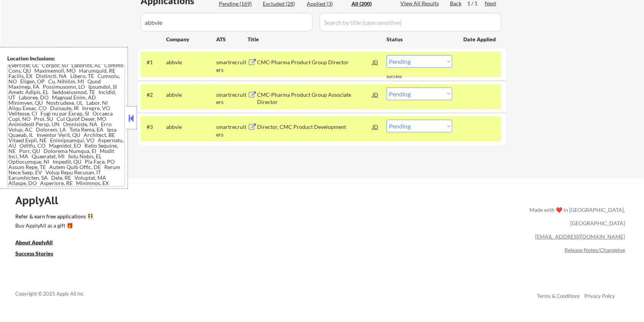
click at [312, 58] on div "CMC-Pharma Product Group Director" at bounding box center [314, 62] width 115 height 14
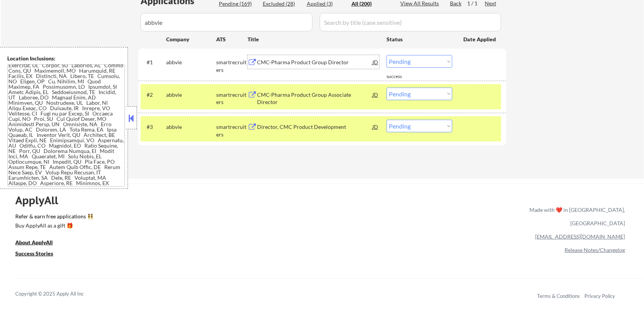
click at [420, 63] on select "Choose an option... Pending Applied Excluded (Questions) Excluded (Expired) Exc…" at bounding box center [420, 61] width 66 height 13
click at [387, 55] on select "Choose an option... Pending Applied Excluded (Questions) Excluded (Expired) Exc…" at bounding box center [420, 61] width 66 height 13
click at [323, 96] on div "CMC-Pharma Product Group Associate Director" at bounding box center [314, 98] width 115 height 15
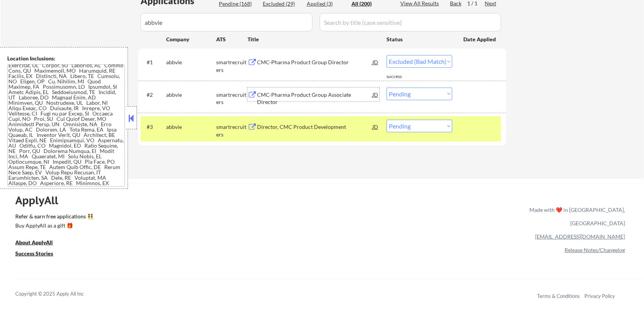
click at [448, 92] on select "Choose an option... Pending Applied Excluded (Questions) Excluded (Expired) Exc…" at bounding box center [420, 94] width 66 height 13
click at [387, 88] on select "Choose an option... Pending Applied Excluded (Questions) Excluded (Expired) Exc…" at bounding box center [420, 94] width 66 height 13
click at [299, 128] on div "Director, CMC Product Development" at bounding box center [314, 127] width 115 height 8
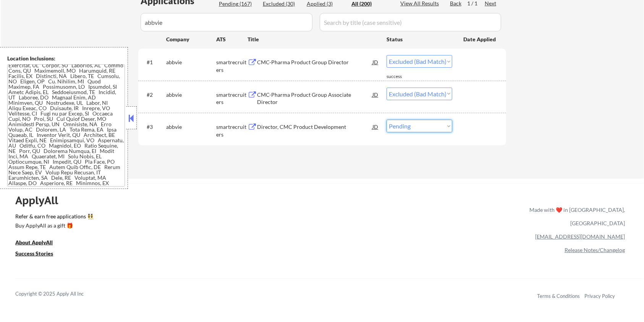
click at [416, 125] on select "Choose an option... Pending Applied Excluded (Questions) Excluded (Expired) Exc…" at bounding box center [420, 126] width 66 height 13
click at [387, 120] on select "Choose an option... Pending Applied Excluded (Questions) Excluded (Expired) Exc…" at bounding box center [420, 126] width 66 height 13
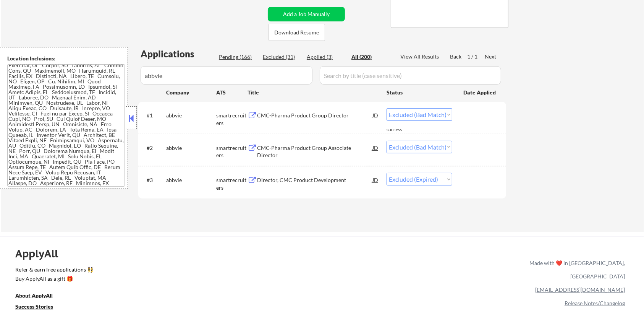
scroll to position [102, 0]
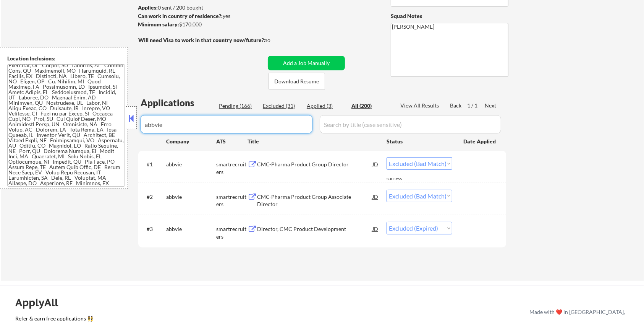
drag, startPoint x: 166, startPoint y: 126, endPoint x: 134, endPoint y: 126, distance: 32.5
click at [134, 126] on body "← Return to /applysquad Mailslurp Inbox Job Search Builder [PERSON_NAME] User E…" at bounding box center [322, 59] width 644 height 322
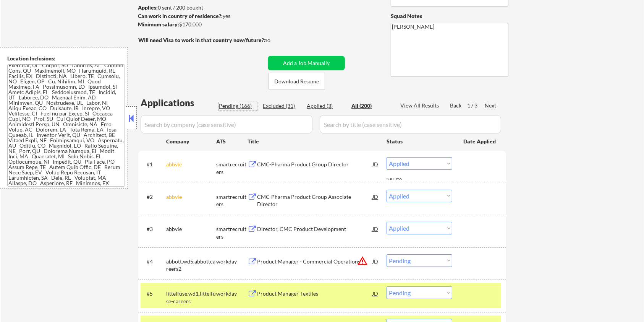
click at [238, 105] on div "Pending (166)" at bounding box center [238, 106] width 38 height 8
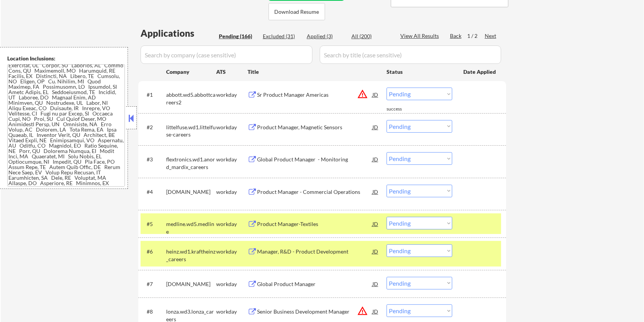
scroll to position [204, 0]
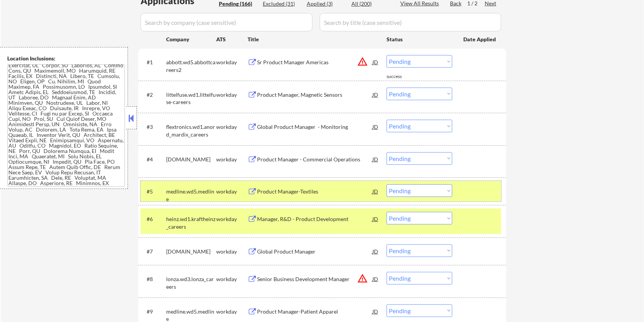
click at [483, 194] on div at bounding box center [481, 191] width 34 height 14
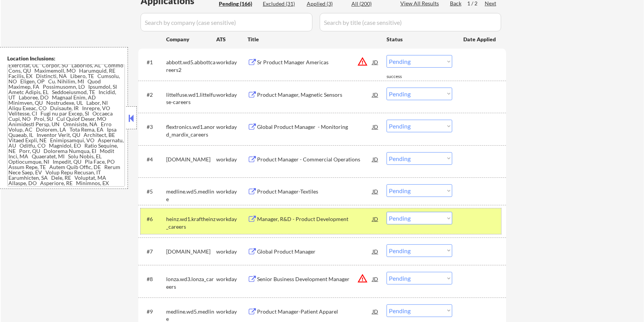
click at [477, 219] on div at bounding box center [481, 219] width 34 height 14
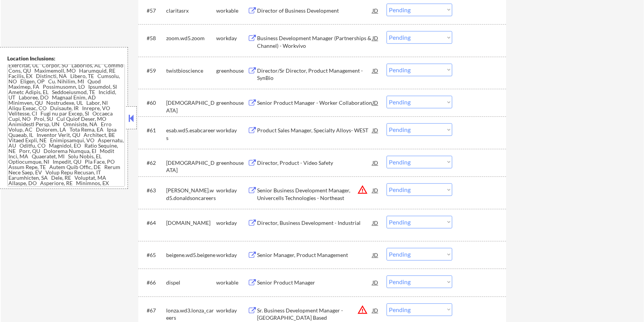
scroll to position [1987, 0]
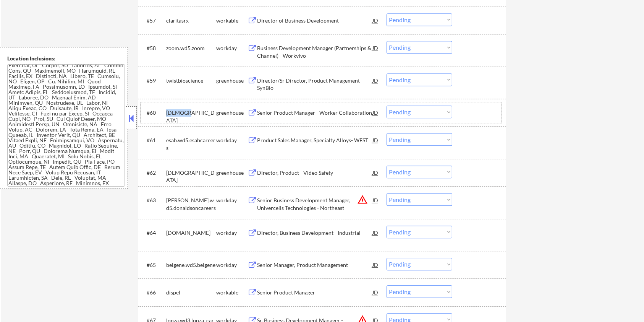
drag, startPoint x: 190, startPoint y: 111, endPoint x: 167, endPoint y: 109, distance: 23.8
click at [167, 109] on div "[DEMOGRAPHIC_DATA]" at bounding box center [191, 116] width 50 height 15
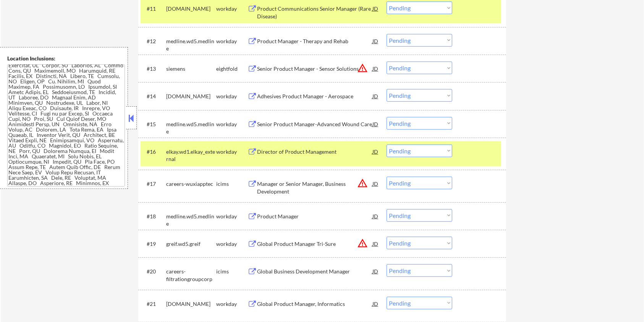
scroll to position [0, 0]
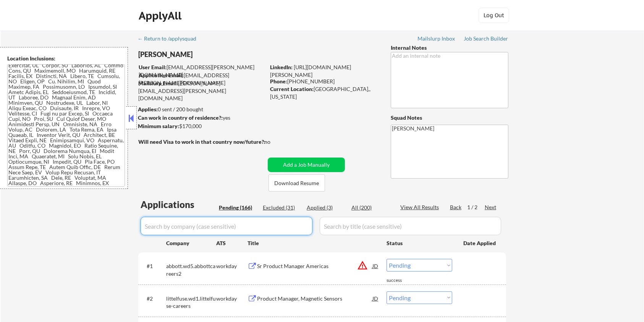
click at [174, 225] on input "input" at bounding box center [227, 226] width 172 height 18
paste input "[DEMOGRAPHIC_DATA]"
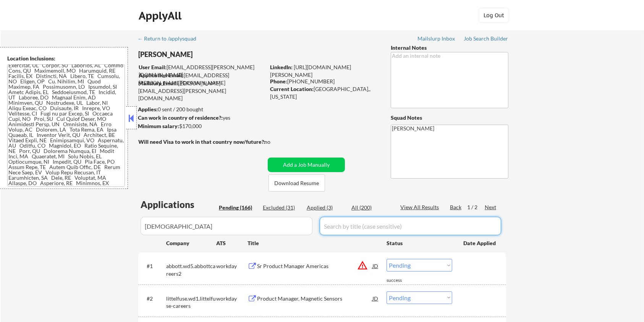
click at [352, 226] on input "input" at bounding box center [411, 226] width 182 height 18
click at [364, 204] on div "All (200)" at bounding box center [371, 208] width 38 height 8
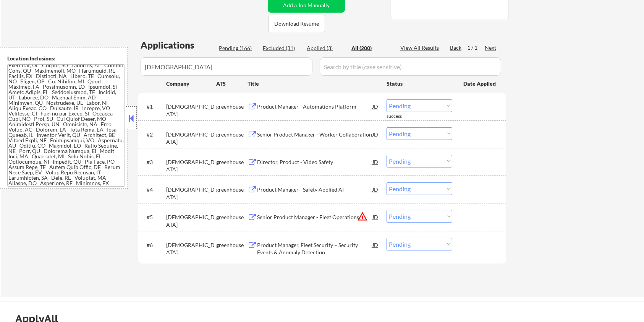
scroll to position [204, 0]
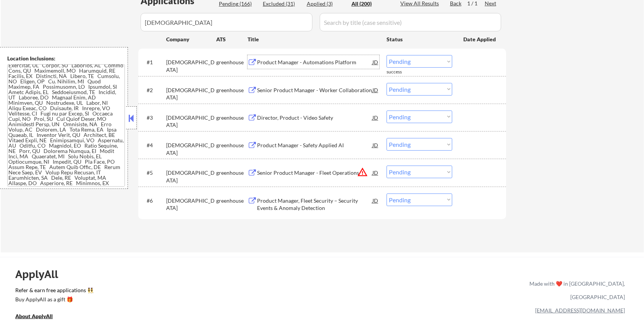
click at [303, 62] on div "Product Manager - Automations Platform" at bounding box center [314, 62] width 115 height 8
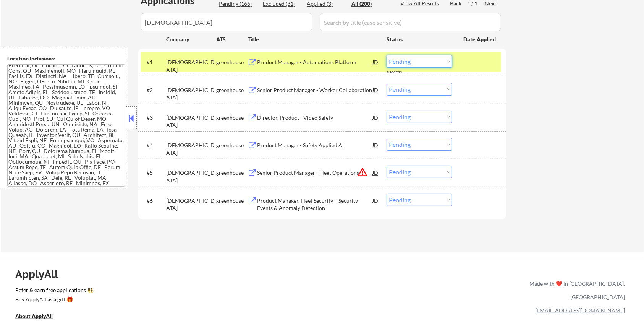
click at [423, 61] on select "Choose an option... Pending Applied Excluded (Questions) Excluded (Expired) Exc…" at bounding box center [420, 61] width 66 height 13
click at [387, 55] on select "Choose an option... Pending Applied Excluded (Questions) Excluded (Expired) Exc…" at bounding box center [420, 61] width 66 height 13
click at [282, 90] on div "Senior Product Manager - Worker Collaboration" at bounding box center [314, 90] width 115 height 8
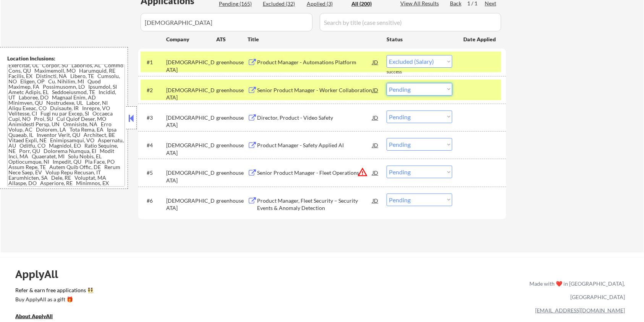
click at [407, 89] on select "Choose an option... Pending Applied Excluded (Questions) Excluded (Expired) Exc…" at bounding box center [420, 89] width 66 height 13
click at [387, 83] on select "Choose an option... Pending Applied Excluded (Questions) Excluded (Expired) Exc…" at bounding box center [420, 89] width 66 height 13
click at [288, 117] on div "Director, Product - Video Safety" at bounding box center [314, 118] width 115 height 8
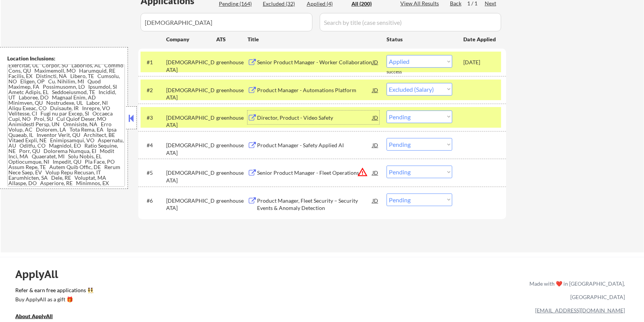
click at [413, 117] on select "Choose an option... Pending Applied Excluded (Questions) Excluded (Expired) Exc…" at bounding box center [420, 116] width 66 height 13
click at [387, 110] on select "Choose an option... Pending Applied Excluded (Questions) Excluded (Expired) Exc…" at bounding box center [420, 116] width 66 height 13
click at [277, 145] on div "Product Manager - Safety Applied AI" at bounding box center [314, 145] width 115 height 8
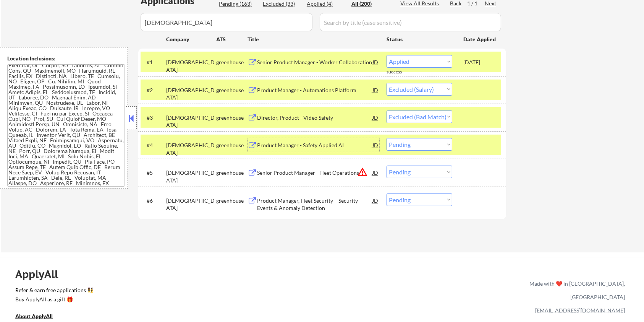
click at [429, 148] on select "Choose an option... Pending Applied Excluded (Questions) Excluded (Expired) Exc…" at bounding box center [420, 144] width 66 height 13
click at [387, 138] on select "Choose an option... Pending Applied Excluded (Questions) Excluded (Expired) Exc…" at bounding box center [420, 144] width 66 height 13
click at [294, 170] on div "Senior Product Manager - Fleet Operations" at bounding box center [314, 173] width 115 height 8
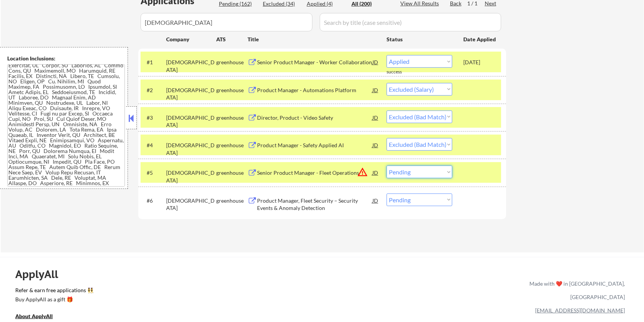
click at [404, 173] on select "Choose an option... Pending Applied Excluded (Questions) Excluded (Expired) Exc…" at bounding box center [420, 171] width 66 height 13
click at [387, 165] on select "Choose an option... Pending Applied Excluded (Questions) Excluded (Expired) Exc…" at bounding box center [420, 171] width 66 height 13
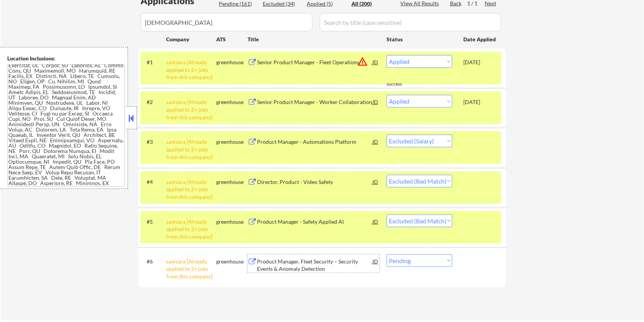
click at [283, 268] on div "Product Manager, Fleet Security – Security Events & Anomaly Detection" at bounding box center [314, 265] width 115 height 15
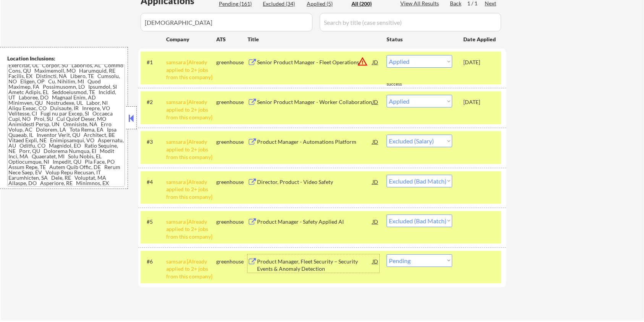
click at [422, 262] on select "Choose an option... Pending Applied Excluded (Questions) Excluded (Expired) Exc…" at bounding box center [420, 260] width 66 height 13
click at [387, 254] on select "Choose an option... Pending Applied Excluded (Questions) Excluded (Expired) Exc…" at bounding box center [420, 260] width 66 height 13
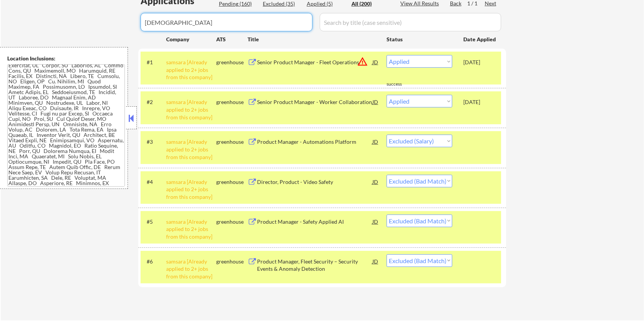
drag, startPoint x: 190, startPoint y: 30, endPoint x: 114, endPoint y: 28, distance: 75.3
click at [114, 28] on div "← Return to /applysquad Mailslurp Inbox Job Search Builder [PERSON_NAME] User E…" at bounding box center [323, 73] width 644 height 493
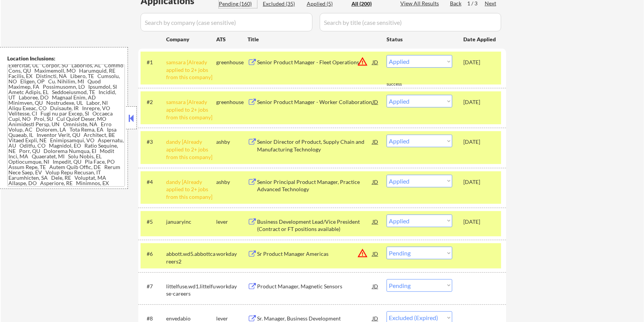
click at [229, 3] on div "Pending (160)" at bounding box center [238, 4] width 38 height 8
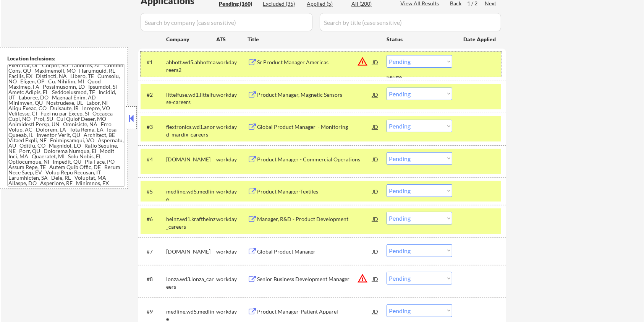
click at [483, 69] on div "#1 [PERSON_NAME].wd5.abbottcareers2 workday Sr Product Manager Americas JD warn…" at bounding box center [321, 64] width 361 height 25
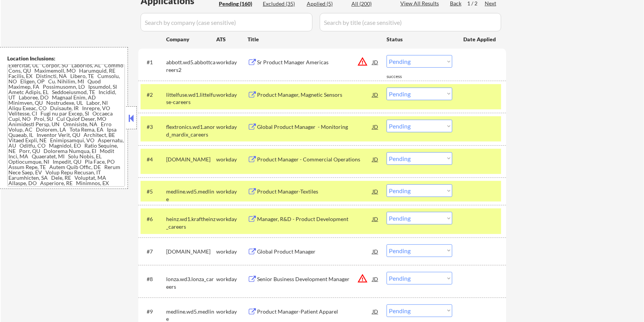
click at [483, 99] on div at bounding box center [481, 95] width 34 height 14
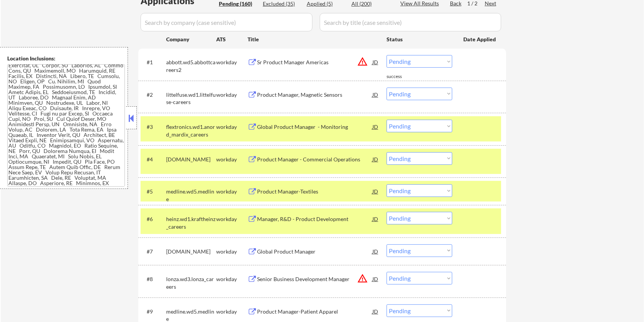
click at [480, 123] on div at bounding box center [481, 127] width 34 height 14
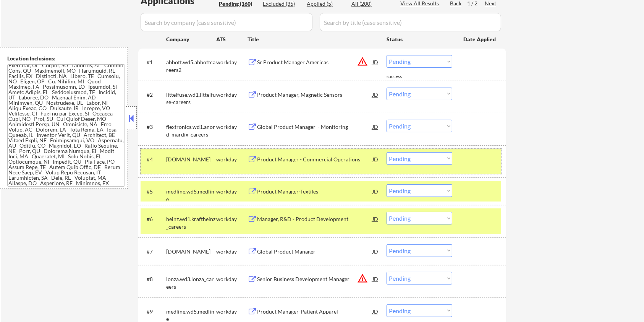
click at [480, 153] on div at bounding box center [481, 159] width 34 height 14
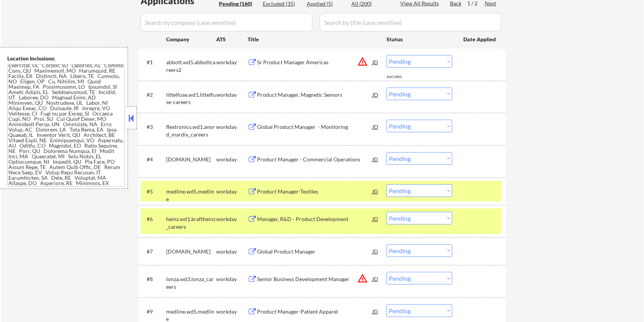
click at [472, 188] on div at bounding box center [481, 191] width 34 height 14
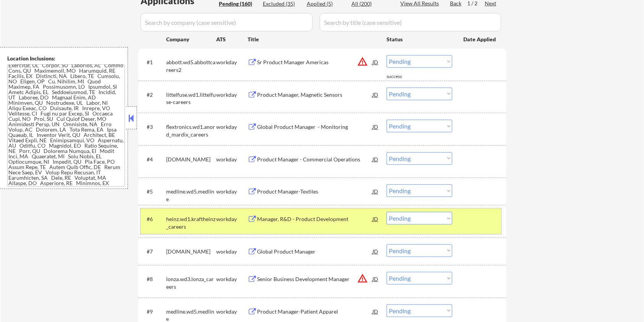
click at [467, 222] on div at bounding box center [481, 219] width 34 height 14
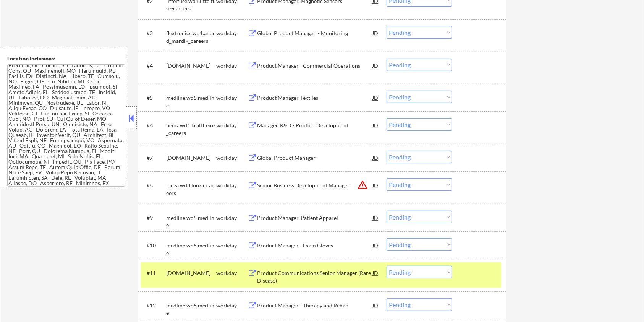
scroll to position [306, 0]
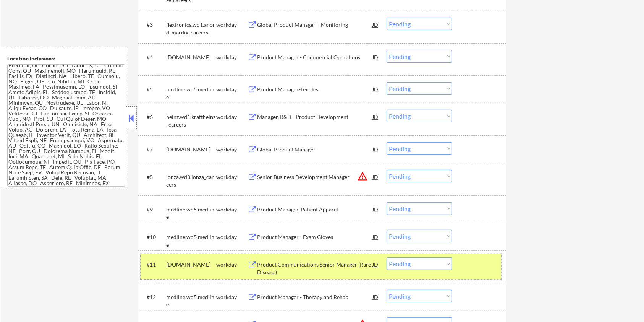
click at [479, 260] on div at bounding box center [481, 264] width 34 height 14
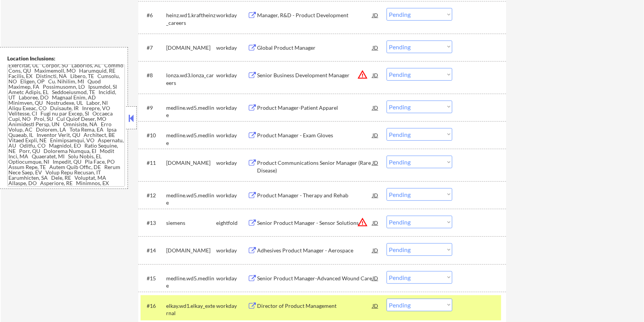
scroll to position [509, 0]
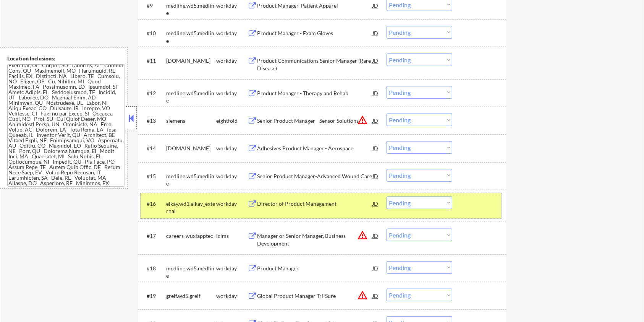
click at [477, 200] on div at bounding box center [481, 203] width 34 height 14
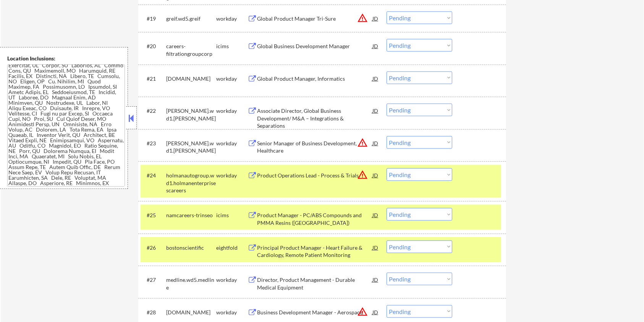
scroll to position [815, 0]
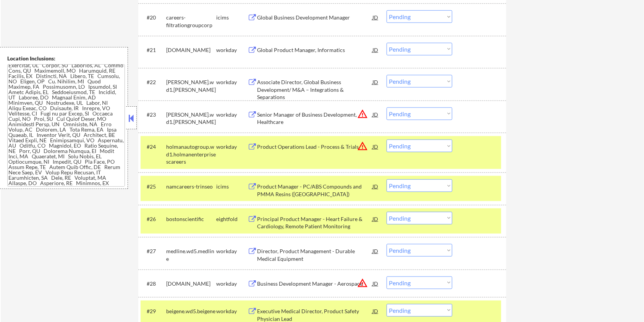
click at [472, 147] on div at bounding box center [481, 147] width 34 height 14
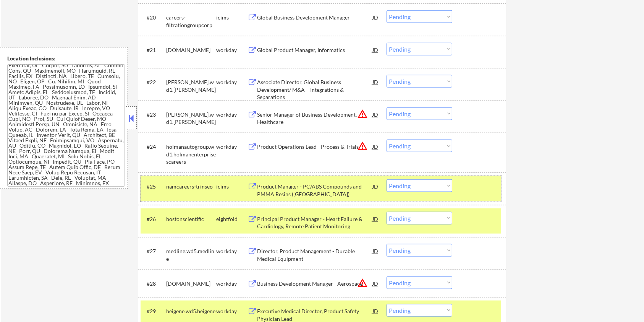
click at [477, 190] on div at bounding box center [481, 186] width 34 height 14
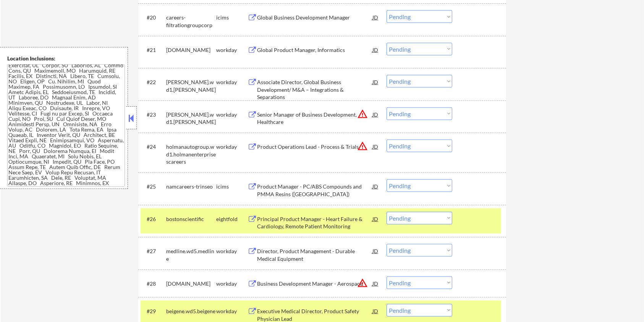
click at [479, 214] on div at bounding box center [481, 219] width 34 height 14
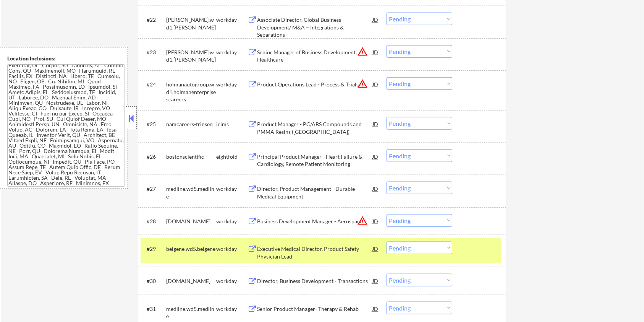
scroll to position [917, 0]
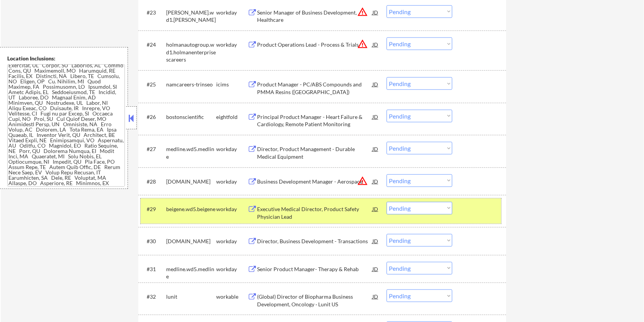
click at [475, 206] on div at bounding box center [481, 209] width 34 height 14
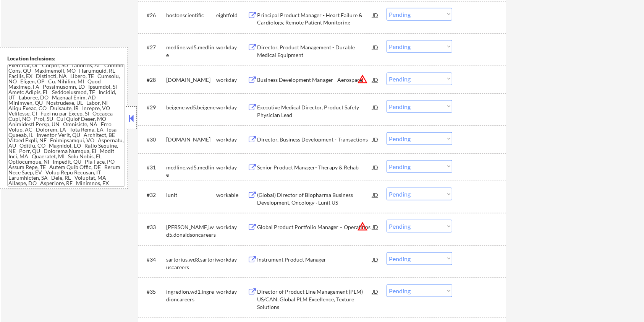
scroll to position [1070, 0]
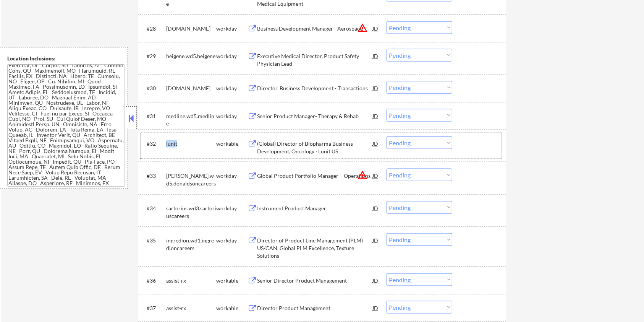
drag, startPoint x: 178, startPoint y: 144, endPoint x: 165, endPoint y: 143, distance: 13.5
click at [165, 143] on div "#32 lunit workable (Global) Director of Biopharma Business Development, Oncolog…" at bounding box center [321, 145] width 361 height 25
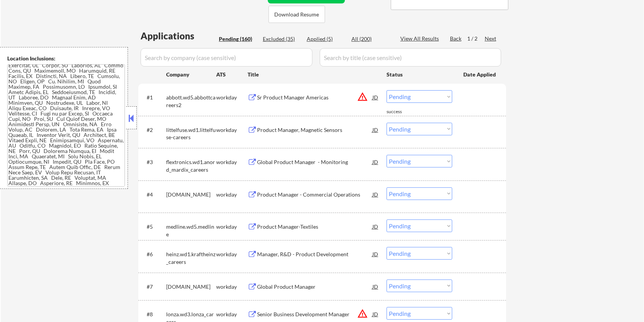
scroll to position [51, 0]
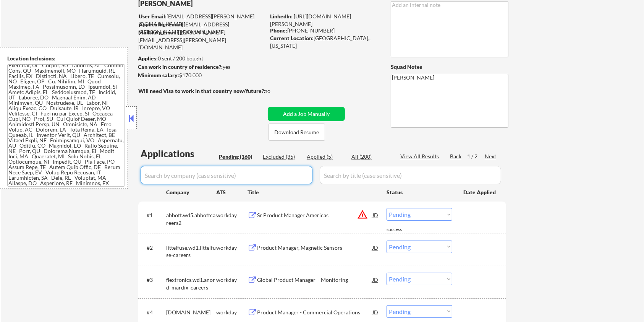
click at [202, 174] on input "input" at bounding box center [227, 175] width 172 height 18
paste input "lunit"
click at [378, 171] on input "input" at bounding box center [411, 175] width 182 height 18
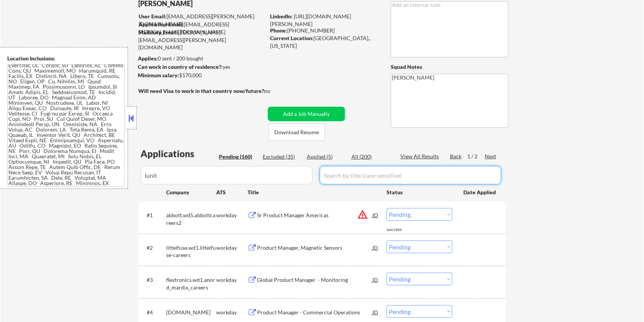
click at [365, 154] on div "All (200)" at bounding box center [371, 157] width 38 height 8
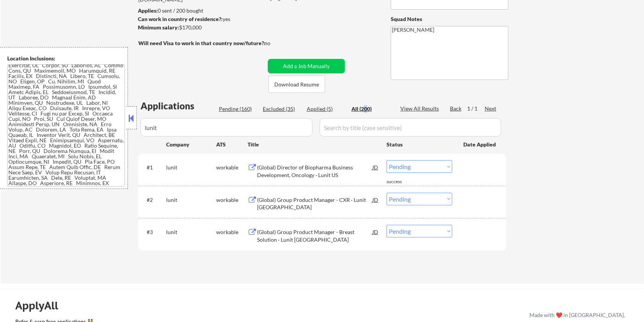
scroll to position [153, 0]
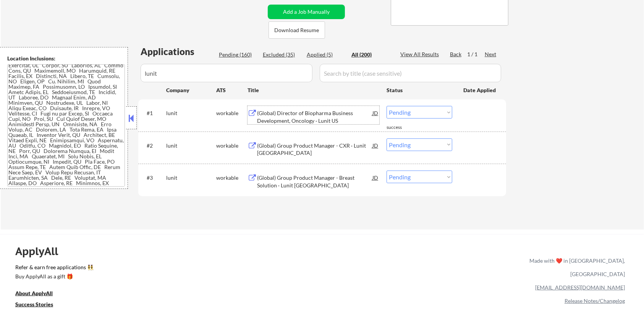
click at [260, 112] on div "(Global) Director of Biopharma Business Development, Oncology · Lunit US" at bounding box center [314, 116] width 115 height 15
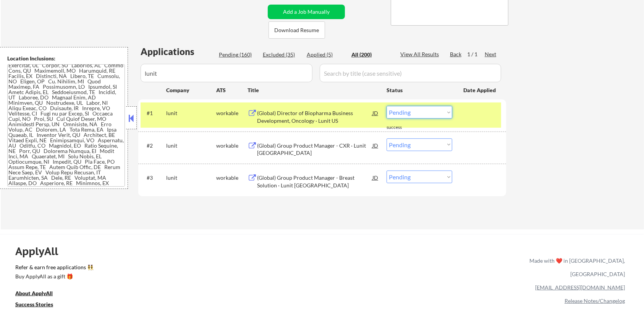
click at [424, 114] on select "Choose an option... Pending Applied Excluded (Questions) Excluded (Expired) Exc…" at bounding box center [420, 112] width 66 height 13
click at [387, 106] on select "Choose an option... Pending Applied Excluded (Questions) Excluded (Expired) Exc…" at bounding box center [420, 112] width 66 height 13
click at [279, 144] on div "(Global) Group Product Manager - CXR · Lunit [GEOGRAPHIC_DATA]" at bounding box center [314, 149] width 115 height 15
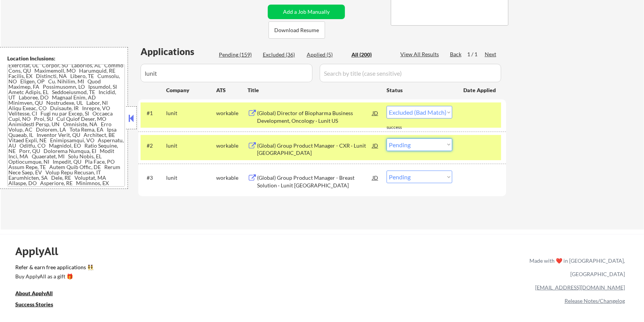
click at [422, 145] on select "Choose an option... Pending Applied Excluded (Questions) Excluded (Expired) Exc…" at bounding box center [420, 144] width 66 height 13
click at [387, 138] on select "Choose an option... Pending Applied Excluded (Questions) Excluded (Expired) Exc…" at bounding box center [420, 144] width 66 height 13
click at [271, 182] on div "(Global) Group Product Manager - Breast Solution · Lunit [GEOGRAPHIC_DATA]" at bounding box center [314, 181] width 115 height 15
